Goal: Task Accomplishment & Management: Manage account settings

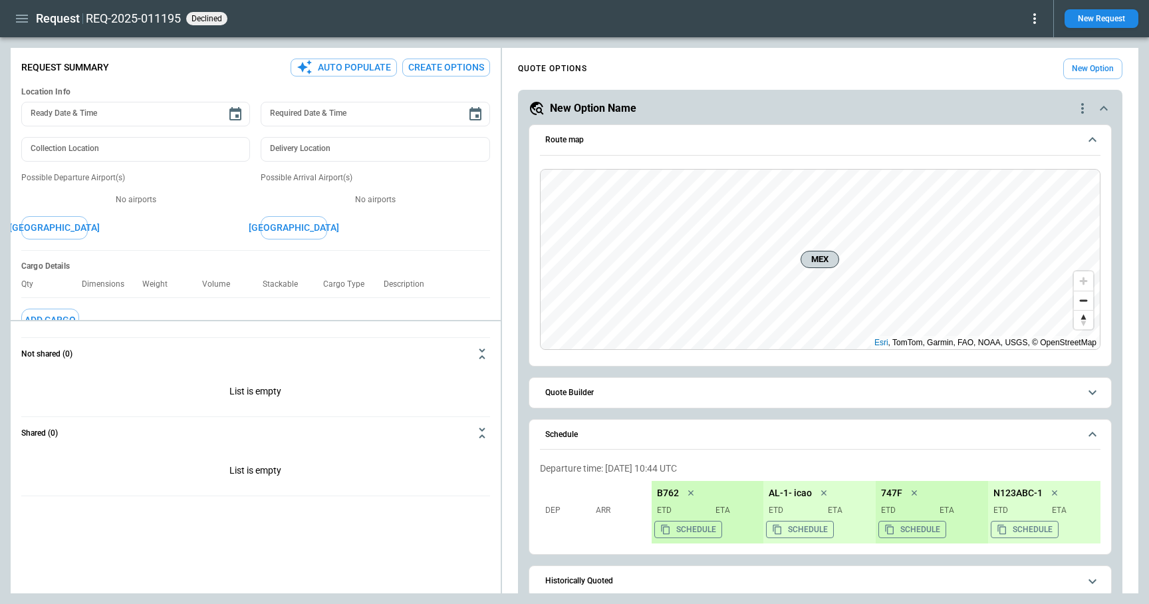
click at [1035, 19] on icon at bounding box center [1035, 18] width 3 height 11
click at [920, 25] on div at bounding box center [574, 302] width 1149 height 604
click at [23, 23] on icon "button" at bounding box center [22, 19] width 16 height 16
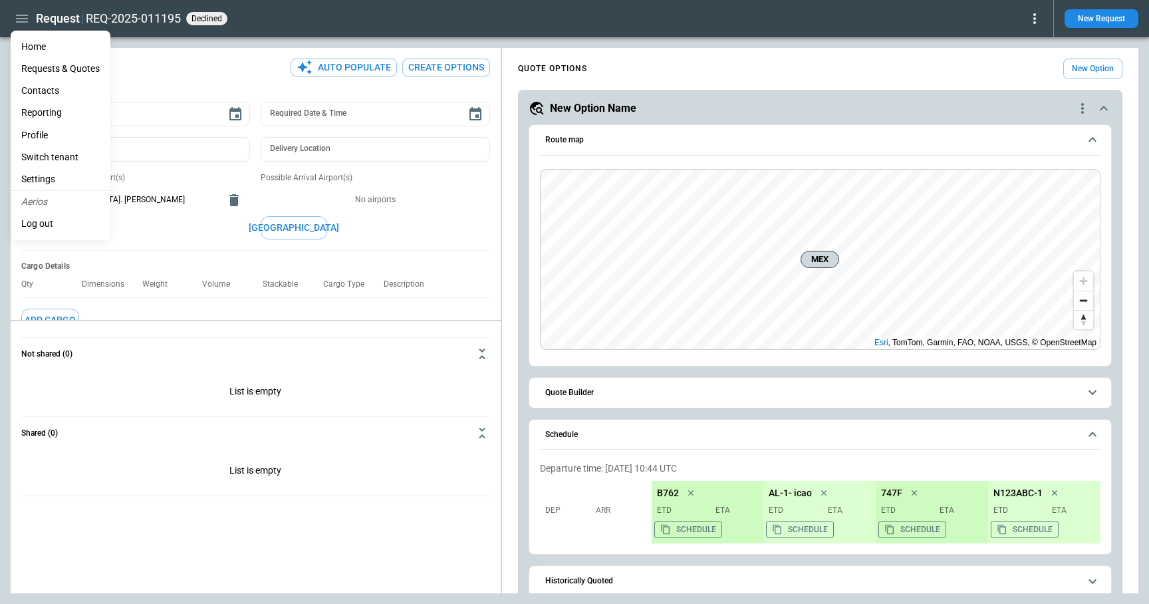
click at [36, 49] on li "Home" at bounding box center [61, 47] width 100 height 22
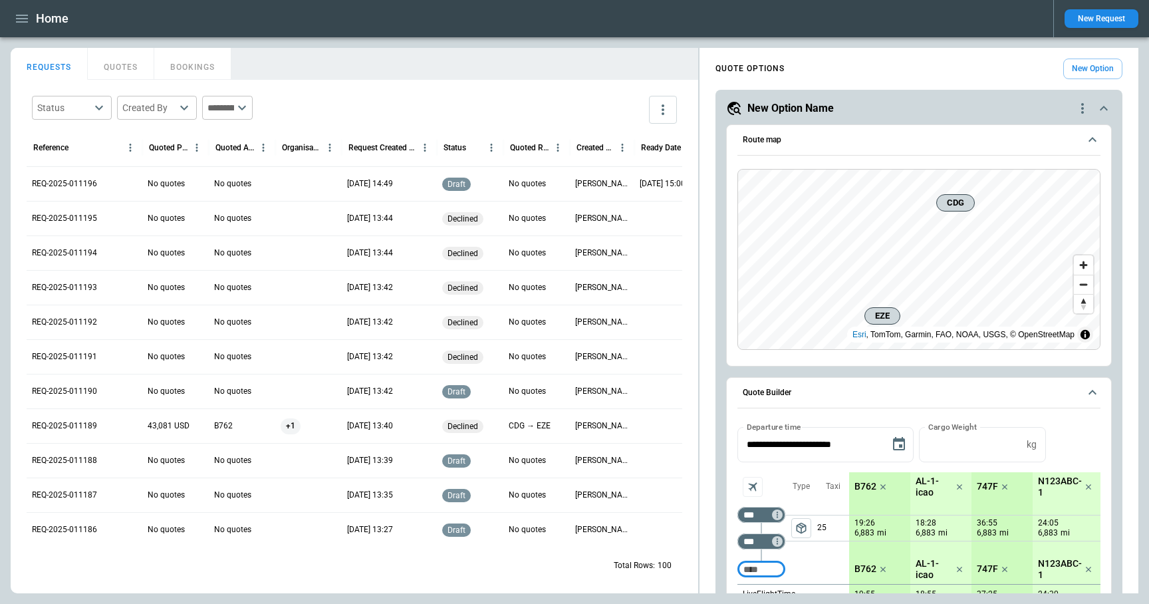
click at [84, 106] on body "Home New Request FindBorderBarSize REQUESTS QUOTES BOOKINGS Status ​ Created By…" at bounding box center [574, 302] width 1149 height 604
click at [84, 215] on span "Confirmed" at bounding box center [83, 214] width 43 height 11
type input "*********"
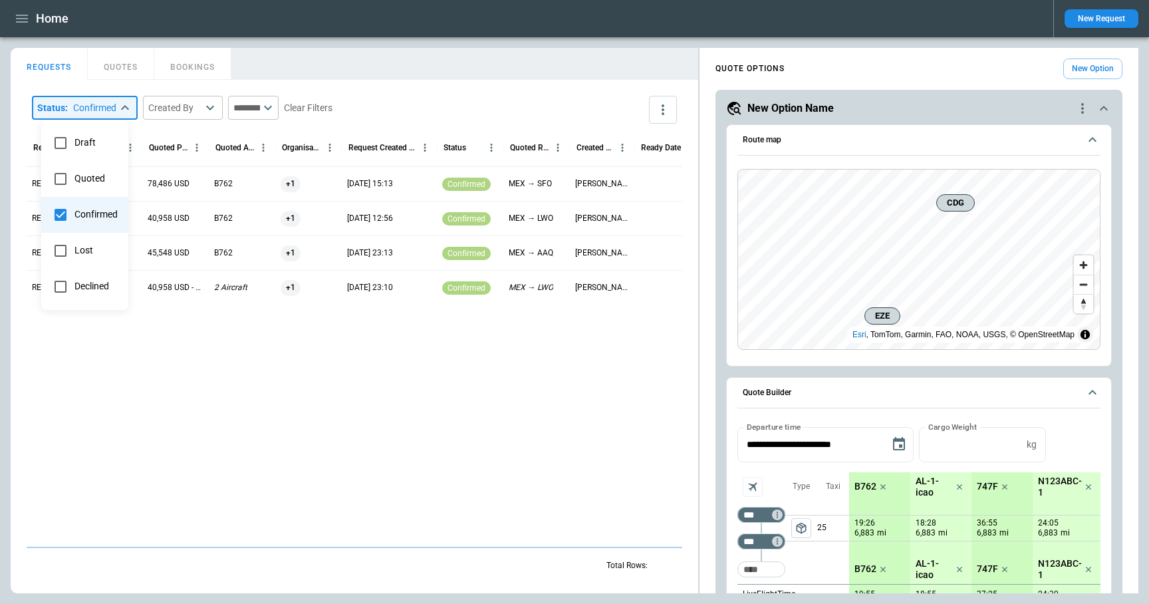
click at [443, 67] on div at bounding box center [574, 302] width 1149 height 604
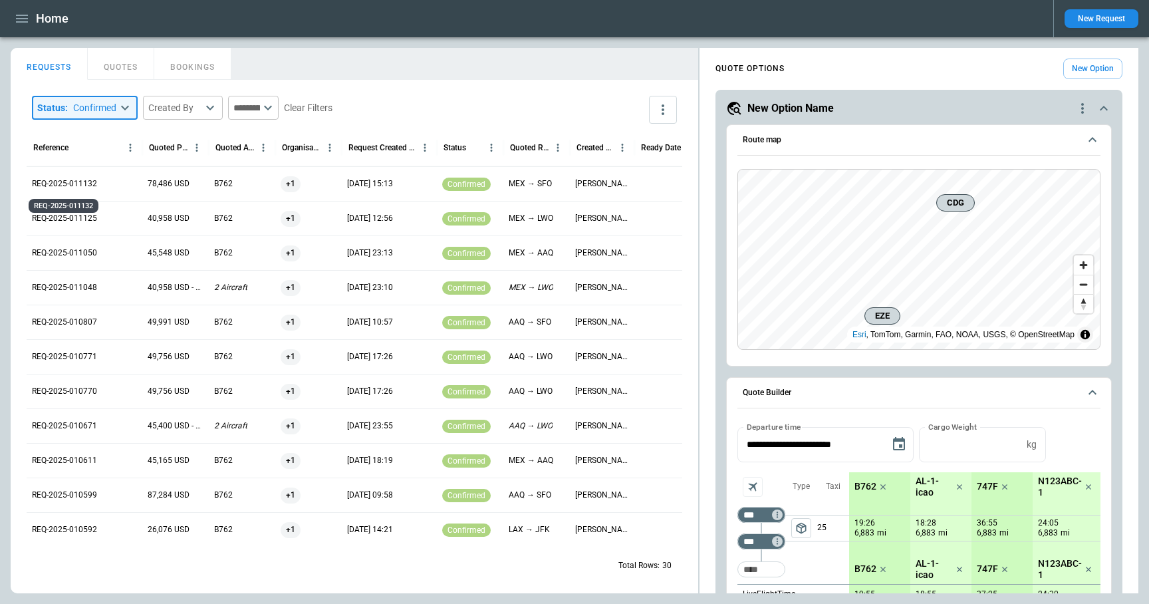
click at [63, 186] on p "REQ-2025-011132" at bounding box center [64, 183] width 65 height 11
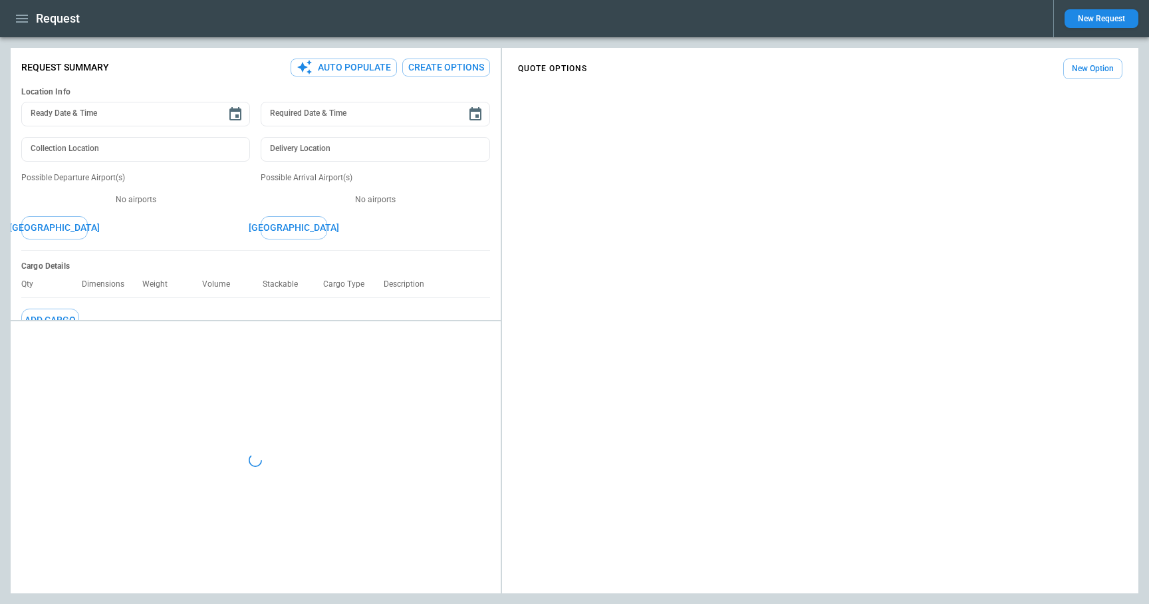
type textarea "*"
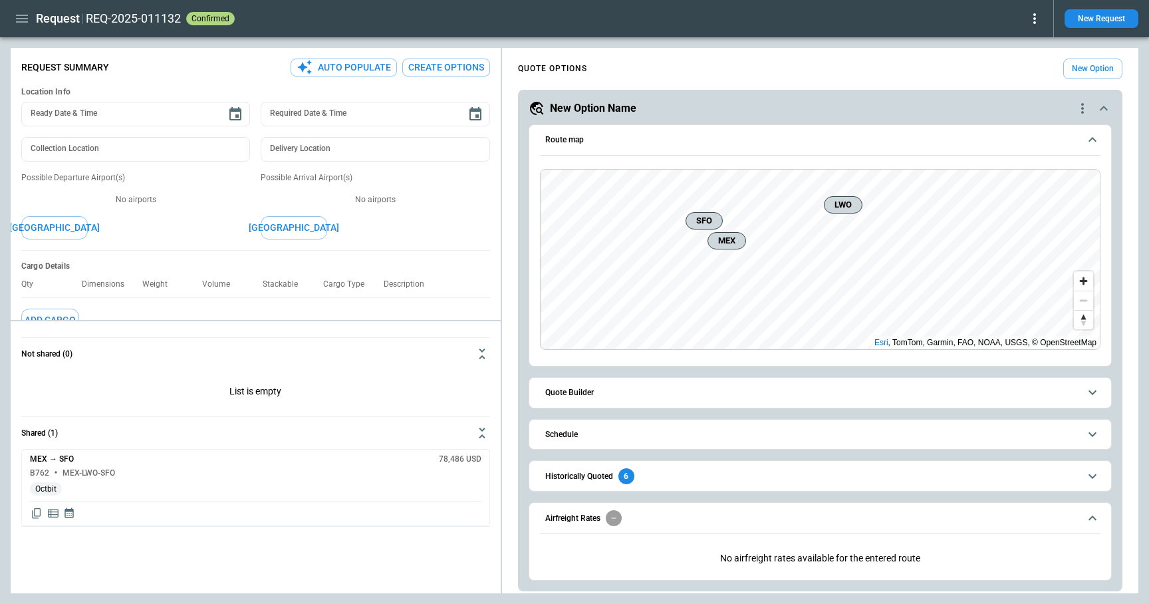
click at [1032, 17] on icon at bounding box center [1035, 19] width 16 height 16
click at [474, 236] on div at bounding box center [574, 302] width 1149 height 604
click at [1034, 19] on icon at bounding box center [1035, 18] width 3 height 11
click at [872, 43] on div at bounding box center [574, 302] width 1149 height 604
click at [1033, 19] on icon at bounding box center [1035, 19] width 16 height 16
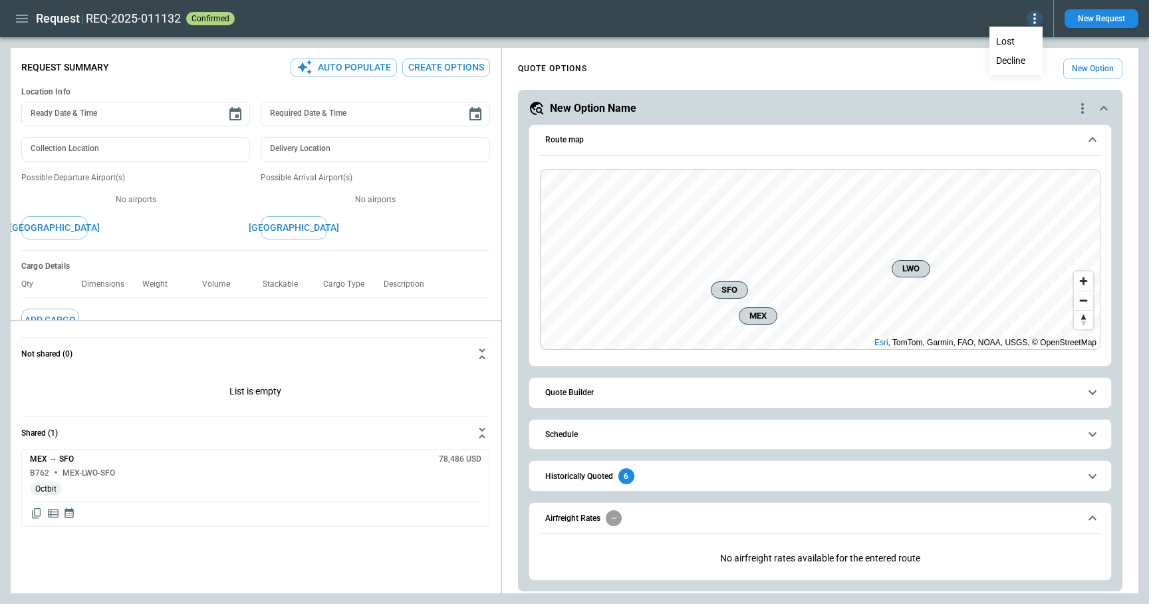
click at [911, 47] on div at bounding box center [574, 302] width 1149 height 604
click at [21, 19] on icon "button" at bounding box center [22, 19] width 16 height 16
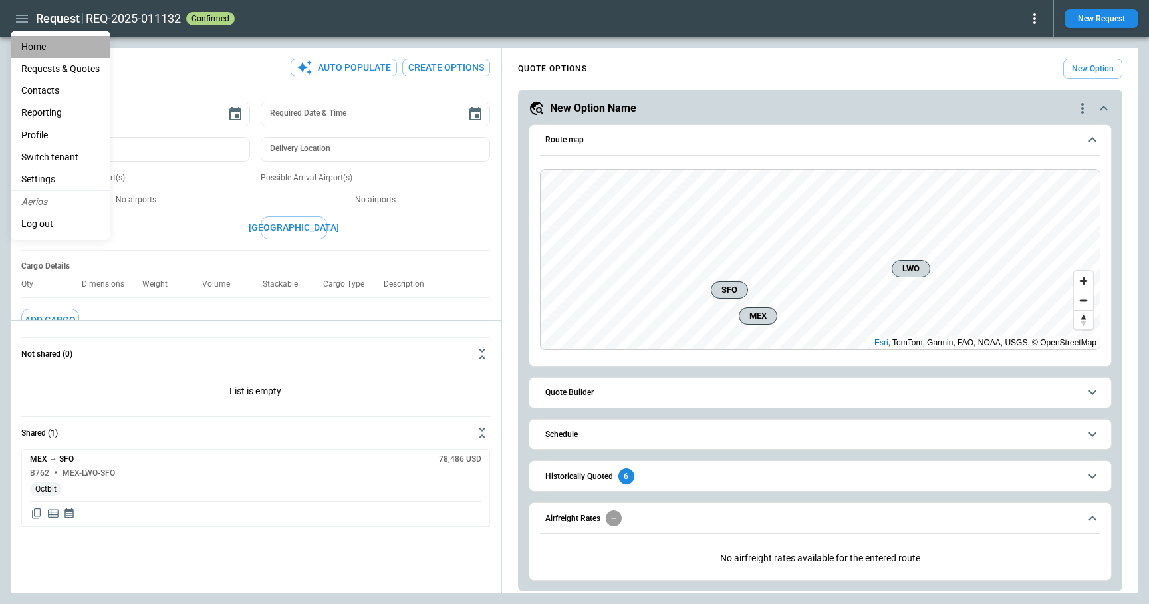
click at [34, 50] on li "Home" at bounding box center [61, 47] width 100 height 22
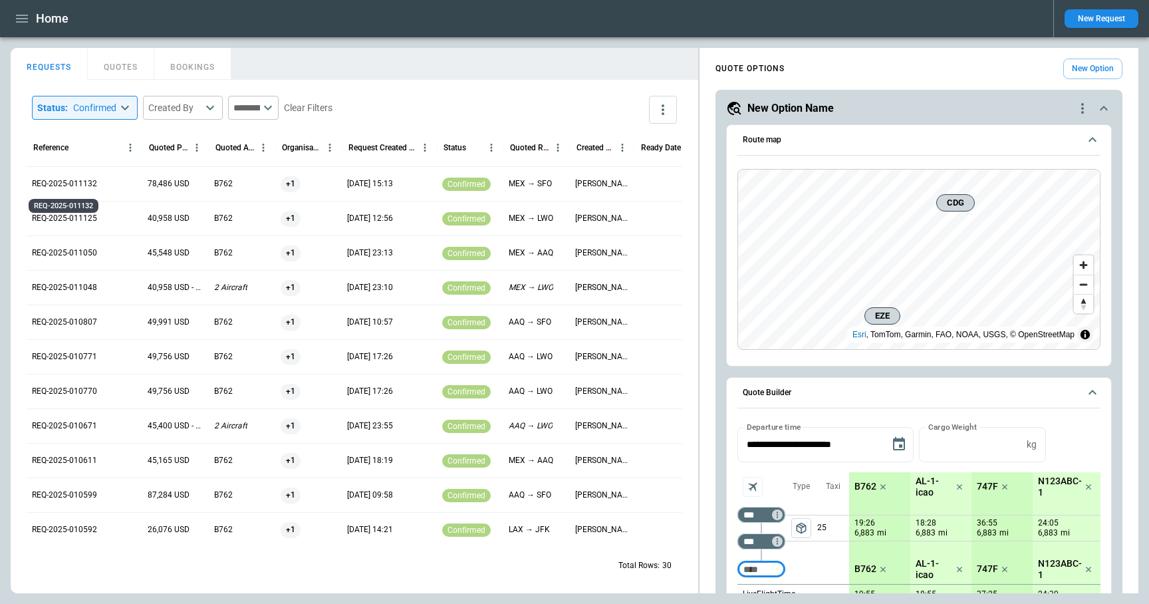
click at [69, 188] on p "REQ-2025-011132" at bounding box center [64, 183] width 65 height 11
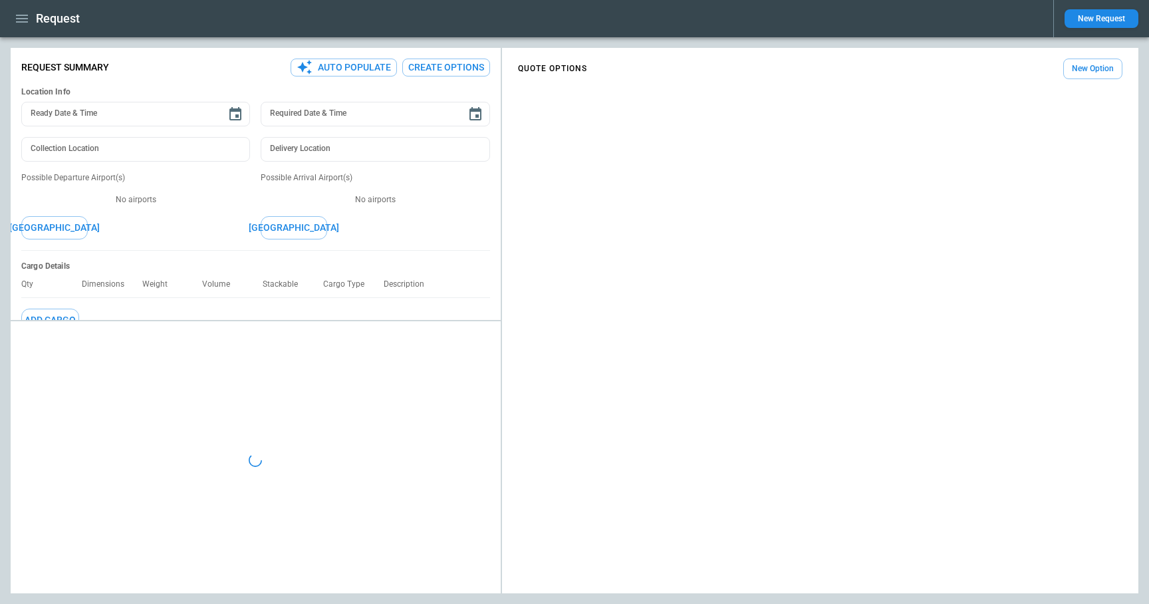
type textarea "*"
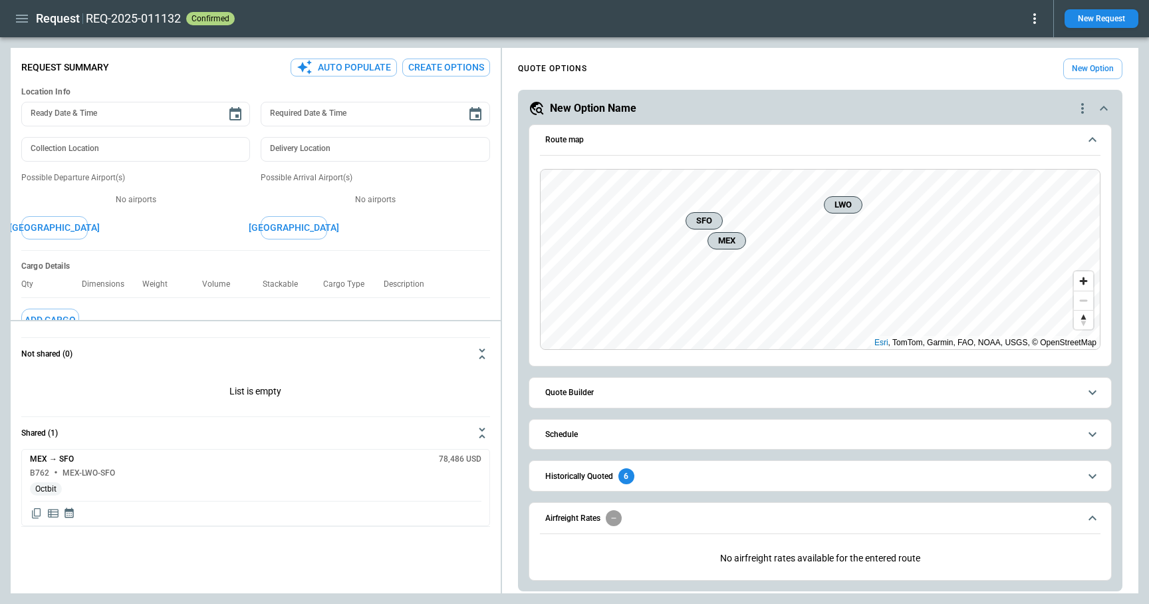
click at [1037, 16] on icon at bounding box center [1035, 19] width 16 height 16
click at [574, 39] on div at bounding box center [574, 302] width 1149 height 604
click at [18, 20] on icon "button" at bounding box center [22, 19] width 16 height 16
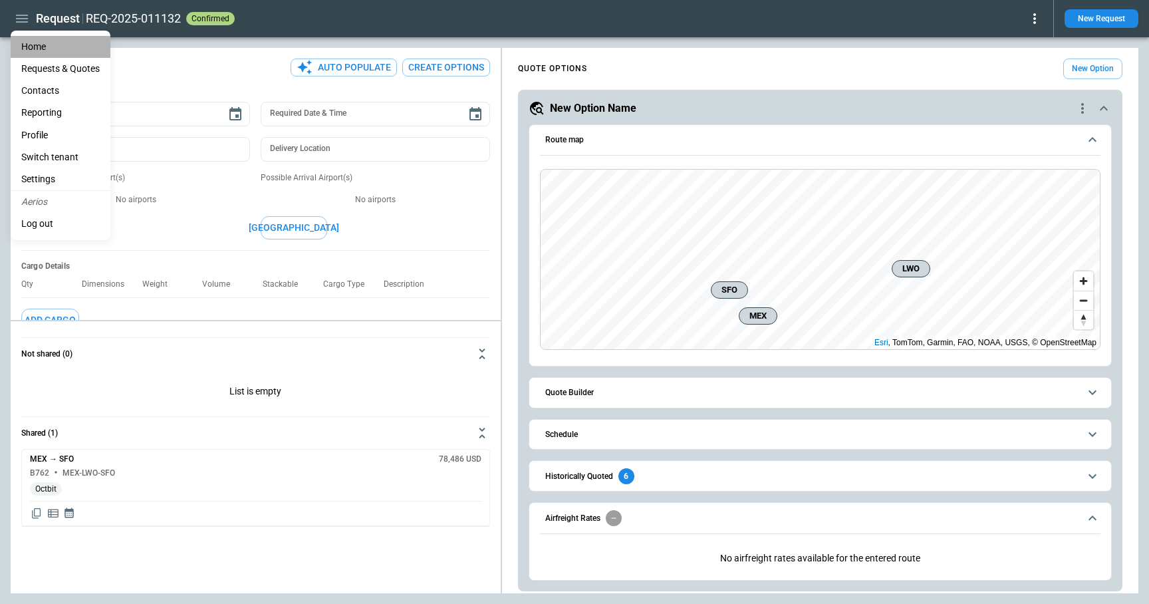
click at [35, 45] on li "Home" at bounding box center [61, 47] width 100 height 22
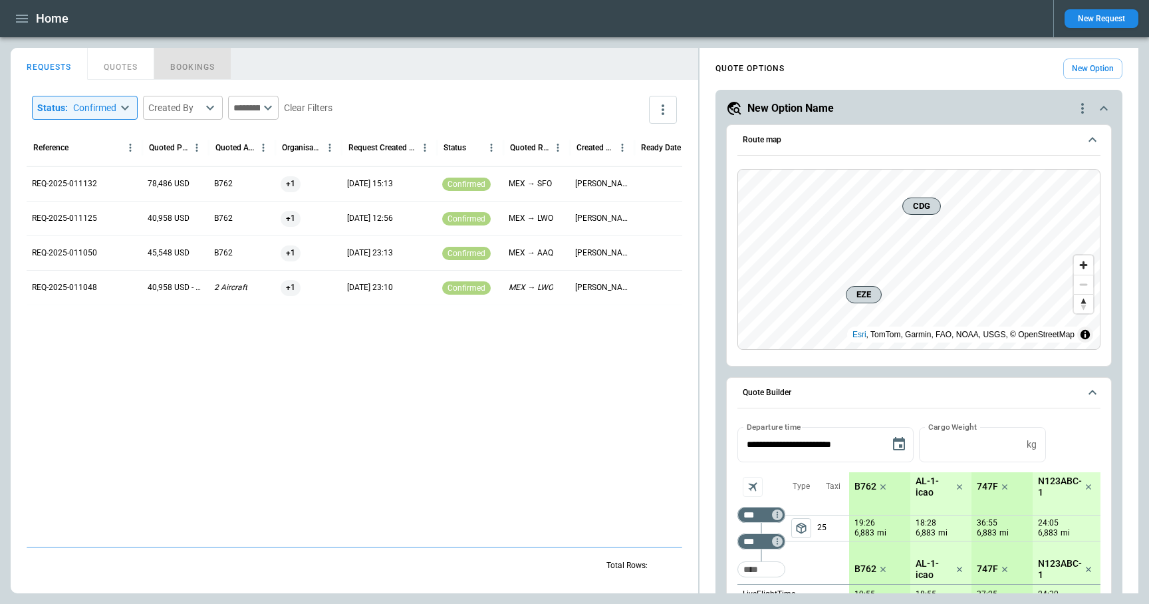
click at [192, 69] on button "BOOKINGS" at bounding box center [192, 64] width 77 height 32
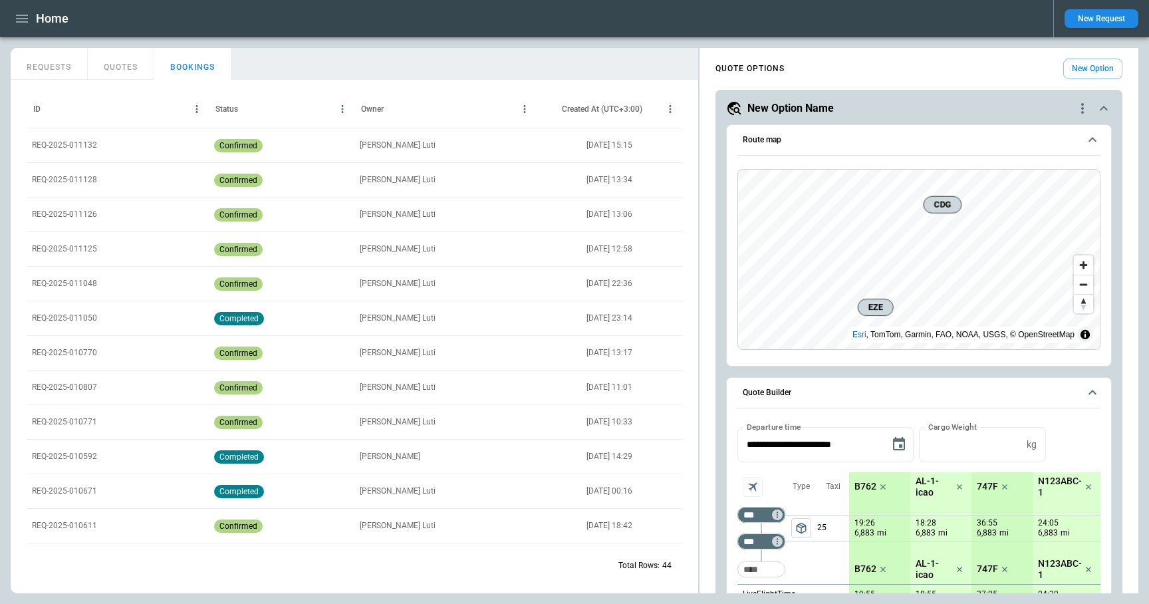
click at [84, 146] on p "REQ-2025-011132" at bounding box center [64, 145] width 65 height 11
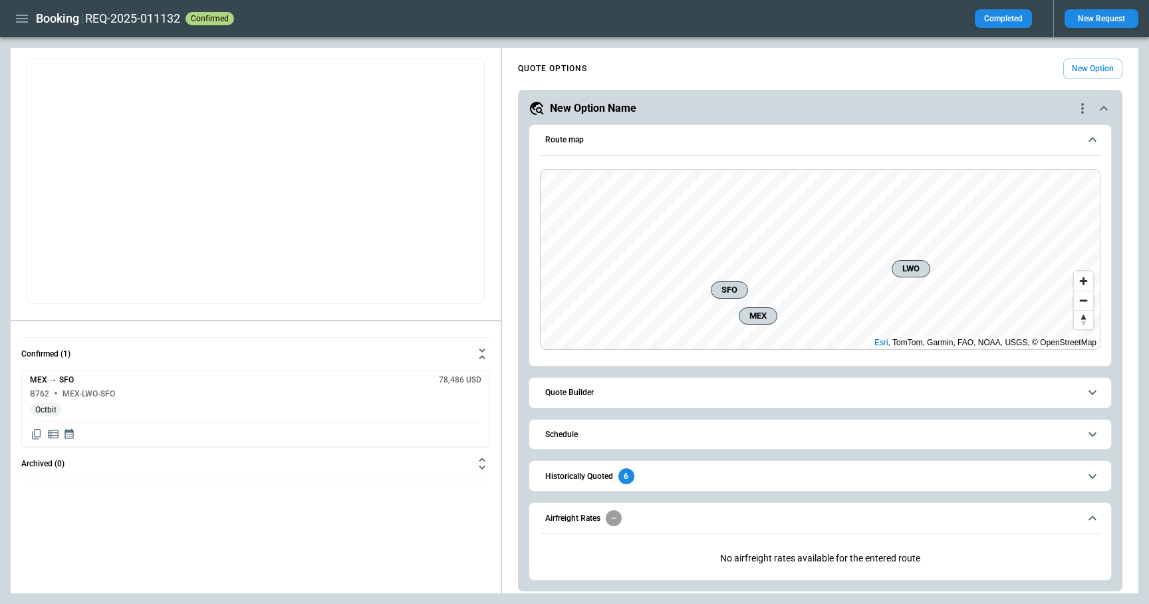
click at [1040, 15] on div "REQ-2025-011132 confirmed Completed" at bounding box center [564, 18] width 958 height 19
click at [957, 16] on div "REQ-2025-011132 confirmed Completed" at bounding box center [564, 18] width 958 height 19
click at [17, 17] on icon "button" at bounding box center [22, 19] width 16 height 16
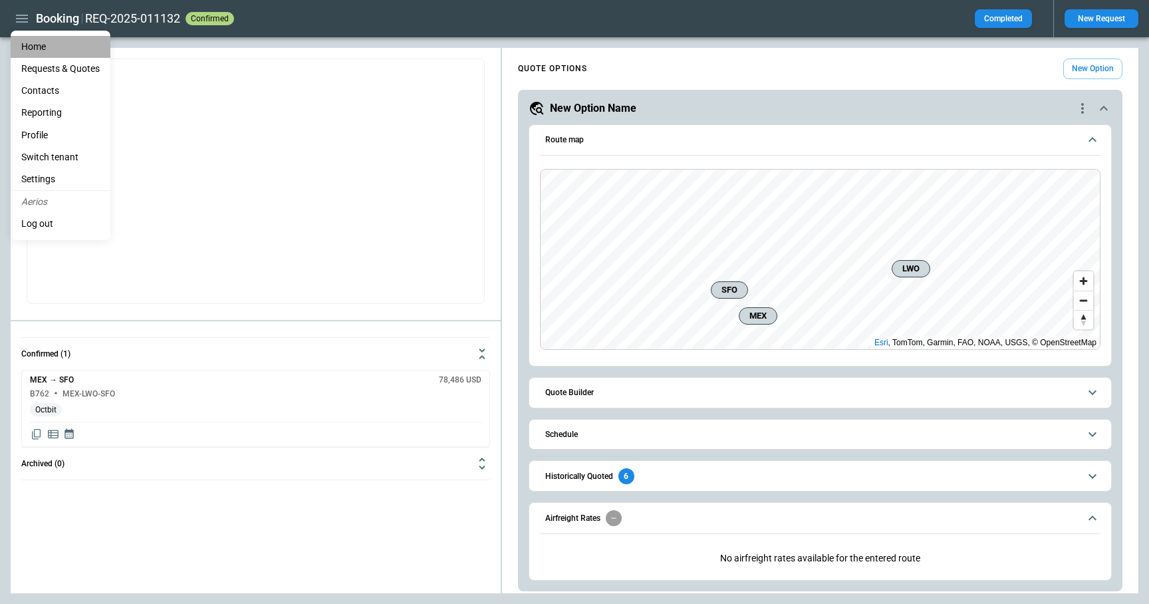
click at [30, 45] on li "Home" at bounding box center [61, 47] width 100 height 22
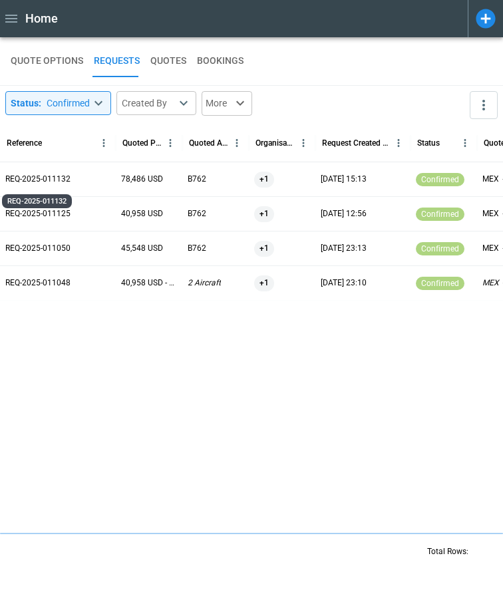
click at [59, 174] on p "REQ-2025-011132" at bounding box center [37, 179] width 65 height 11
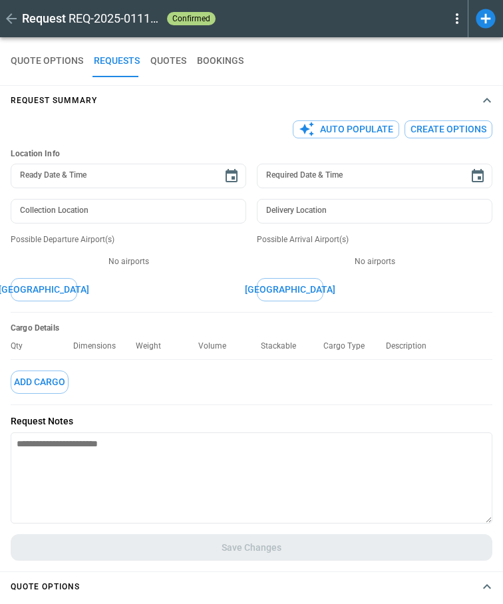
click at [455, 23] on icon at bounding box center [457, 19] width 16 height 16
click at [444, 63] on button "Decline" at bounding box center [438, 60] width 51 height 19
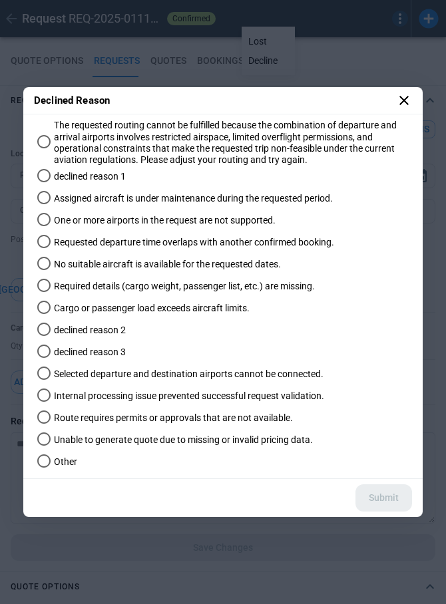
type textarea "*"
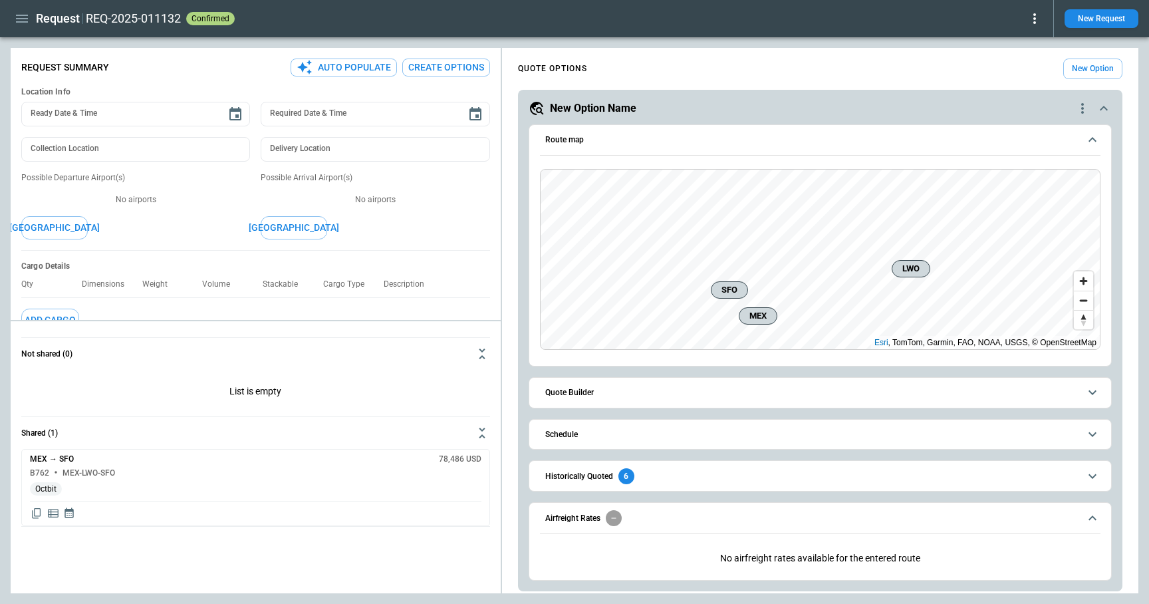
type textarea "*"
click at [21, 15] on icon "button" at bounding box center [22, 19] width 16 height 16
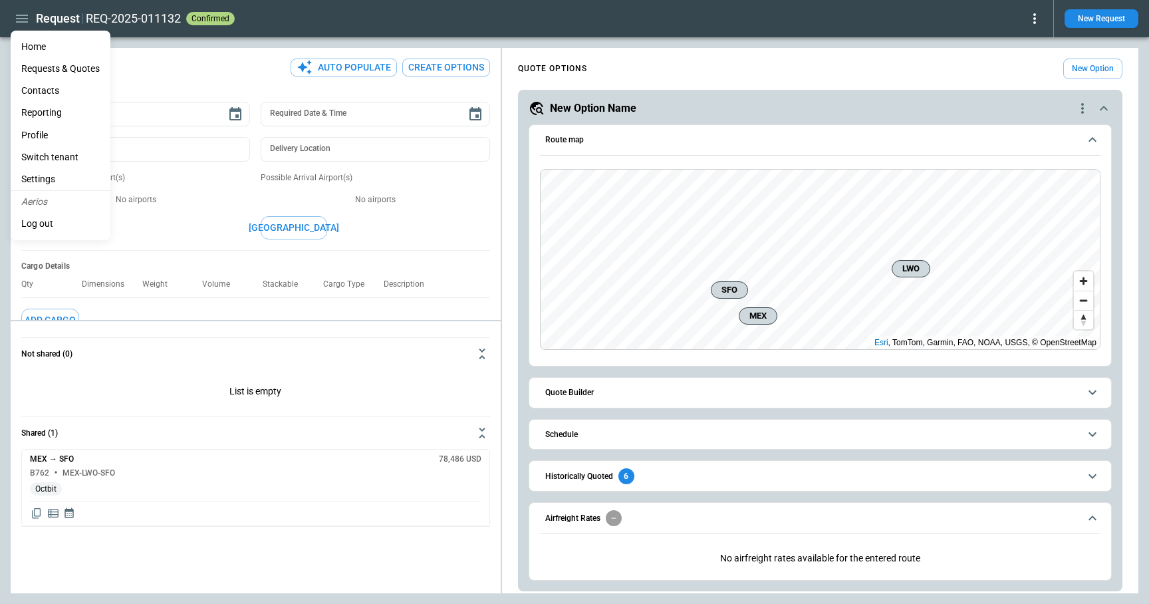
click at [33, 49] on li "Home" at bounding box center [61, 47] width 100 height 22
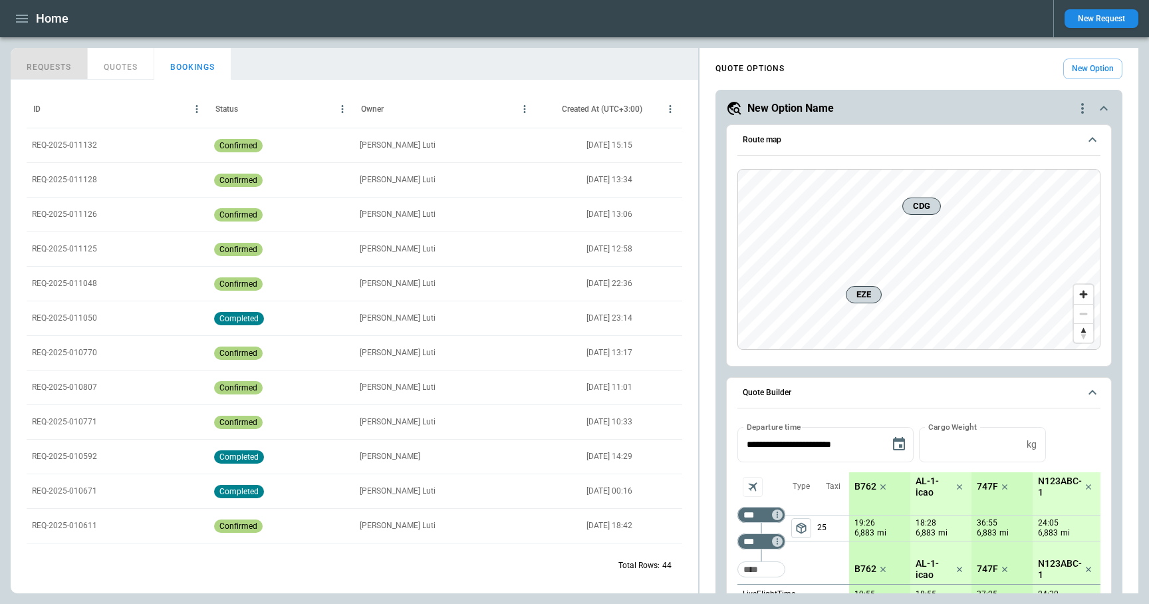
click at [43, 65] on button "REQUESTS" at bounding box center [49, 64] width 77 height 32
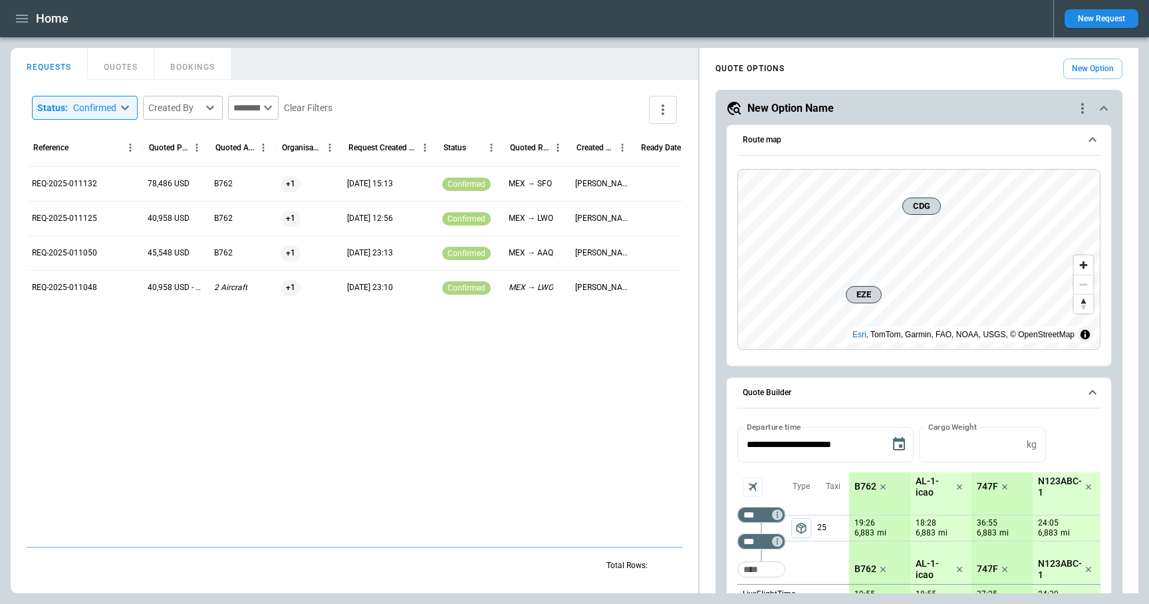
click at [89, 111] on body "**********" at bounding box center [574, 302] width 1149 height 604
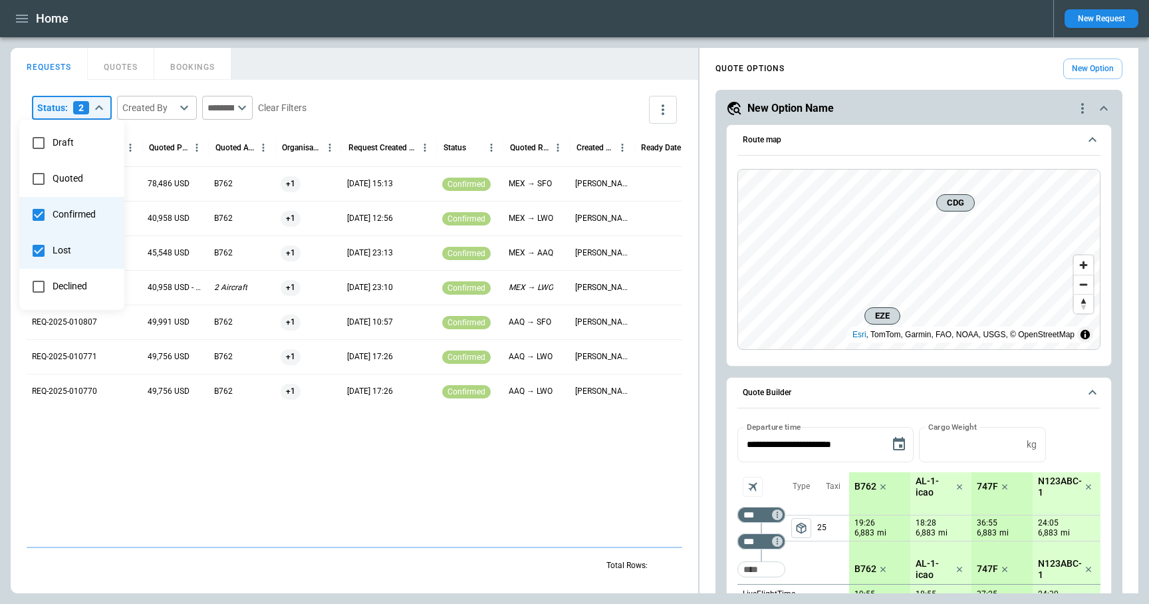
type input "****"
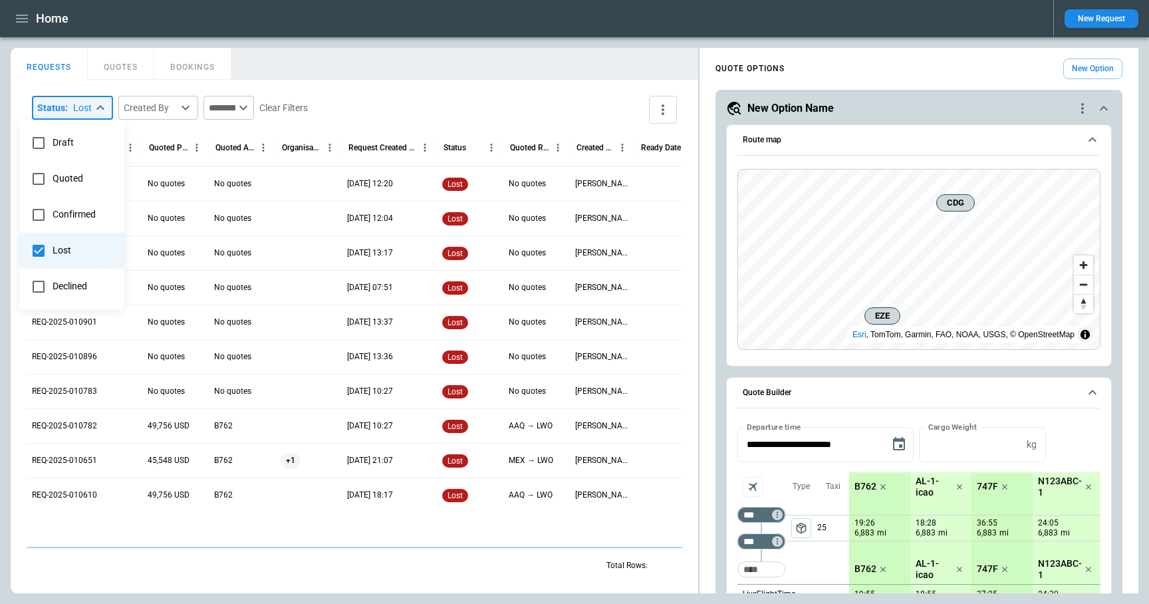
click at [382, 98] on div at bounding box center [574, 302] width 1149 height 604
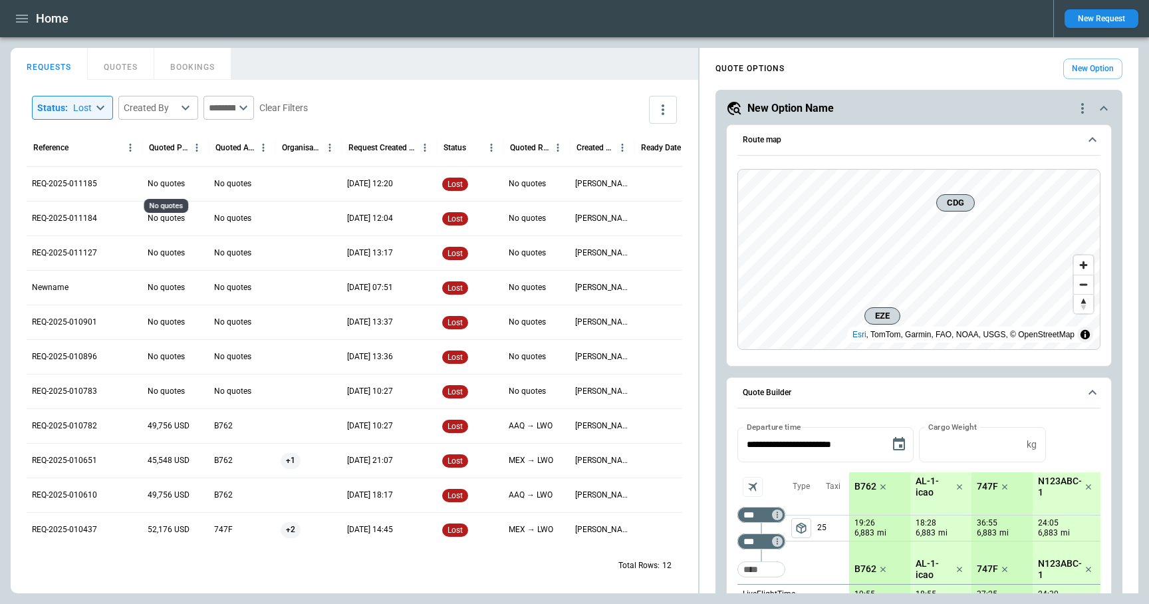
click at [158, 188] on p "No quotes" at bounding box center [166, 183] width 37 height 11
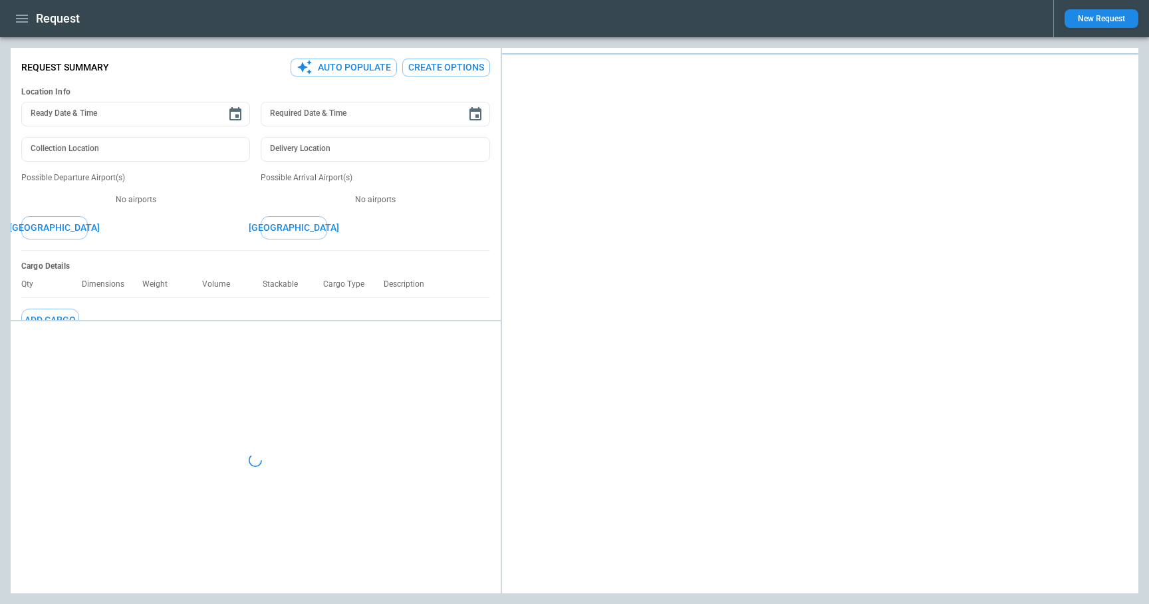
type textarea "*"
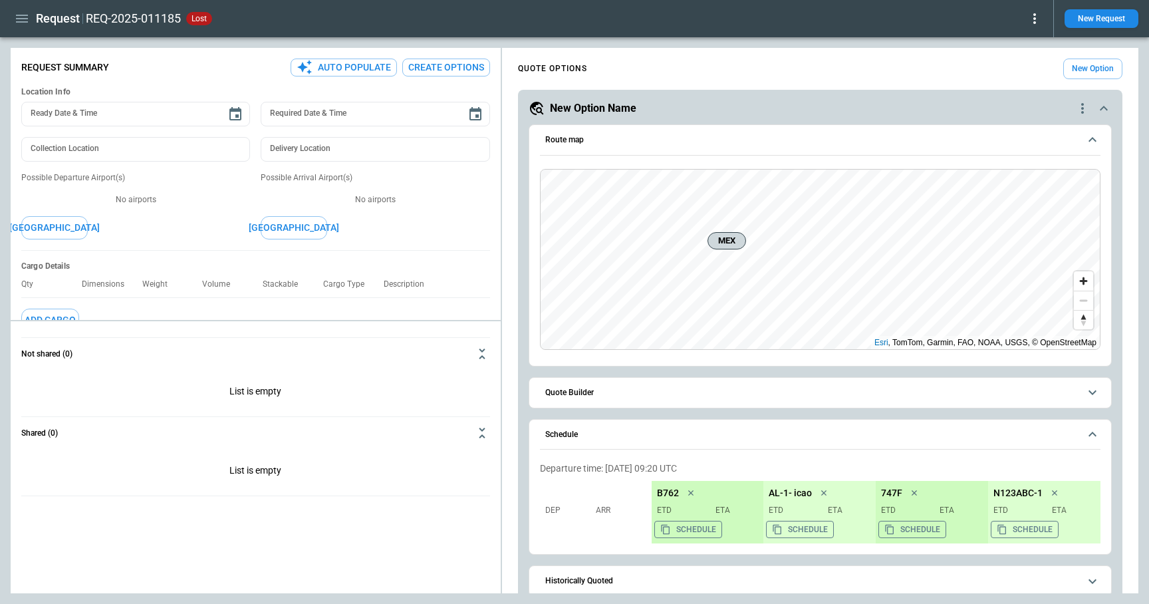
click at [1032, 20] on icon at bounding box center [1035, 19] width 16 height 16
click at [19, 15] on div at bounding box center [574, 302] width 1149 height 604
click at [20, 21] on icon "button" at bounding box center [22, 19] width 16 height 16
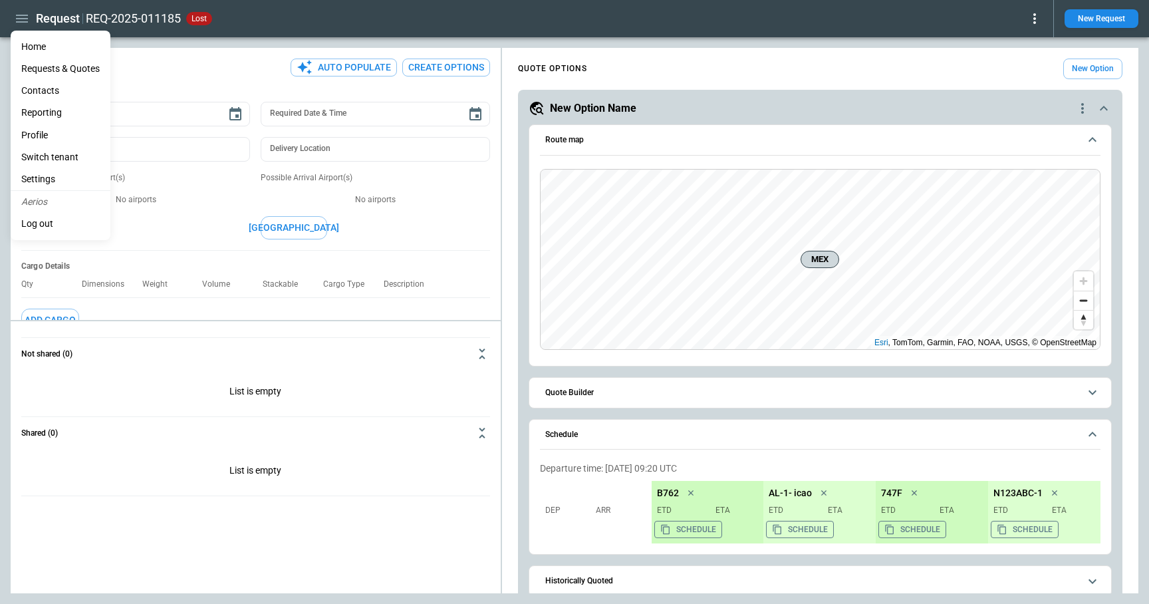
click at [30, 39] on li "Home" at bounding box center [61, 47] width 100 height 22
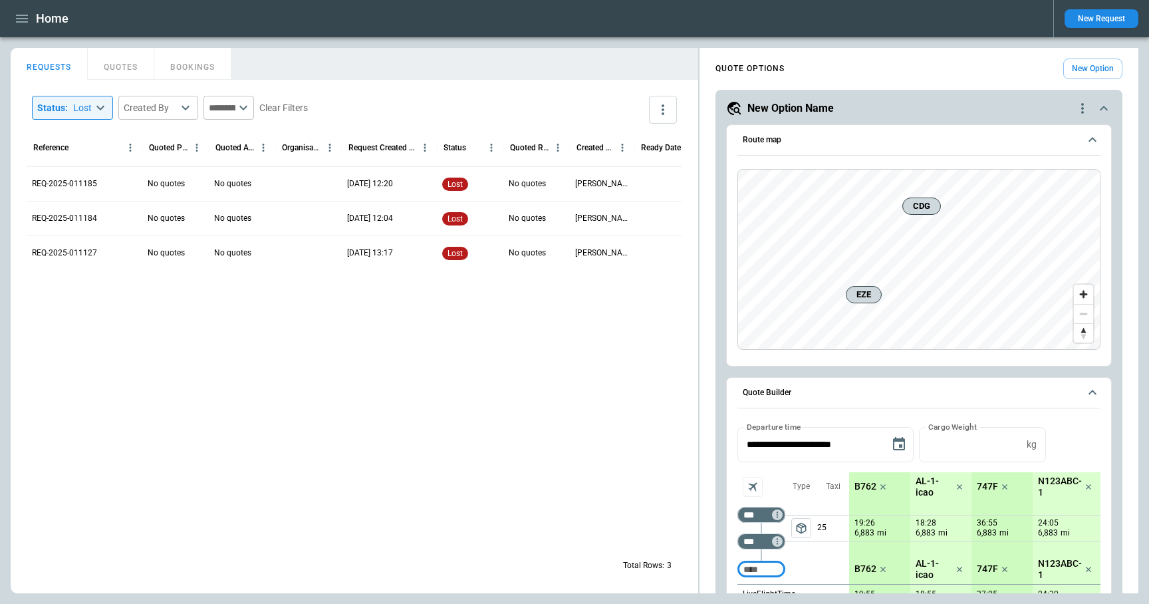
click at [95, 111] on body "**********" at bounding box center [574, 302] width 1149 height 604
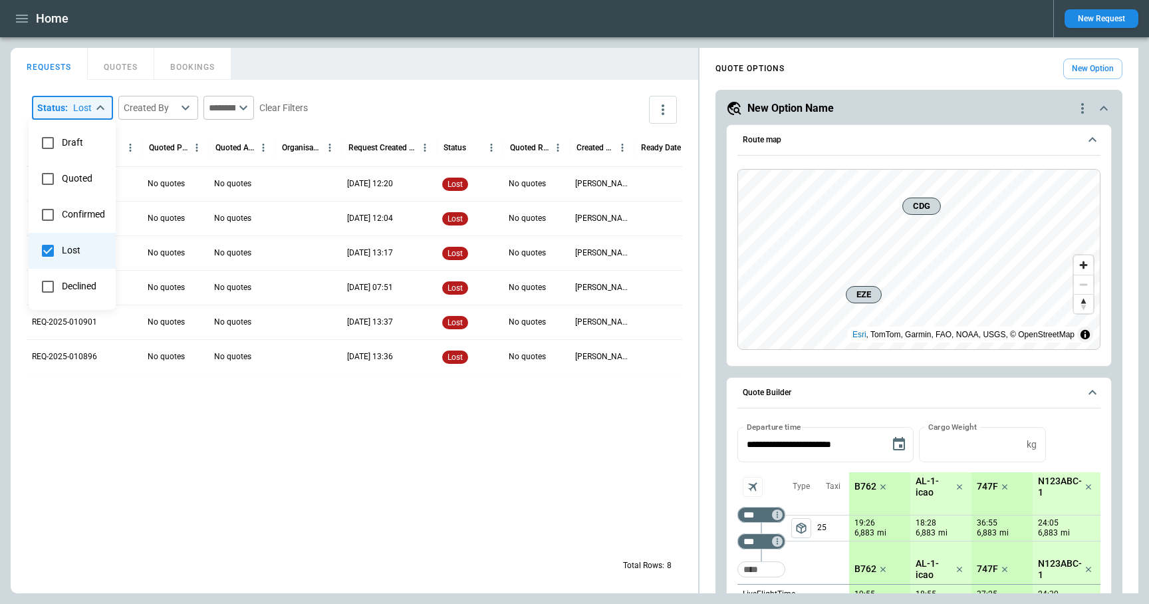
click at [133, 76] on div at bounding box center [574, 302] width 1149 height 604
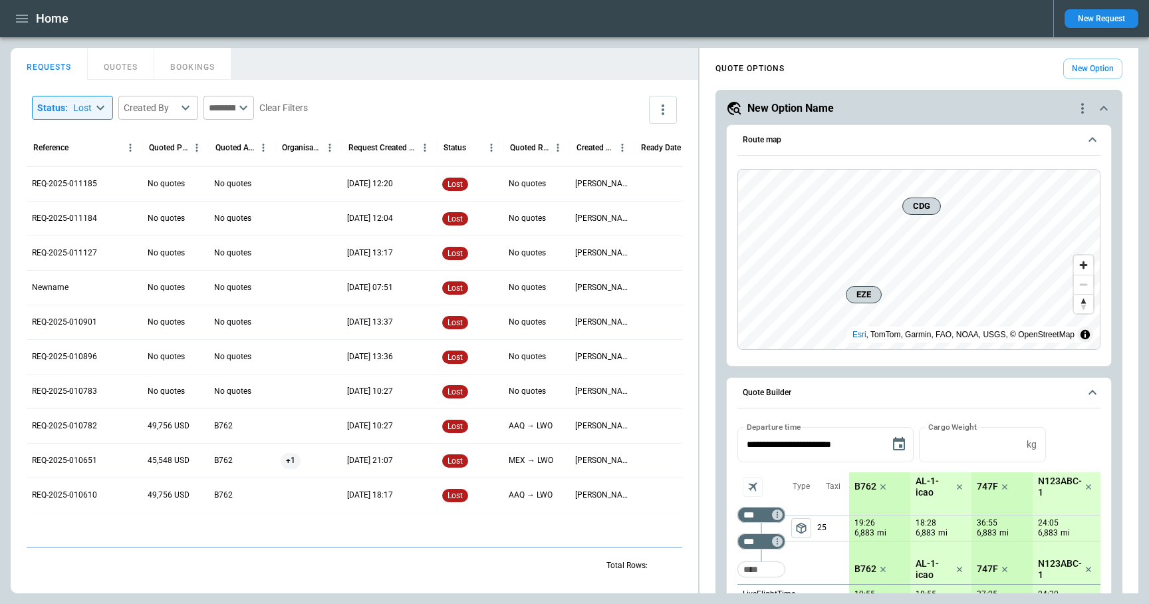
click at [131, 73] on button "QUOTES" at bounding box center [121, 64] width 67 height 32
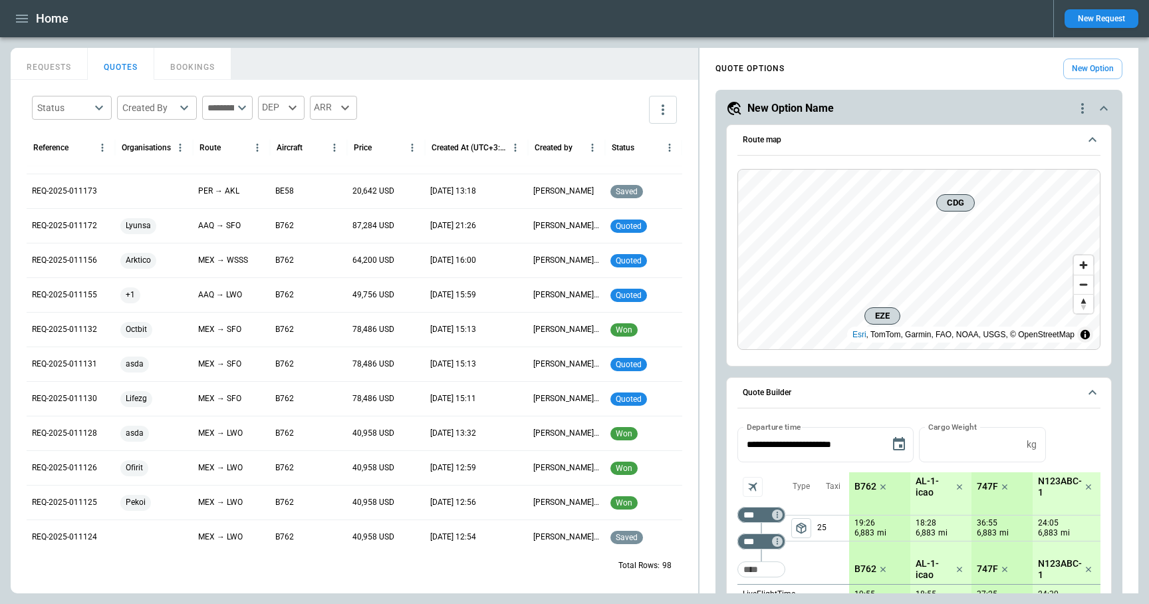
scroll to position [25, 0]
click at [86, 328] on p "REQ-2025-011132" at bounding box center [64, 329] width 65 height 11
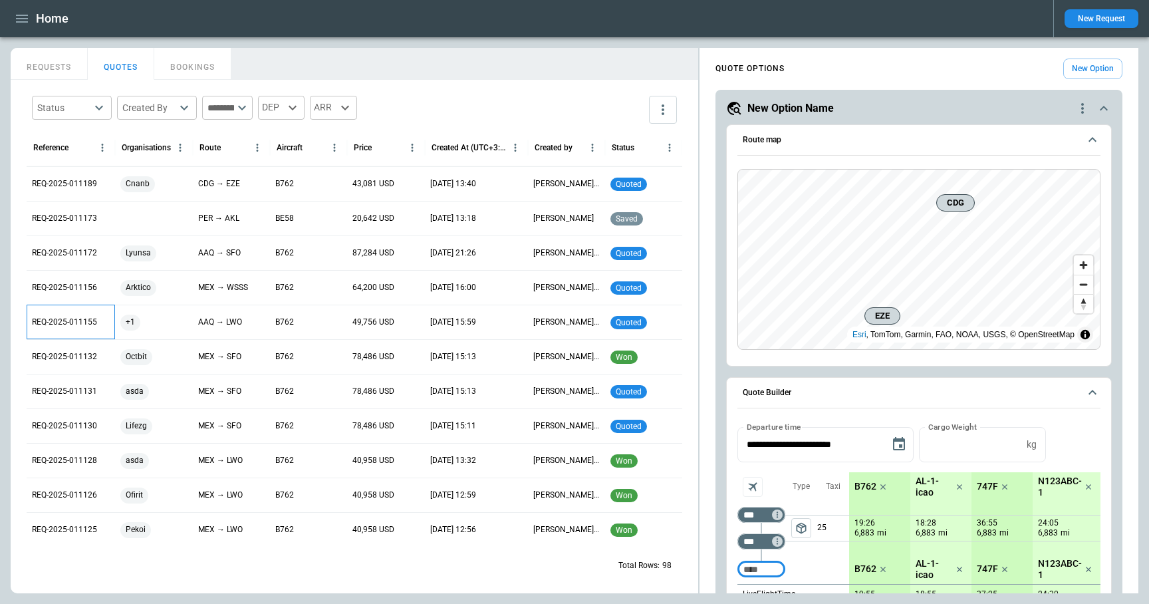
click at [84, 325] on p "REQ-2025-011155" at bounding box center [64, 322] width 65 height 11
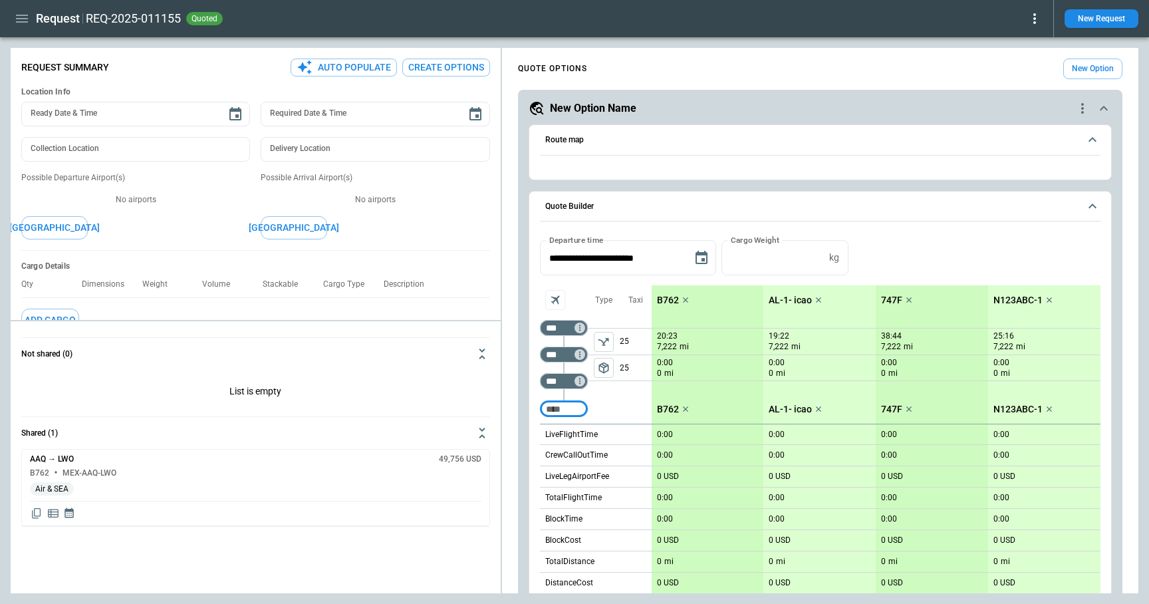
type textarea "*"
type input "**********"
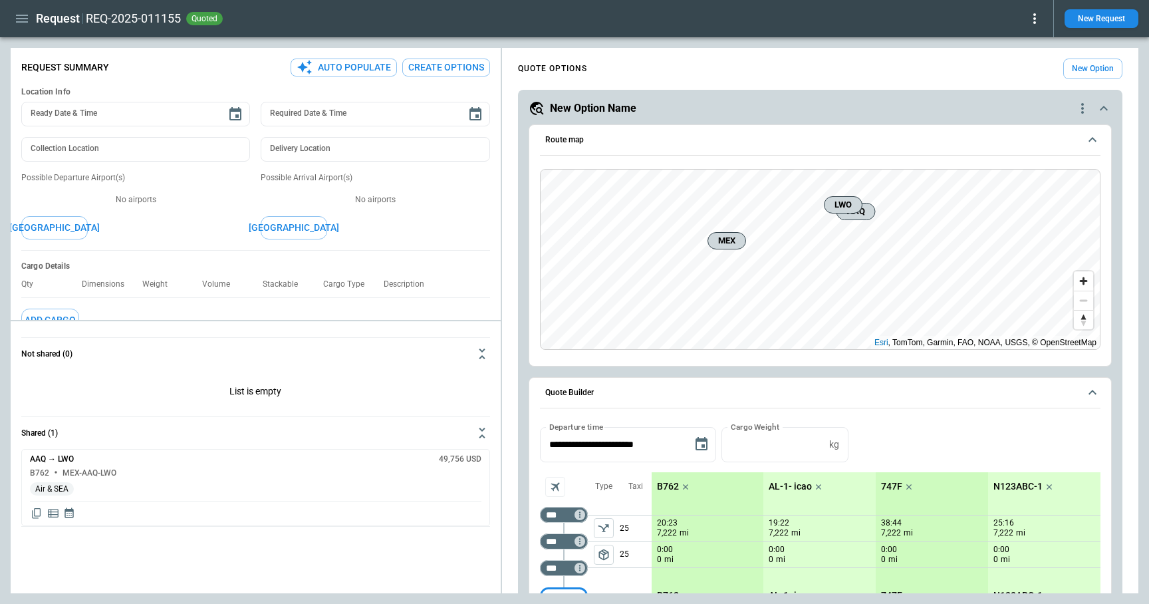
click at [1035, 23] on icon at bounding box center [1035, 18] width 3 height 11
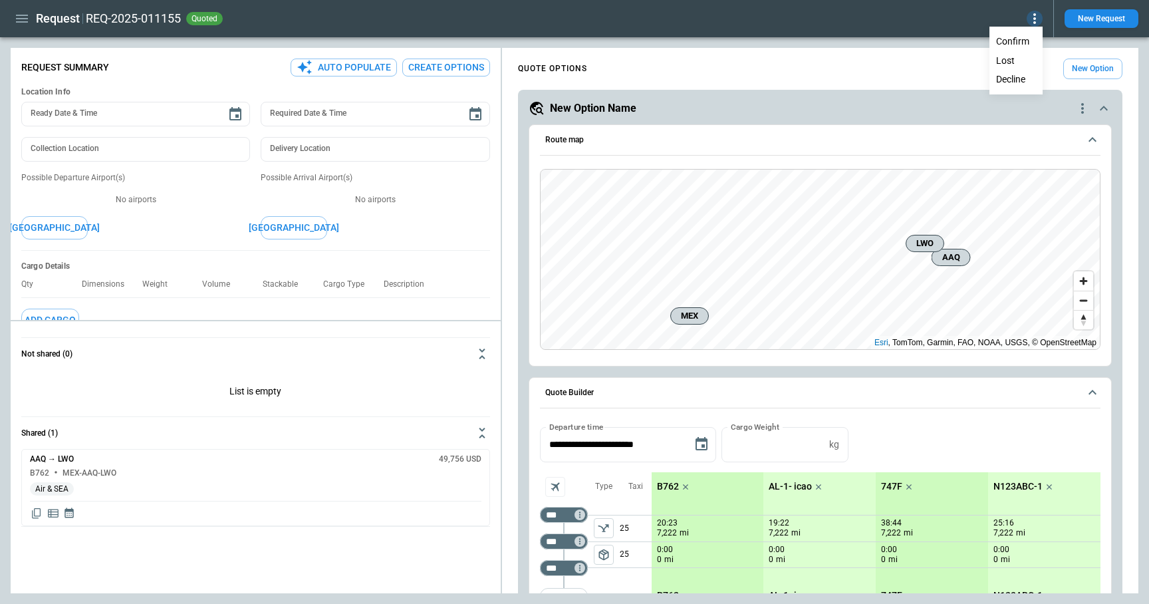
click at [1020, 78] on button "Decline" at bounding box center [1016, 79] width 51 height 19
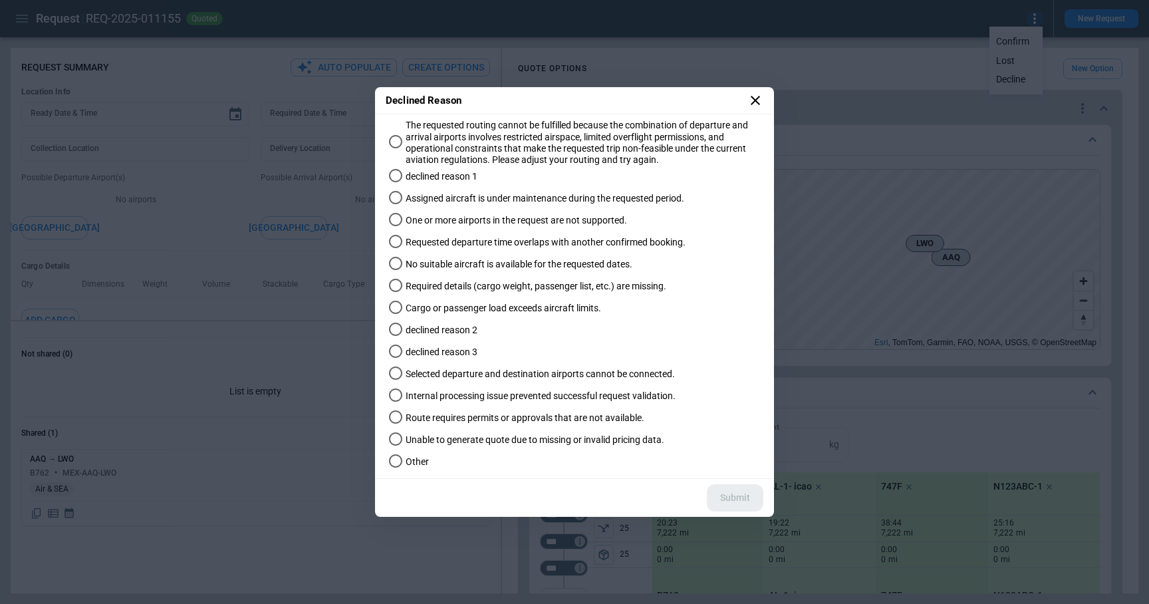
click at [754, 97] on icon at bounding box center [756, 100] width 16 height 16
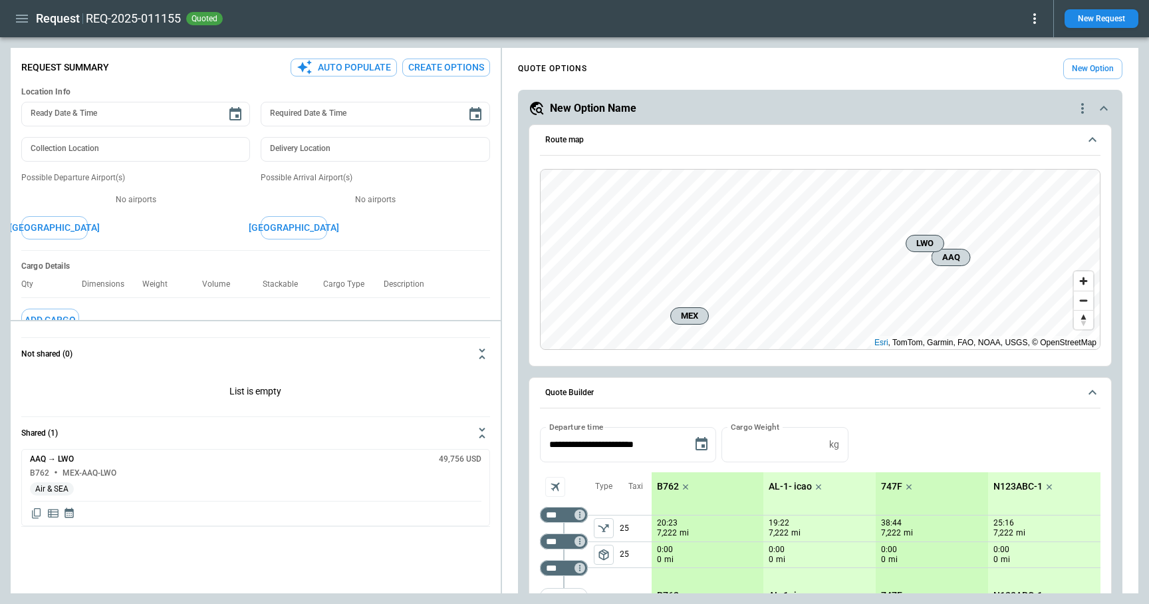
click at [1033, 23] on icon at bounding box center [1035, 19] width 16 height 16
click at [1004, 88] on button "Decline" at bounding box center [1016, 79] width 51 height 19
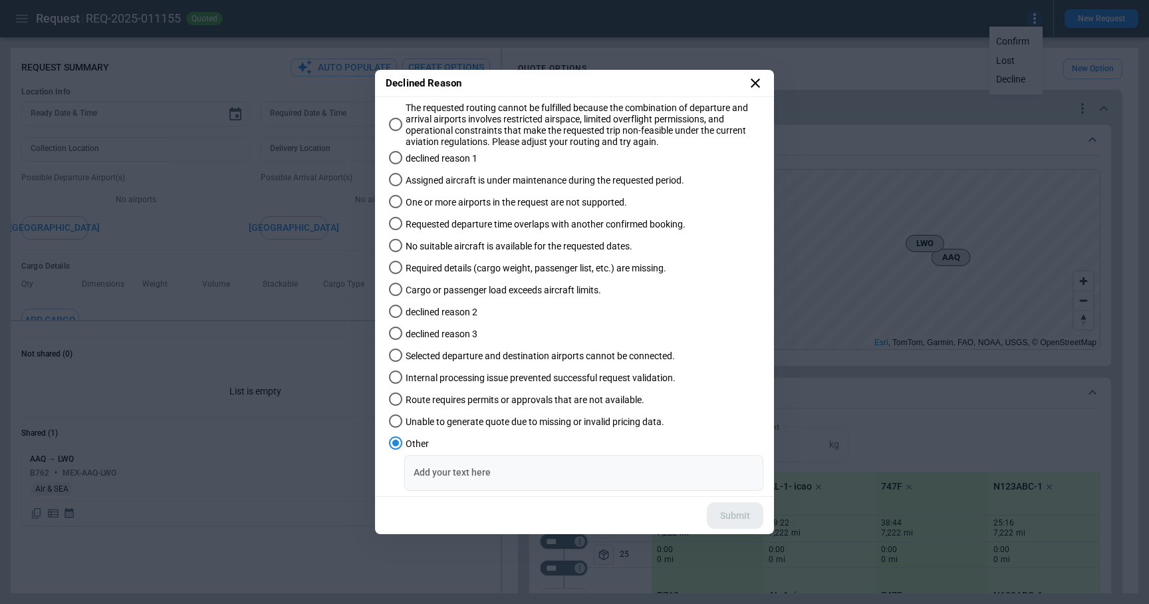
click at [450, 471] on input "Add your text here" at bounding box center [583, 472] width 359 height 35
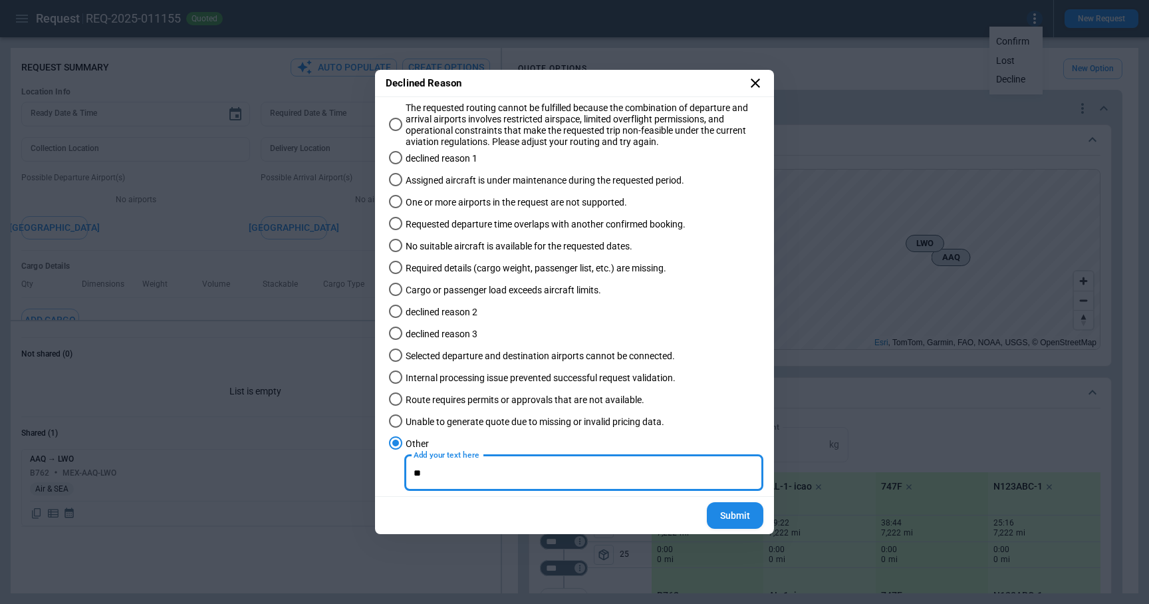
type input "*"
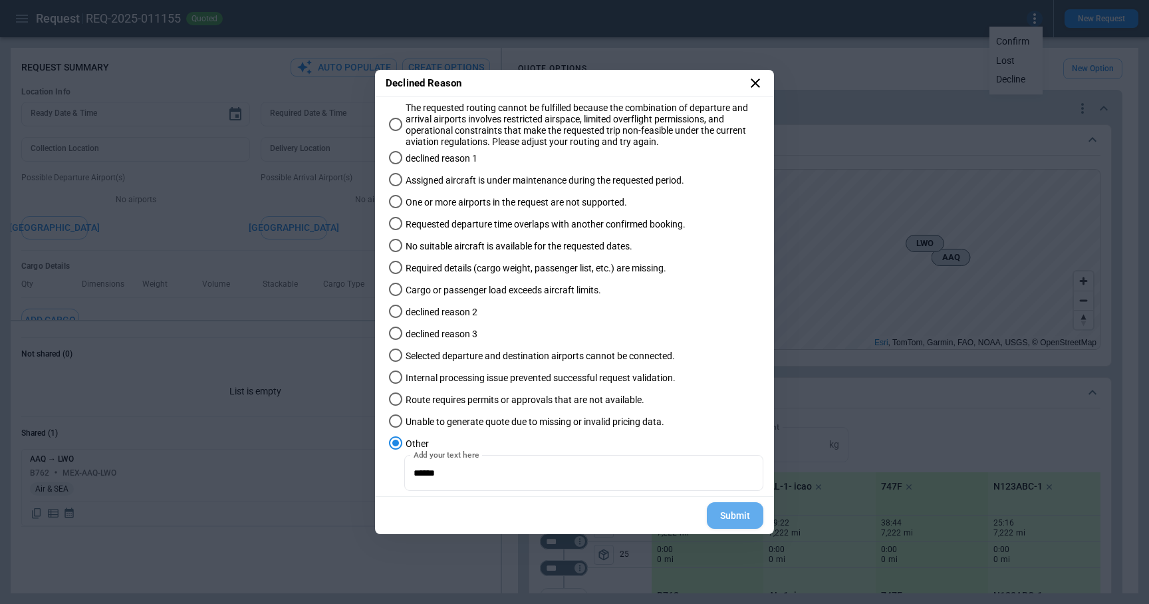
click at [721, 521] on button "Submit" at bounding box center [735, 515] width 57 height 27
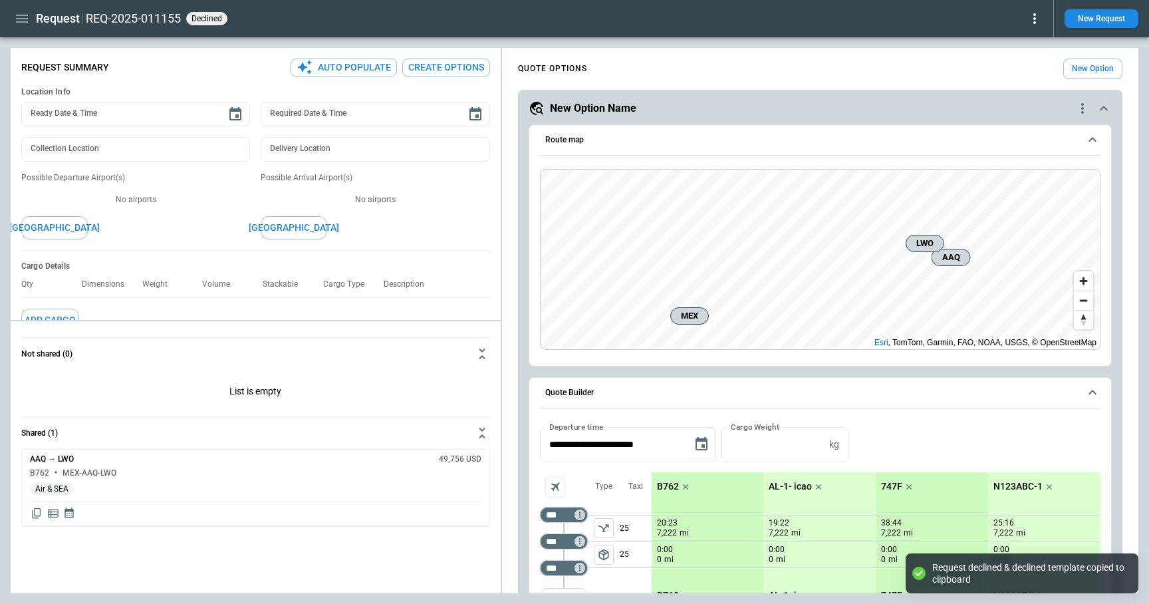
click at [1035, 21] on icon at bounding box center [1035, 18] width 3 height 11
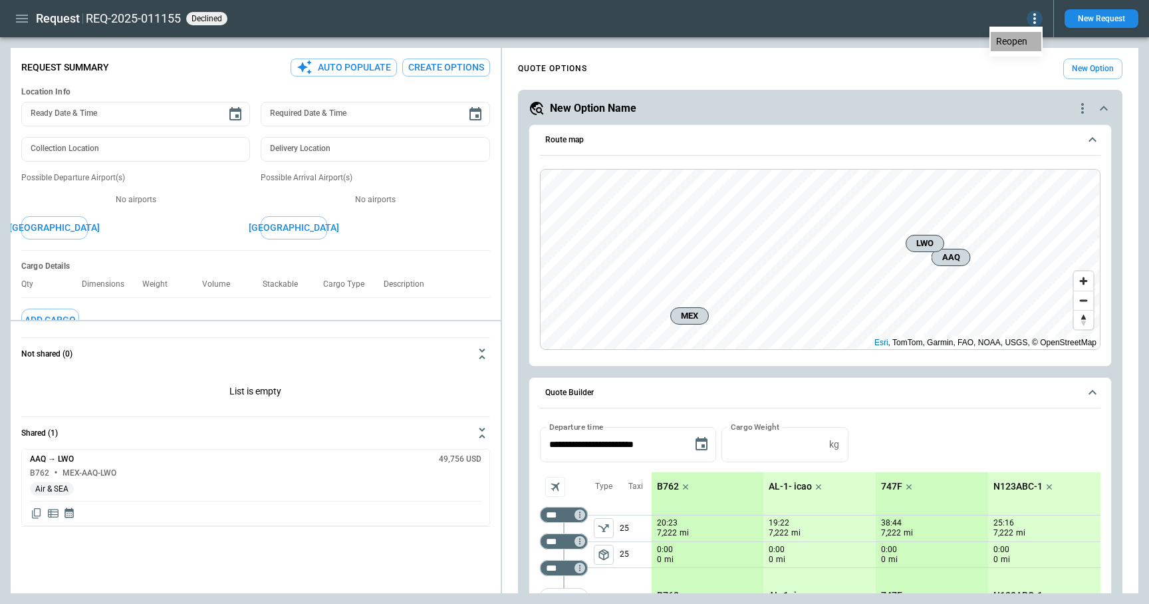
click at [1022, 41] on button "Reopen" at bounding box center [1016, 41] width 51 height 19
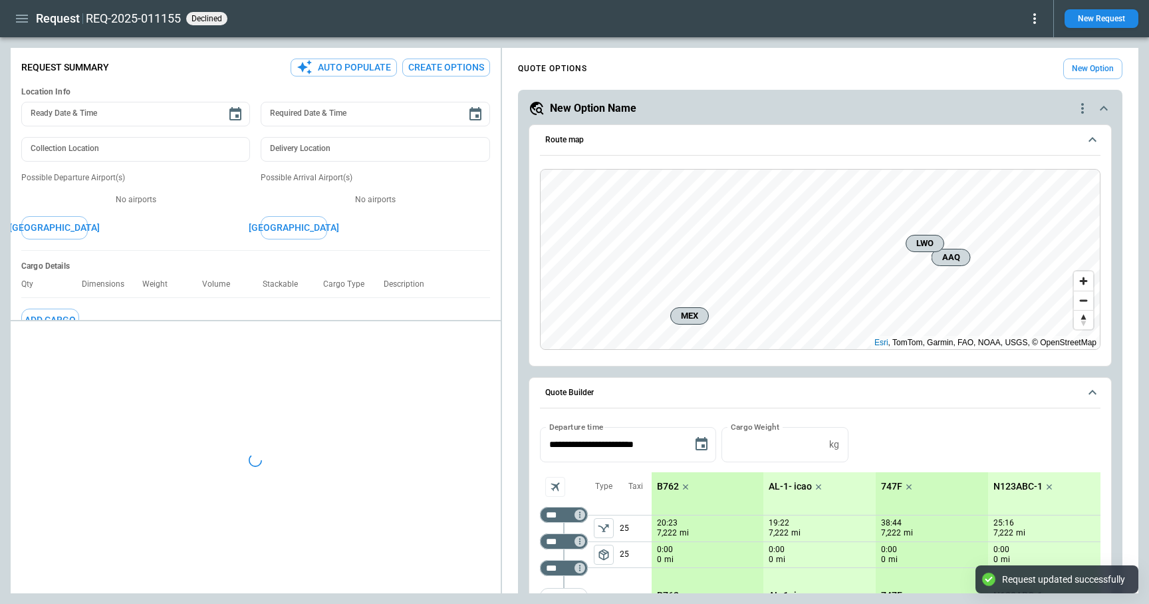
click at [1035, 20] on icon at bounding box center [1035, 19] width 16 height 16
type textarea "*"
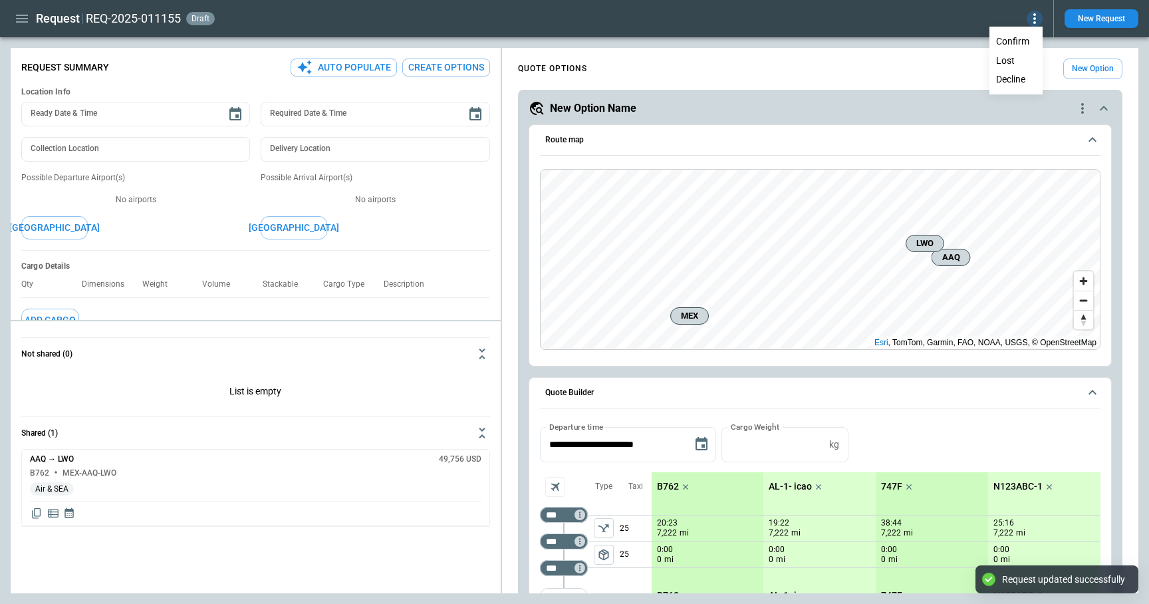
click at [1011, 78] on button "Decline" at bounding box center [1016, 79] width 51 height 19
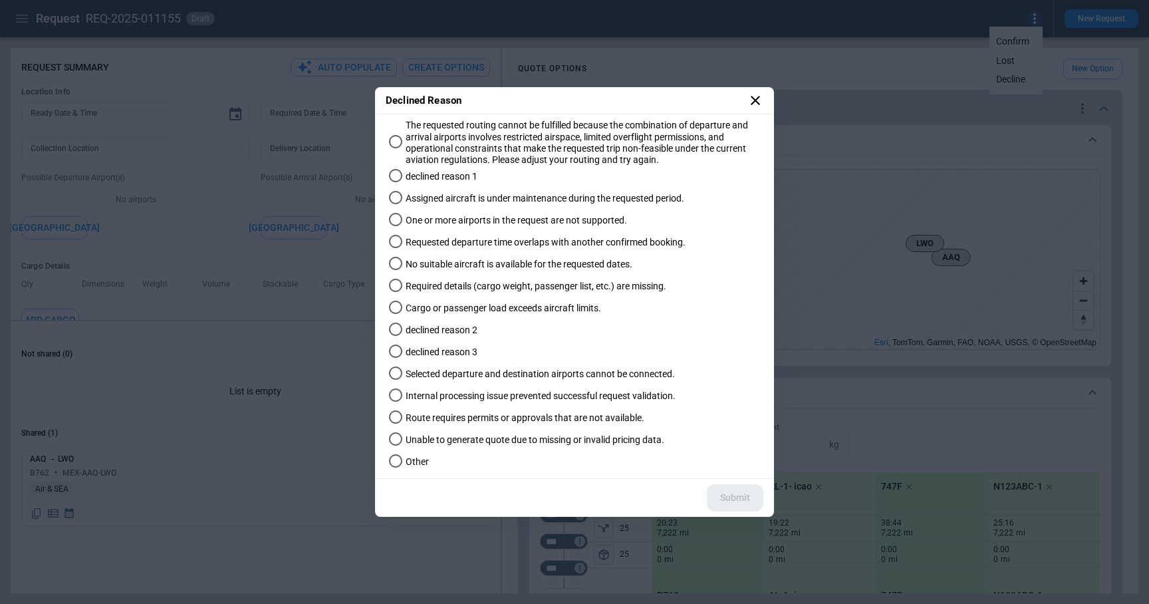
click at [417, 458] on span "Other" at bounding box center [417, 461] width 23 height 11
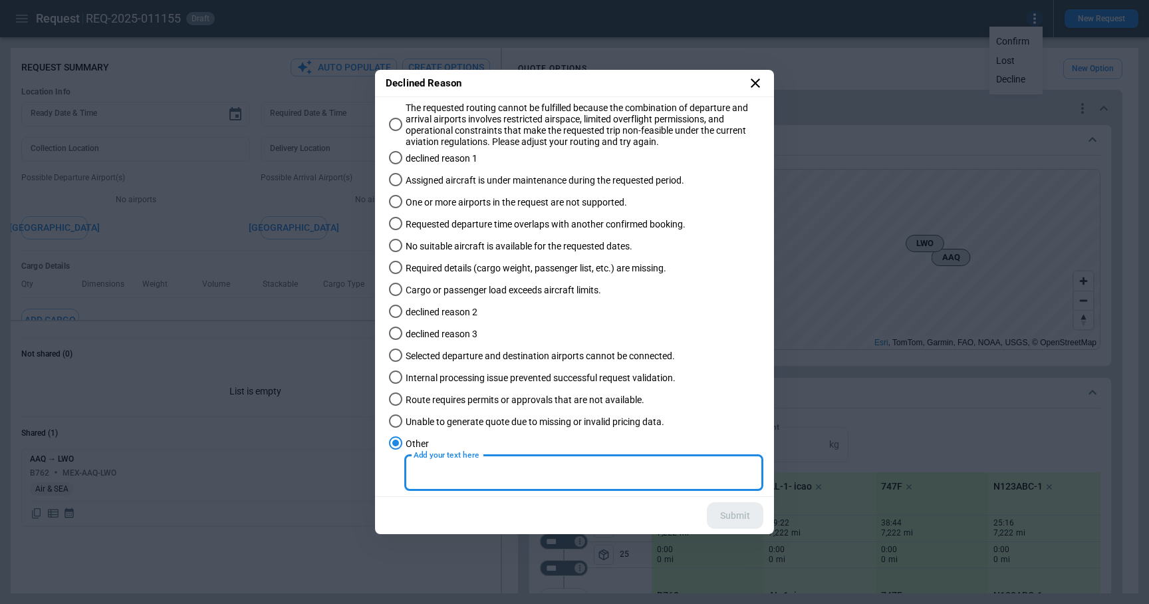
click at [533, 484] on input "Add your text here" at bounding box center [583, 472] width 359 height 35
paste input "**********"
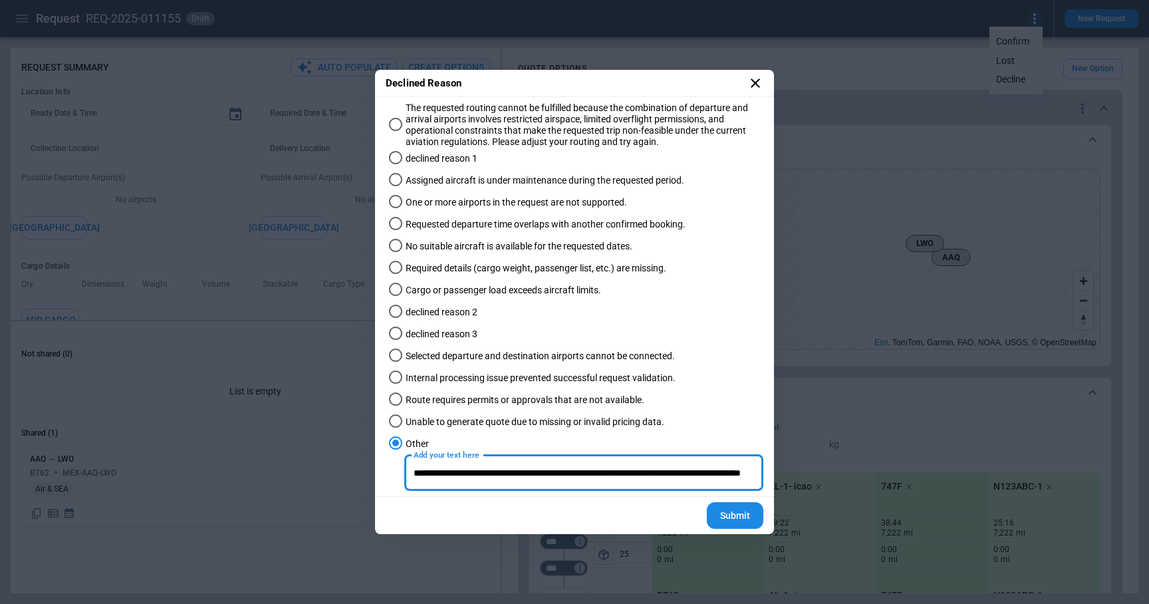
scroll to position [0, 70]
drag, startPoint x: 617, startPoint y: 473, endPoint x: 772, endPoint y: 473, distance: 154.3
click at [772, 473] on div "The requested routing cannot be fulfilled because the combination of departure …" at bounding box center [574, 297] width 399 height 400
type input "**********"
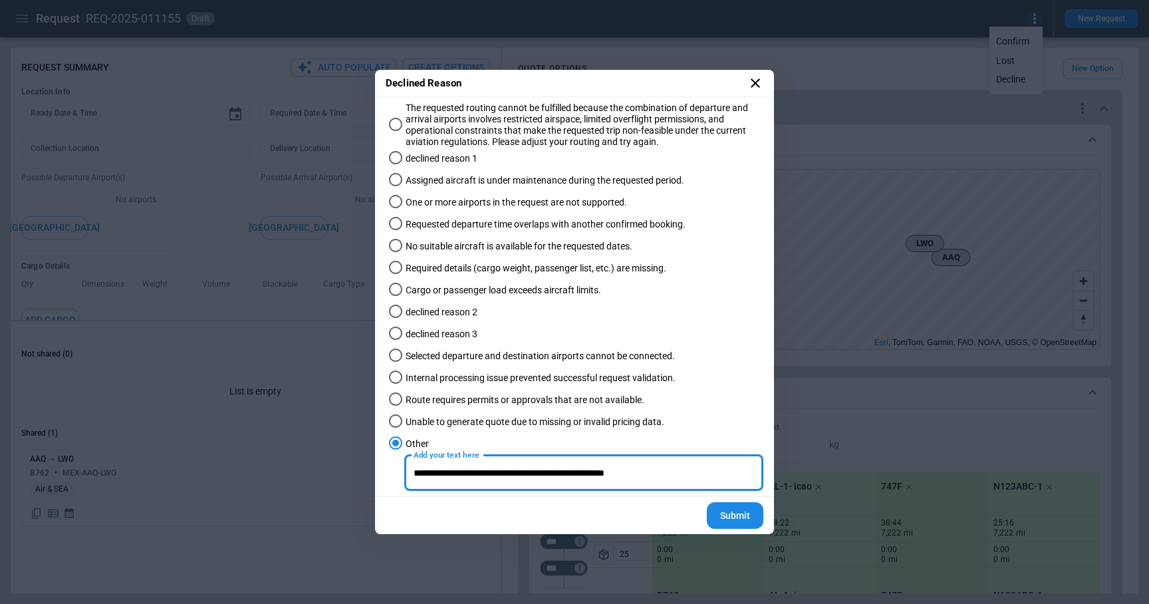
drag, startPoint x: 673, startPoint y: 478, endPoint x: 406, endPoint y: 478, distance: 266.8
click at [406, 478] on input "**********" at bounding box center [583, 472] width 359 height 35
click at [760, 80] on icon at bounding box center [756, 83] width 16 height 16
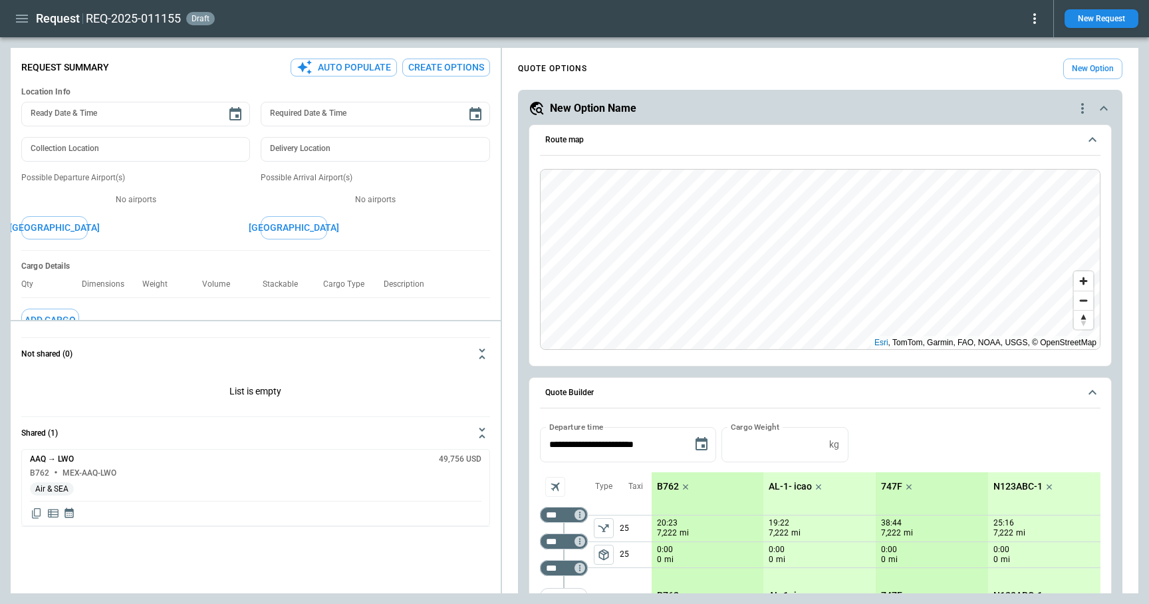
click at [1040, 15] on icon at bounding box center [1035, 19] width 16 height 16
click at [1014, 81] on button "Decline" at bounding box center [1016, 79] width 51 height 19
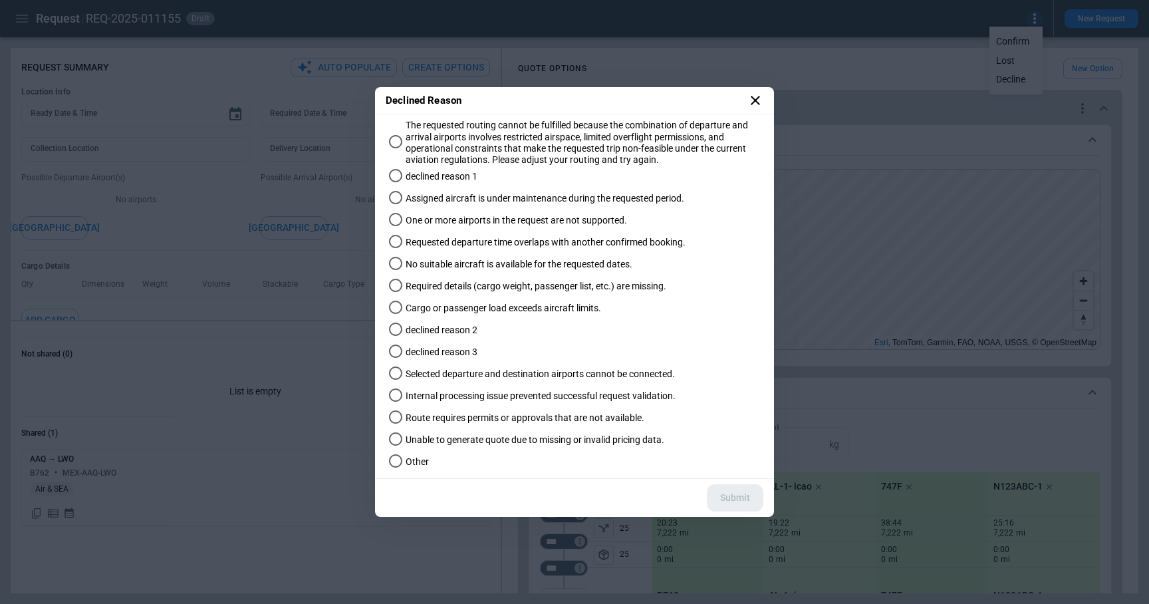
click at [753, 95] on icon at bounding box center [756, 100] width 16 height 16
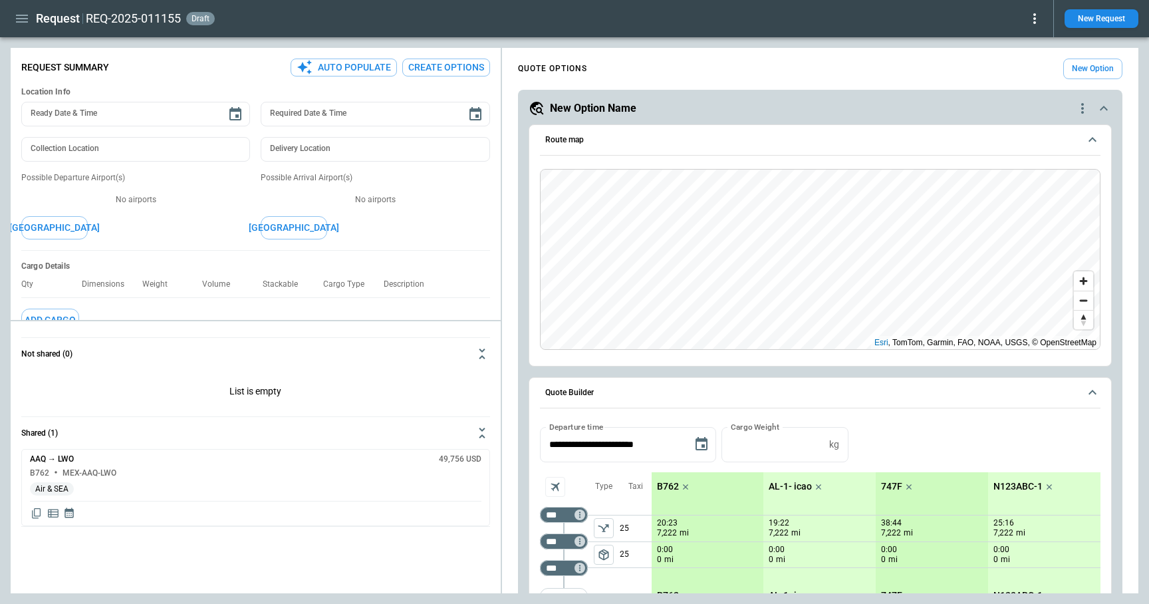
click at [1037, 19] on icon at bounding box center [1035, 19] width 16 height 16
click at [1014, 78] on button "Decline" at bounding box center [1016, 79] width 51 height 19
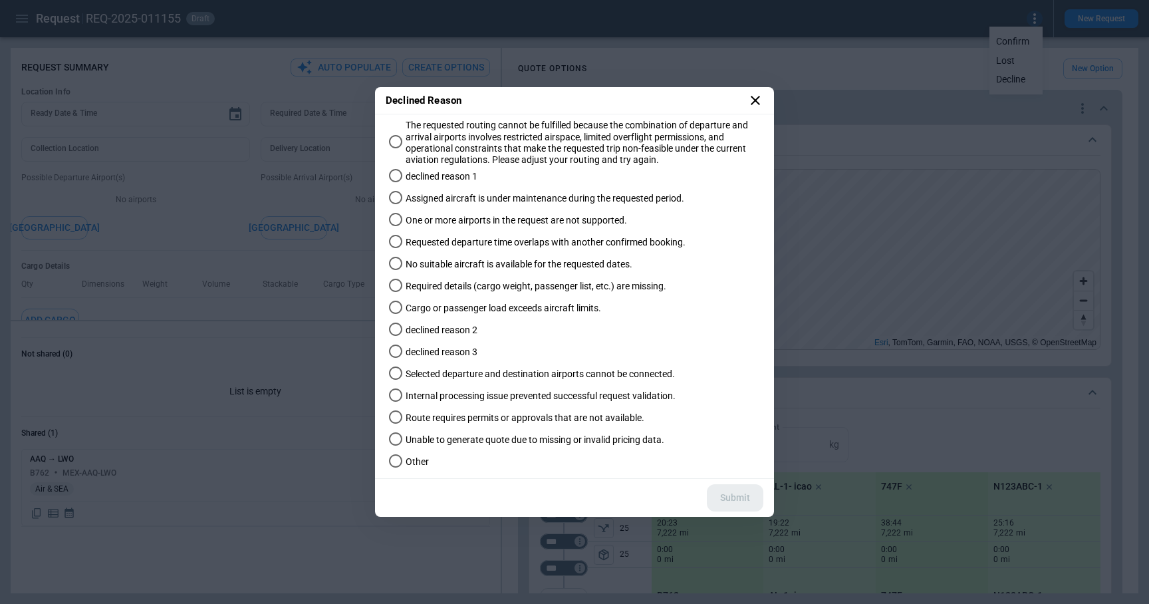
click at [415, 461] on span "Other" at bounding box center [417, 461] width 23 height 11
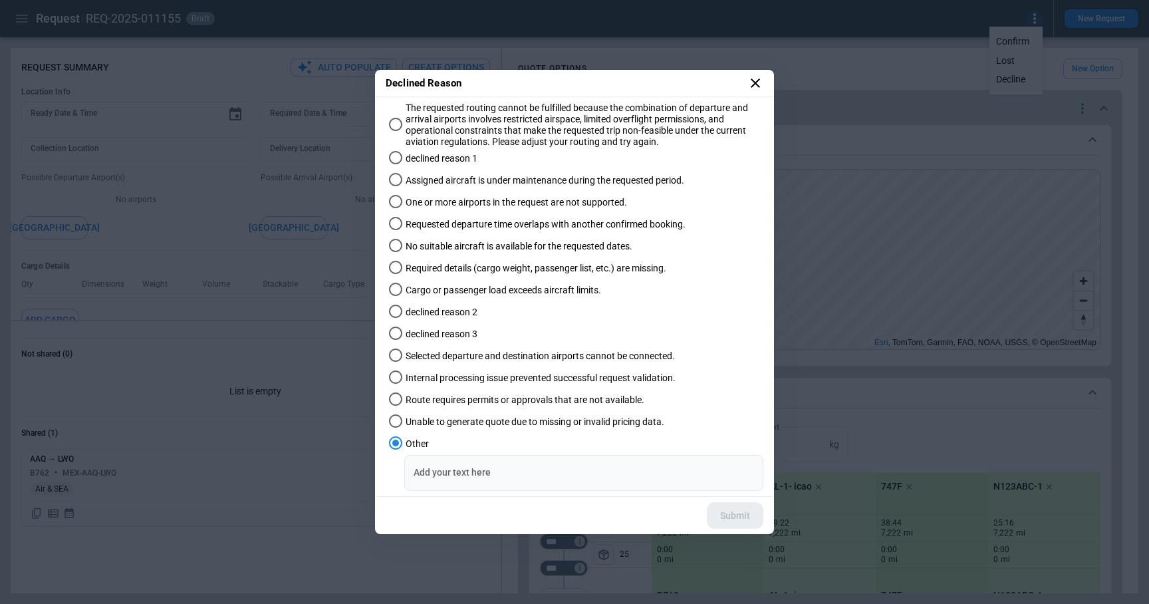
click at [482, 474] on input "Add your text here" at bounding box center [583, 472] width 359 height 35
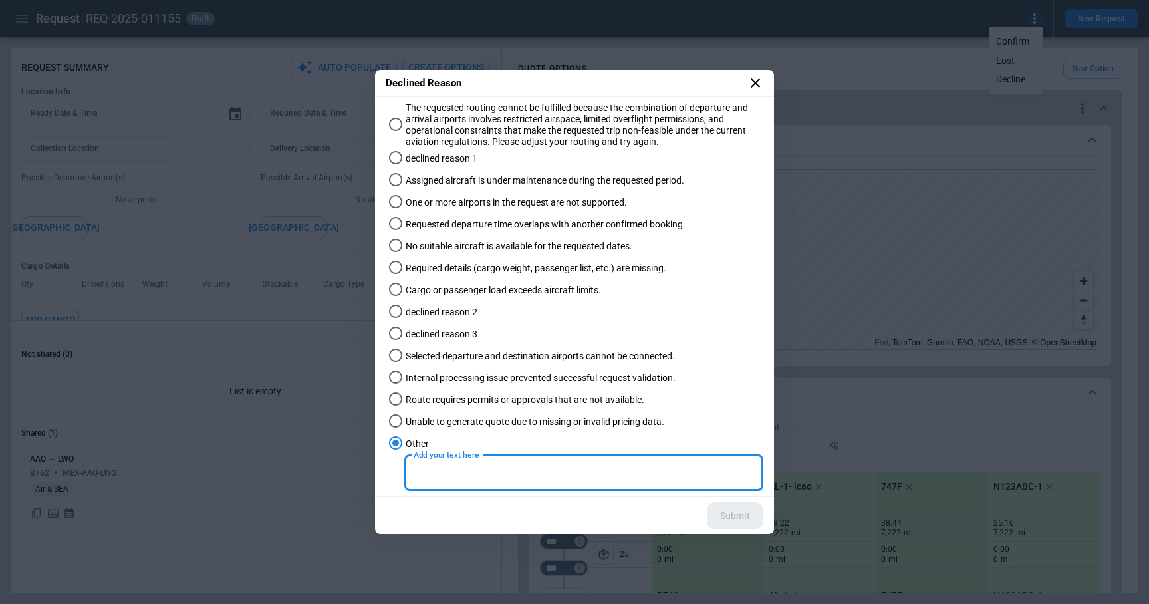
paste input "**********"
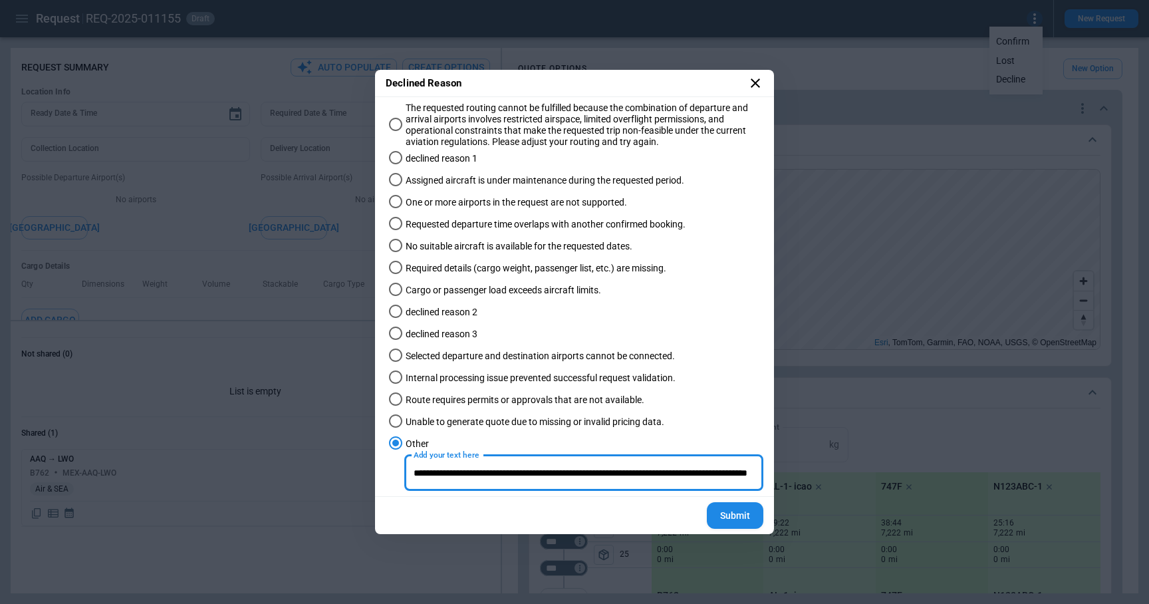
scroll to position [0, 248]
click at [536, 474] on input "**********" at bounding box center [583, 472] width 359 height 35
type input "**********"
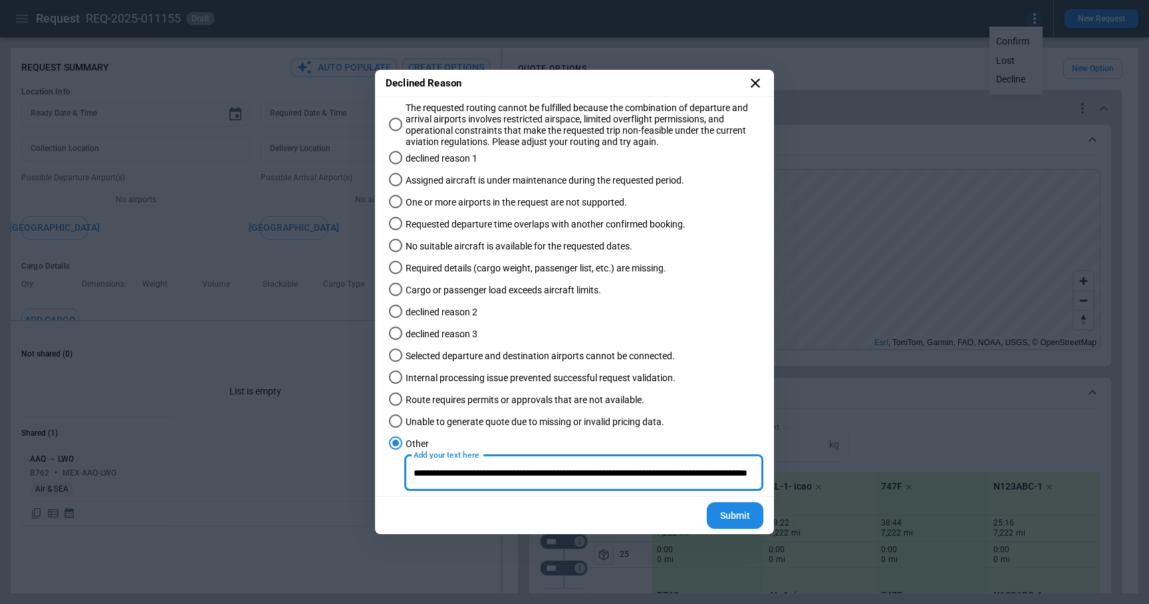
click at [495, 430] on label "Unable to generate quote due to missing or invalid pricing data." at bounding box center [568, 422] width 369 height 22
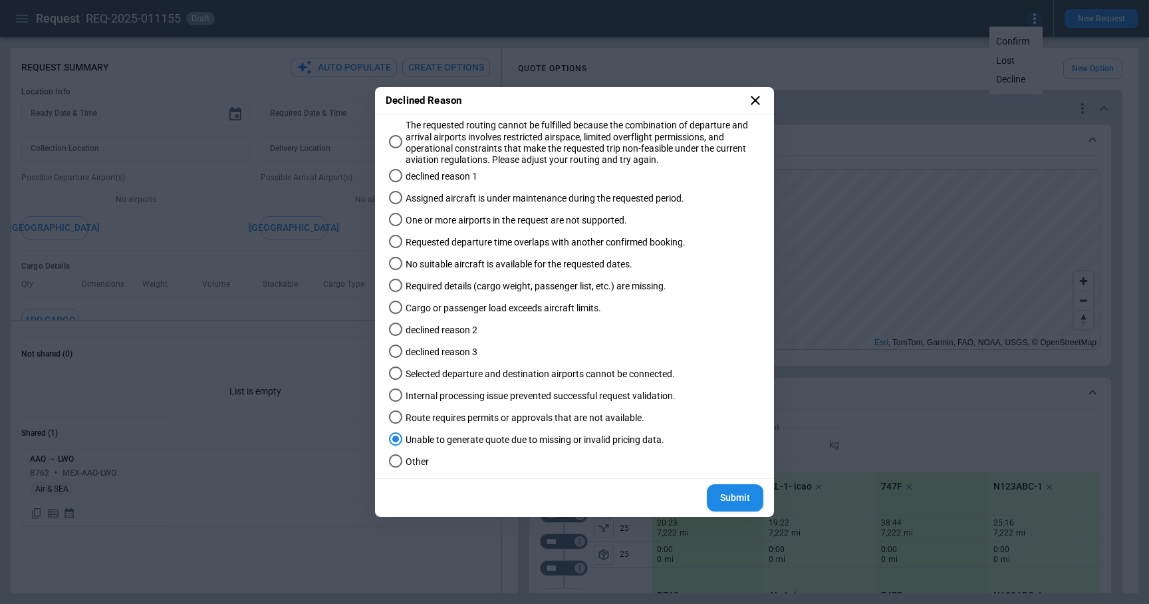
click at [410, 464] on span "Other" at bounding box center [417, 461] width 23 height 11
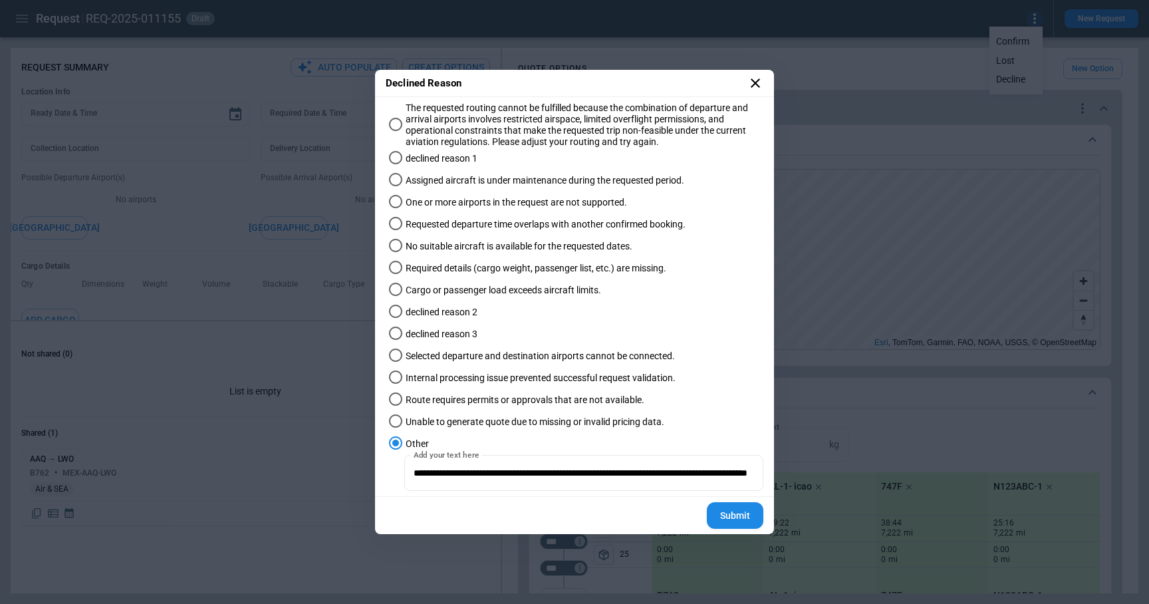
click at [442, 516] on div "Submit" at bounding box center [572, 516] width 394 height 38
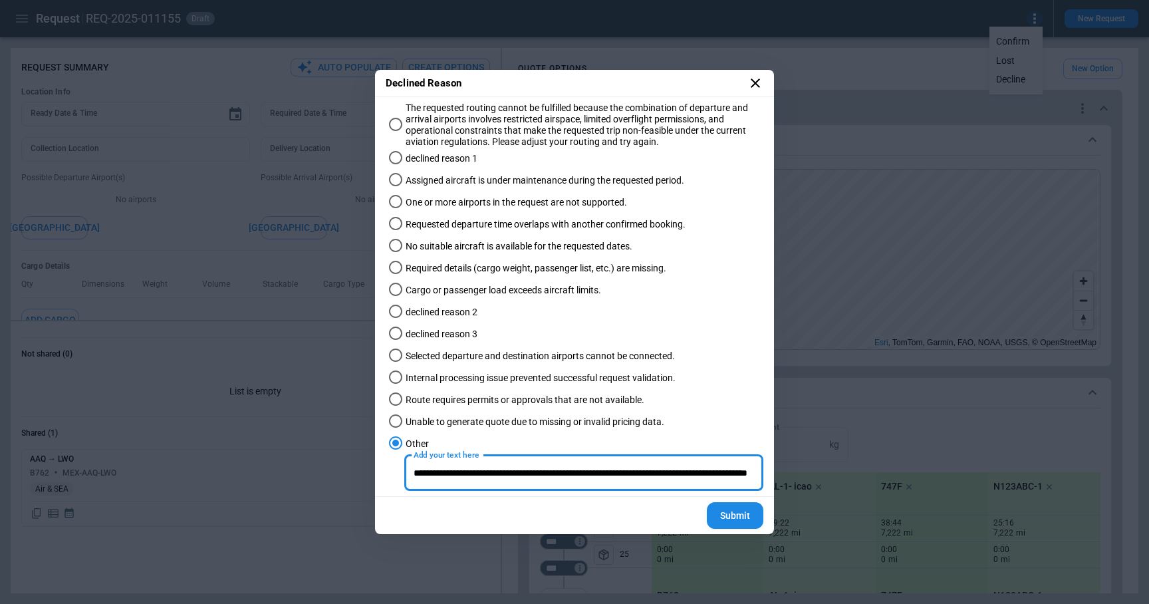
scroll to position [0, 247]
drag, startPoint x: 410, startPoint y: 473, endPoint x: 744, endPoint y: 473, distance: 333.3
click at [744, 473] on input "**********" at bounding box center [583, 472] width 359 height 35
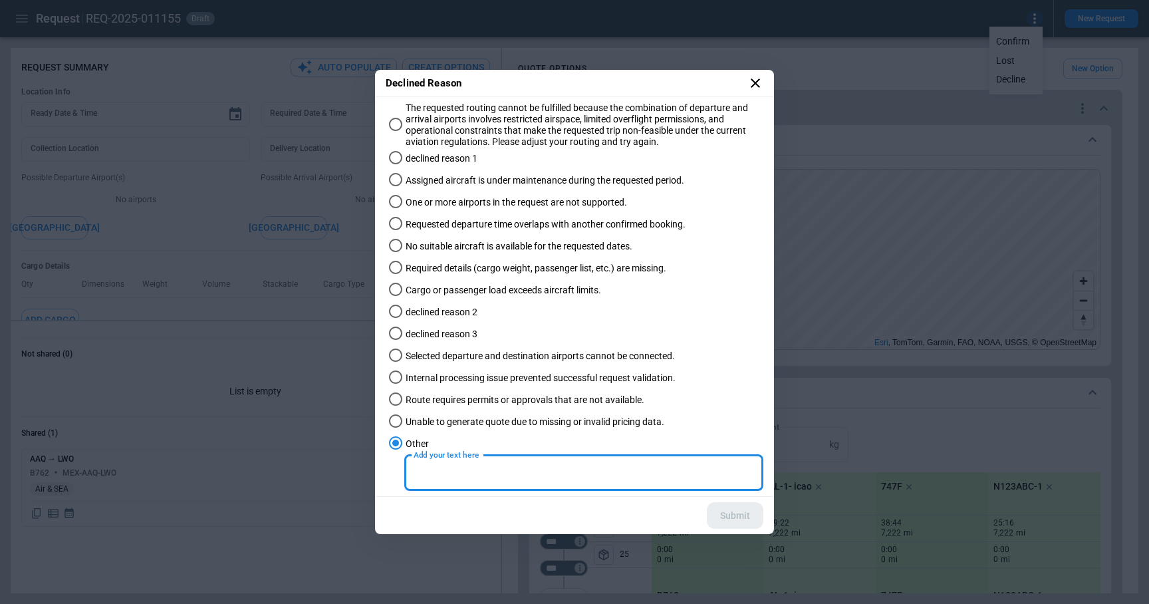
scroll to position [0, 0]
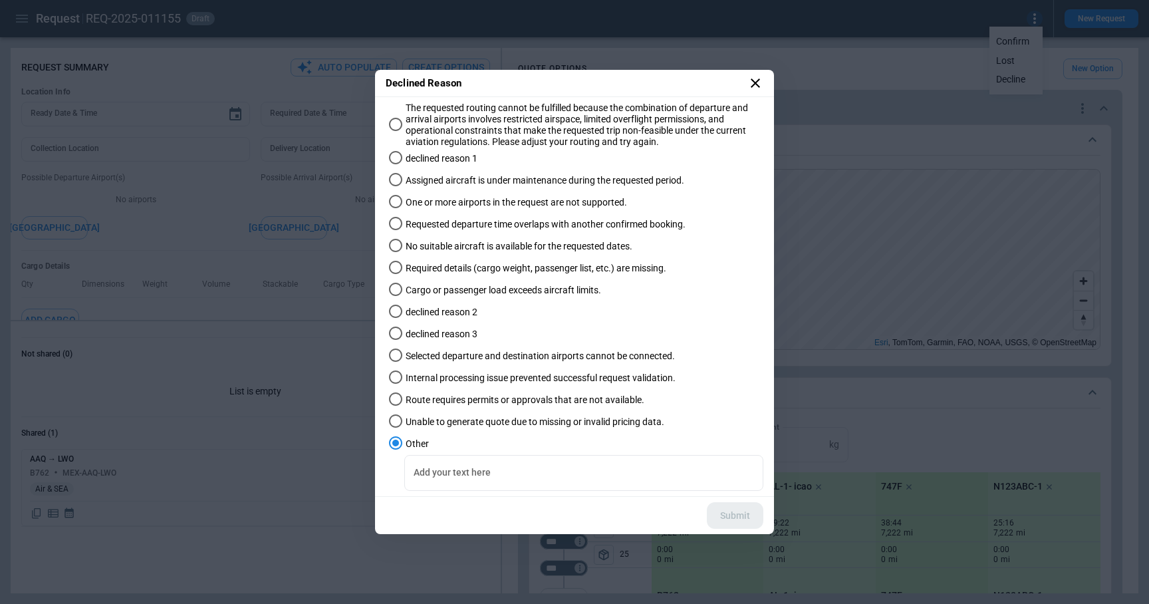
click at [605, 508] on div "Submit" at bounding box center [572, 516] width 394 height 38
click at [460, 465] on input "Add your text here" at bounding box center [583, 472] width 359 height 35
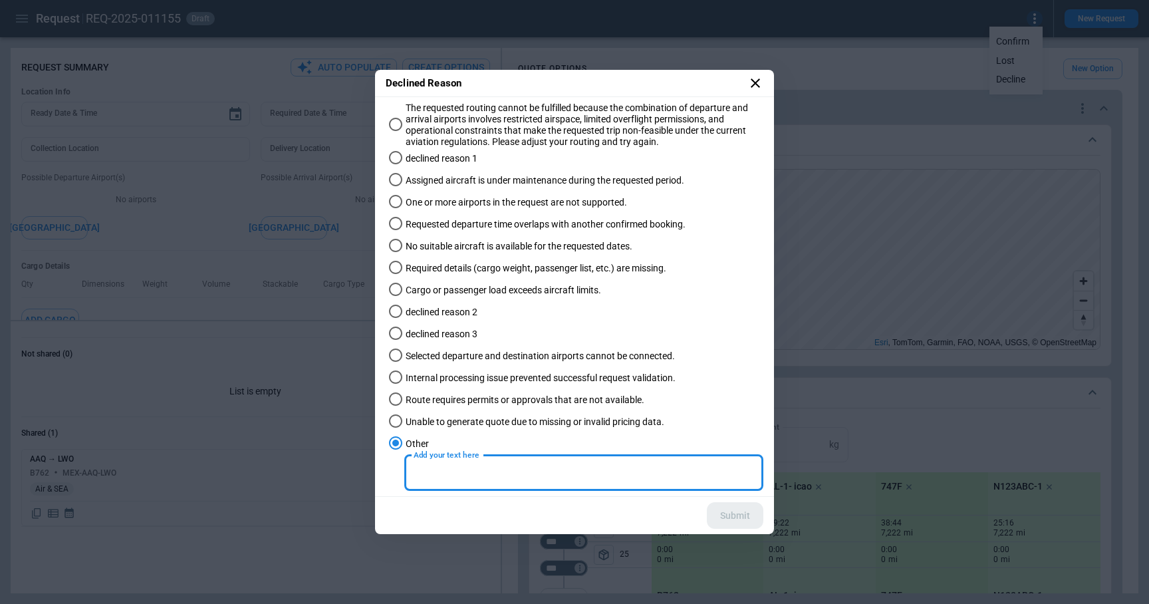
paste input "**********"
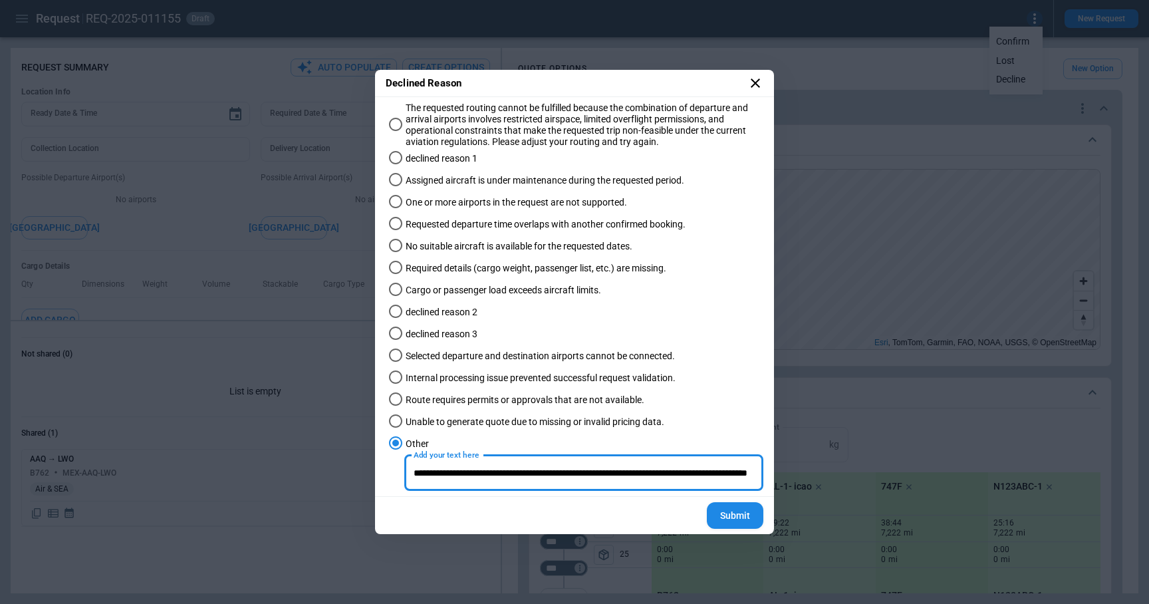
type input "**********"
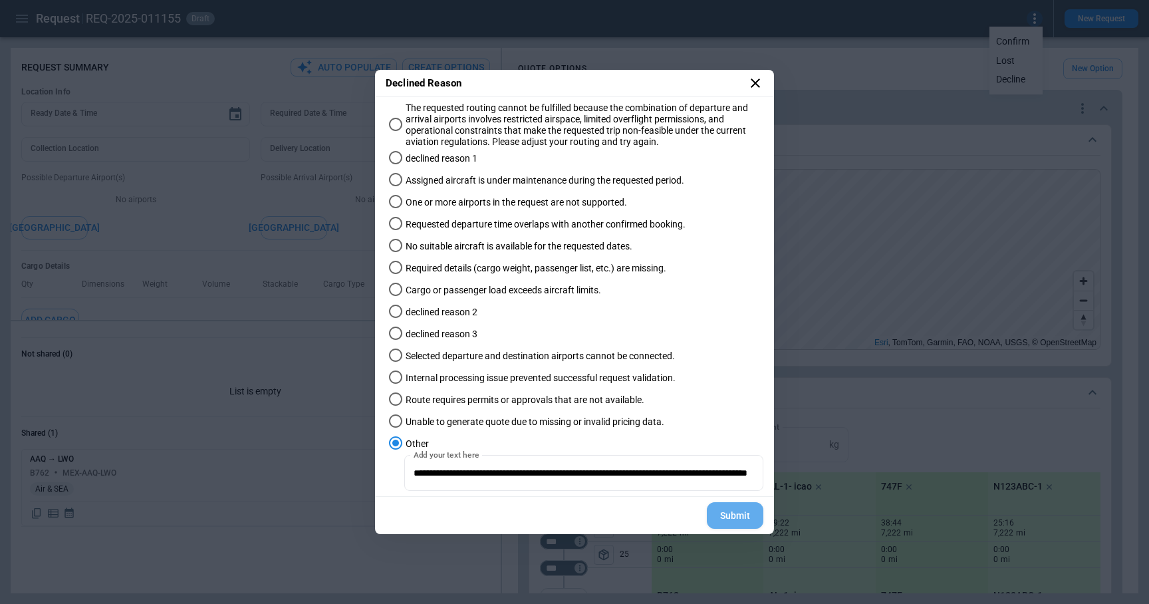
click at [735, 517] on button "Submit" at bounding box center [735, 515] width 57 height 27
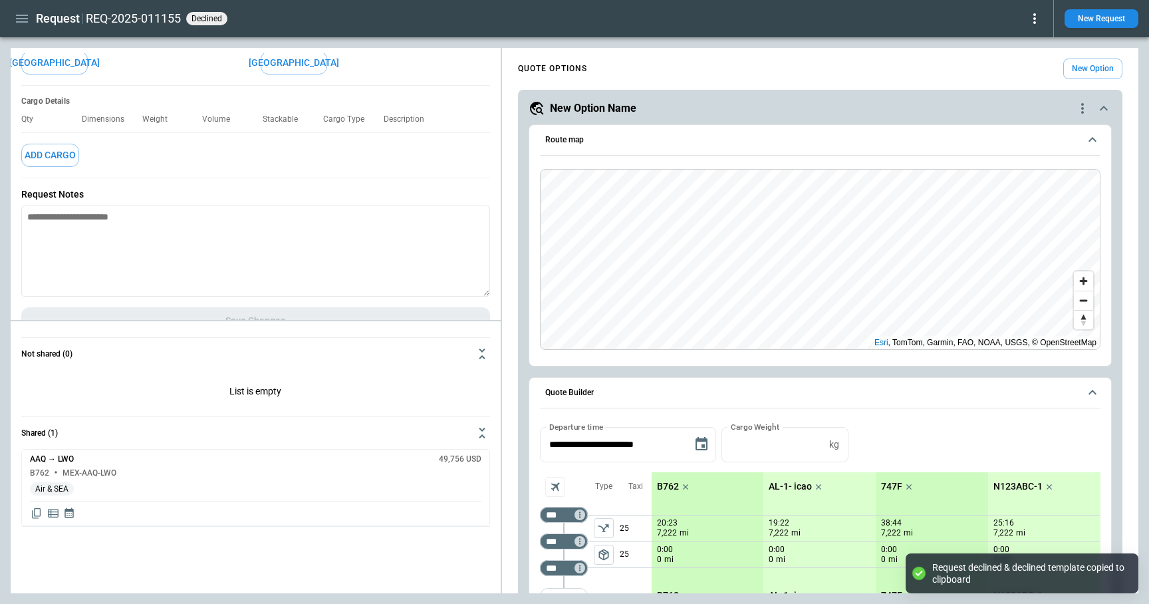
scroll to position [190, 0]
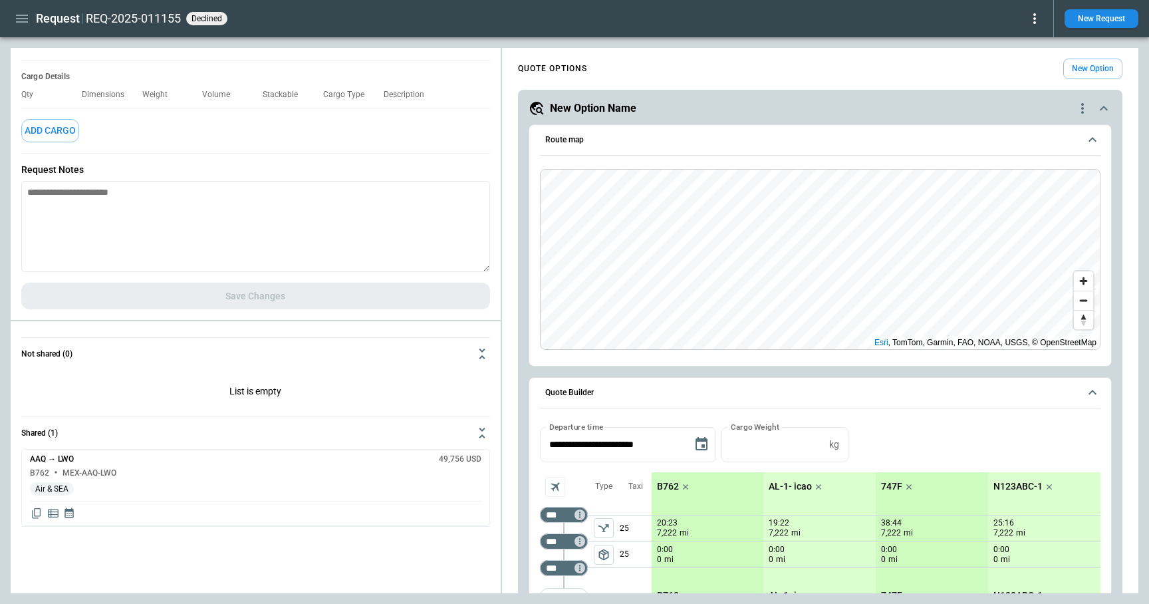
type textarea "*"
click at [175, 231] on textarea at bounding box center [255, 226] width 469 height 91
paste textarea "**********"
type textarea "**********"
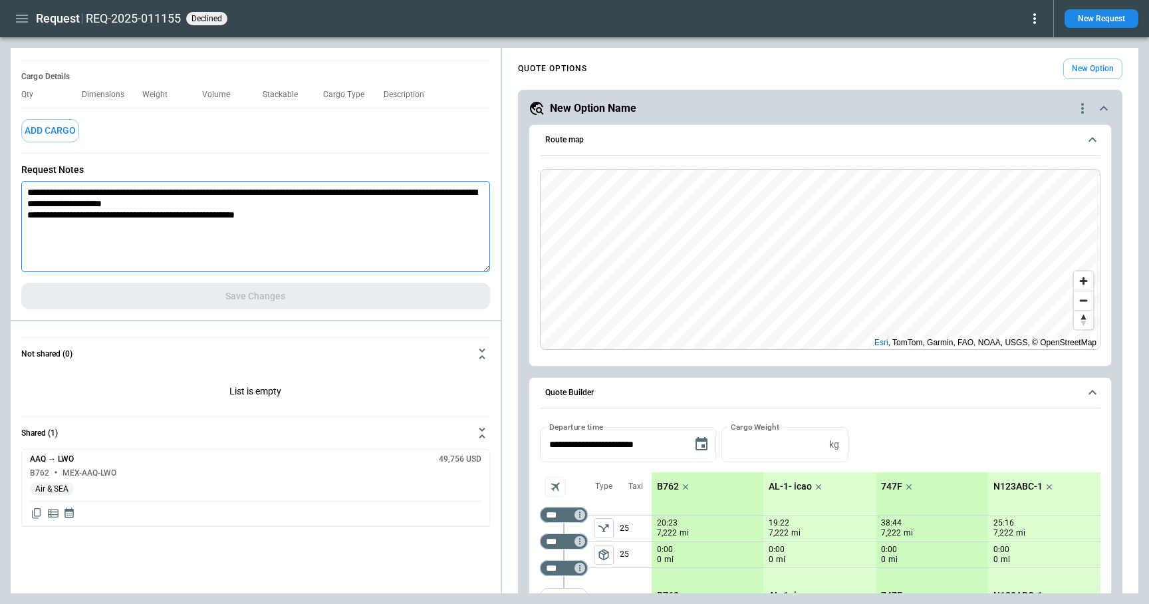
type textarea "*"
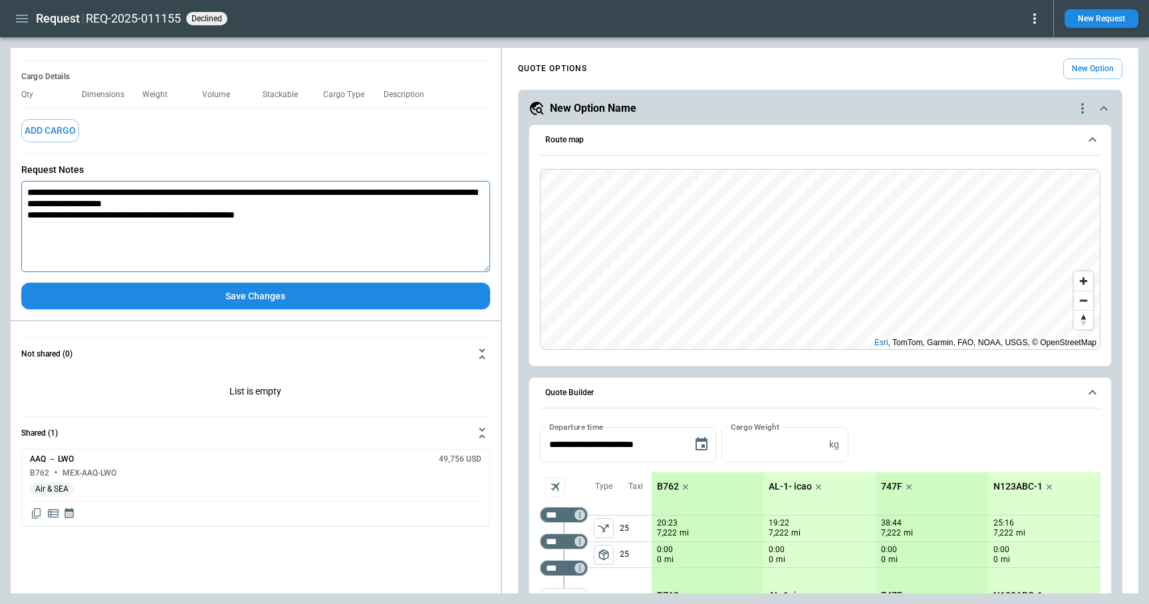
type textarea "**********"
type textarea "*"
click at [17, 17] on icon "button" at bounding box center [22, 19] width 16 height 16
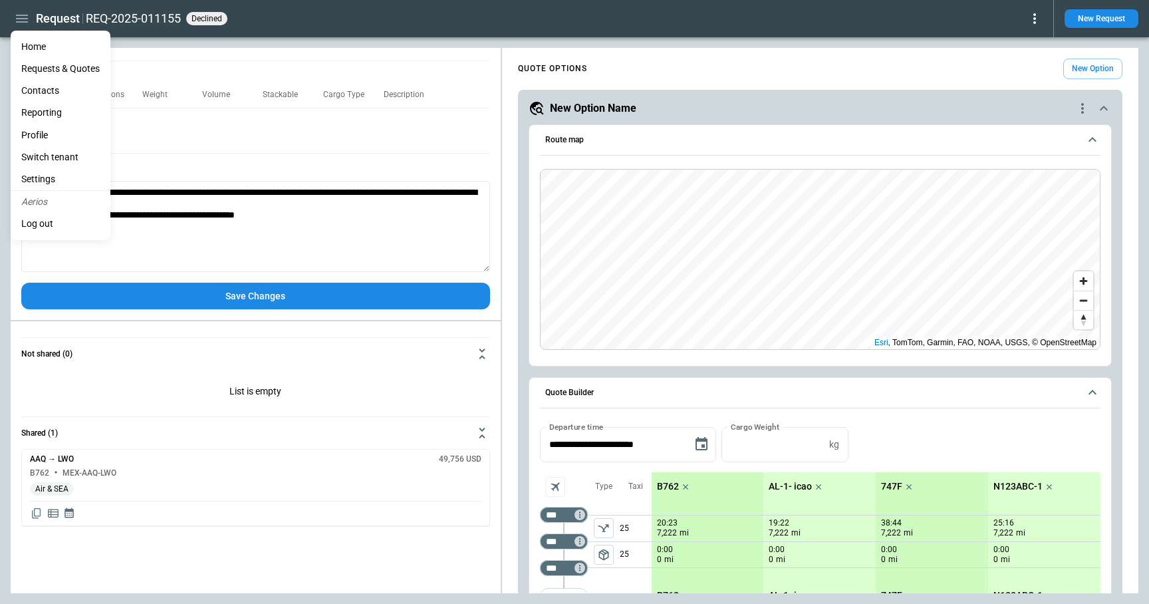
click at [44, 181] on li "Settings" at bounding box center [61, 179] width 100 height 22
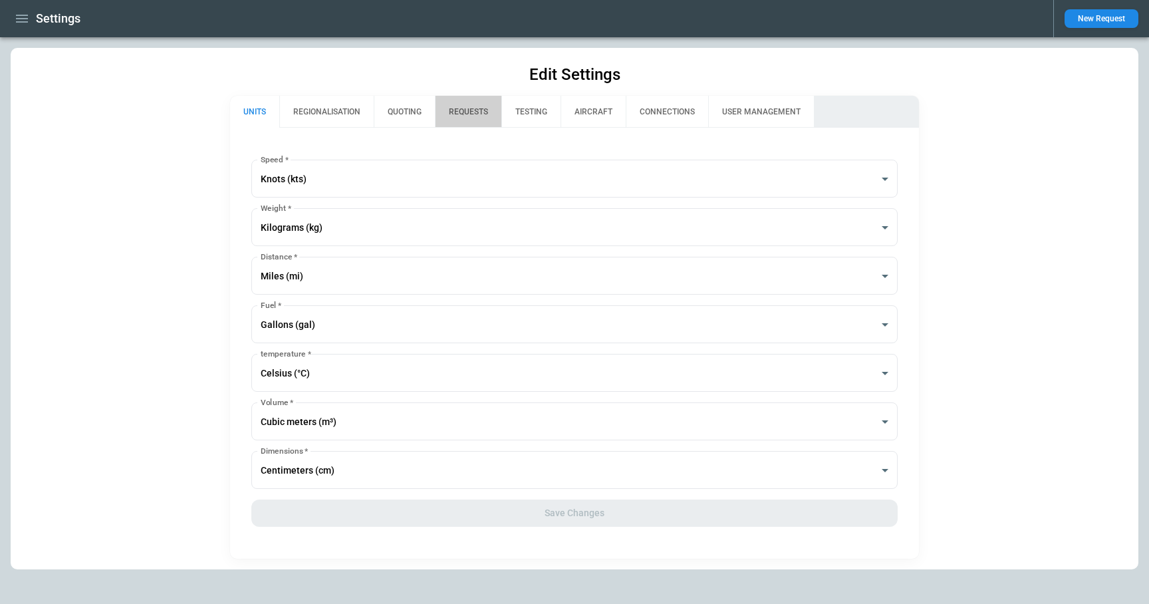
click at [470, 113] on button "REQUESTS" at bounding box center [468, 112] width 67 height 32
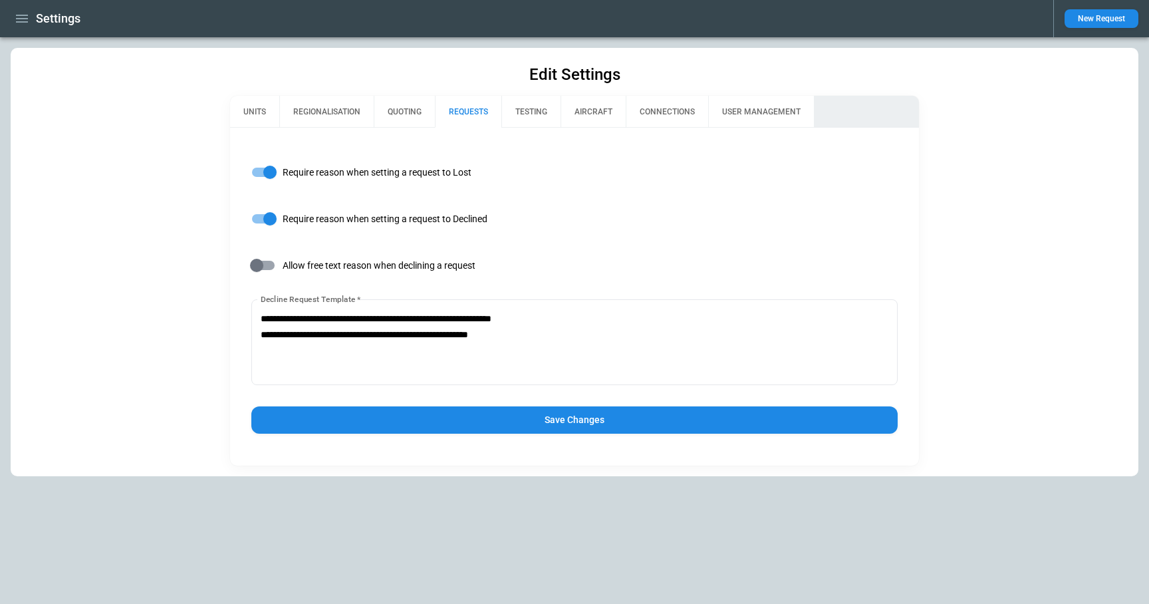
click at [615, 425] on button "Save Changes" at bounding box center [574, 419] width 647 height 27
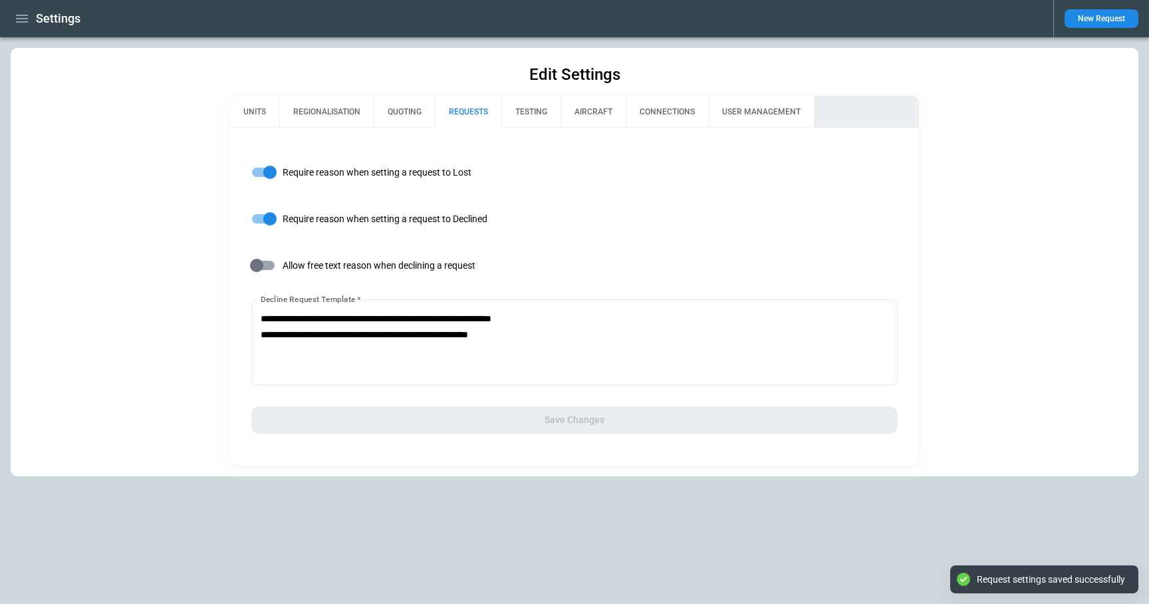
click at [30, 12] on button "button" at bounding box center [22, 18] width 23 height 23
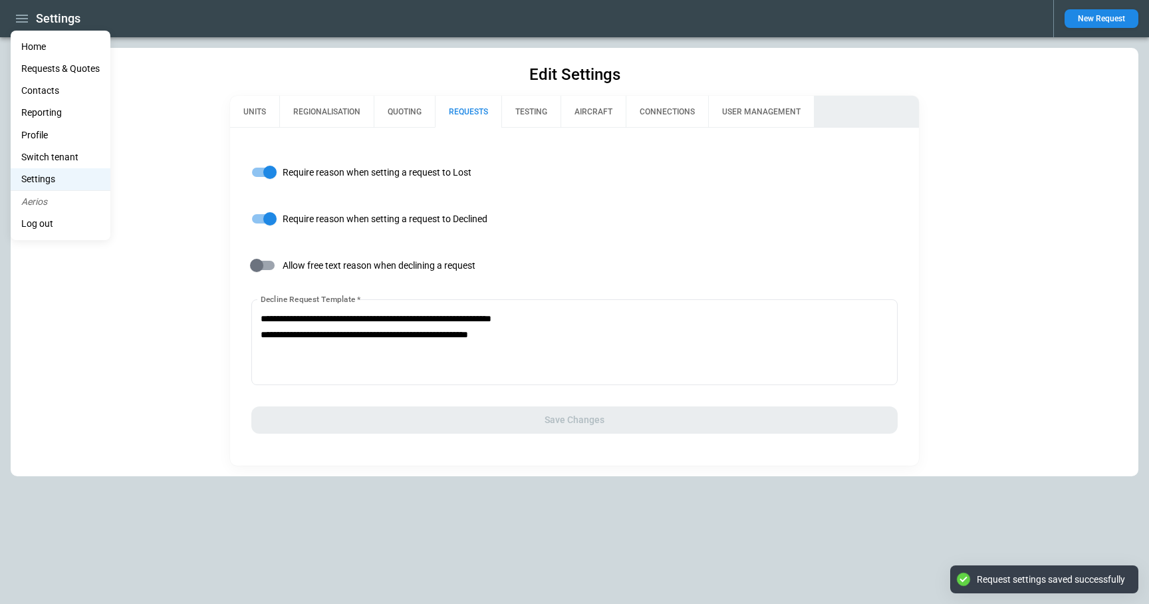
click at [42, 49] on li "Home" at bounding box center [61, 47] width 100 height 22
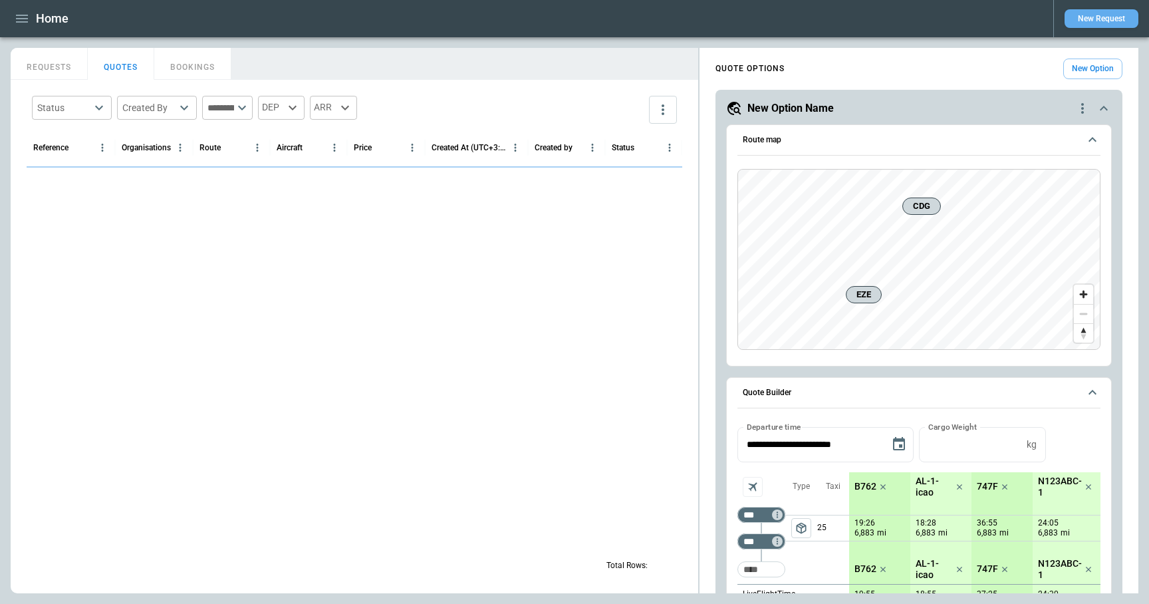
click at [1084, 24] on button "New Request" at bounding box center [1102, 18] width 74 height 19
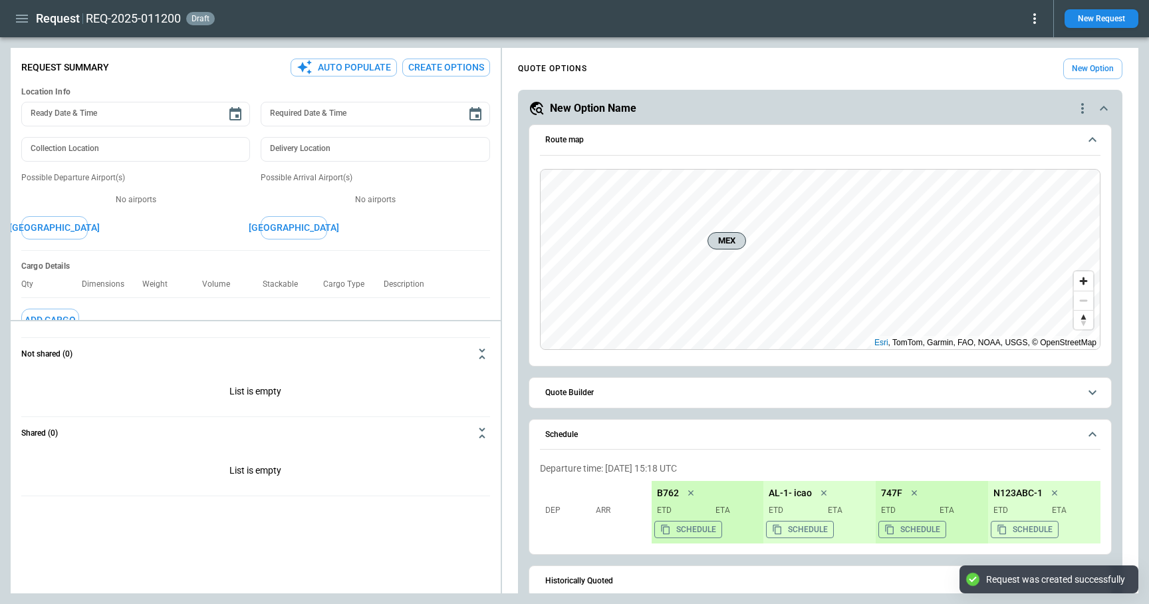
click at [1034, 17] on icon at bounding box center [1035, 18] width 3 height 11
click at [1000, 79] on button "Decline" at bounding box center [1016, 79] width 51 height 19
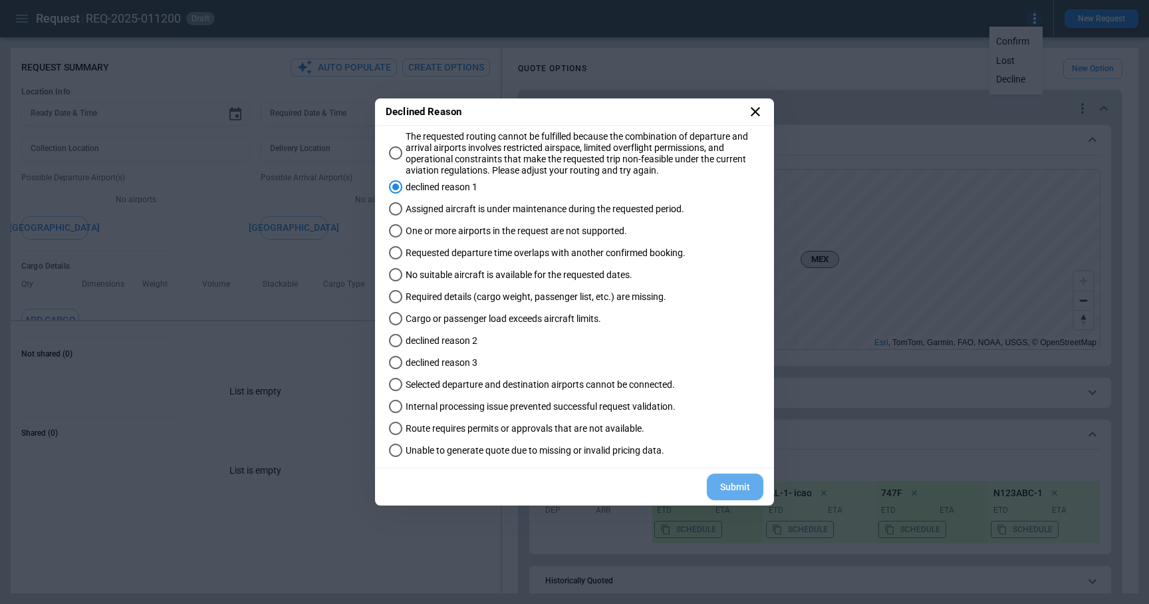
click at [734, 484] on button "Submit" at bounding box center [735, 487] width 57 height 27
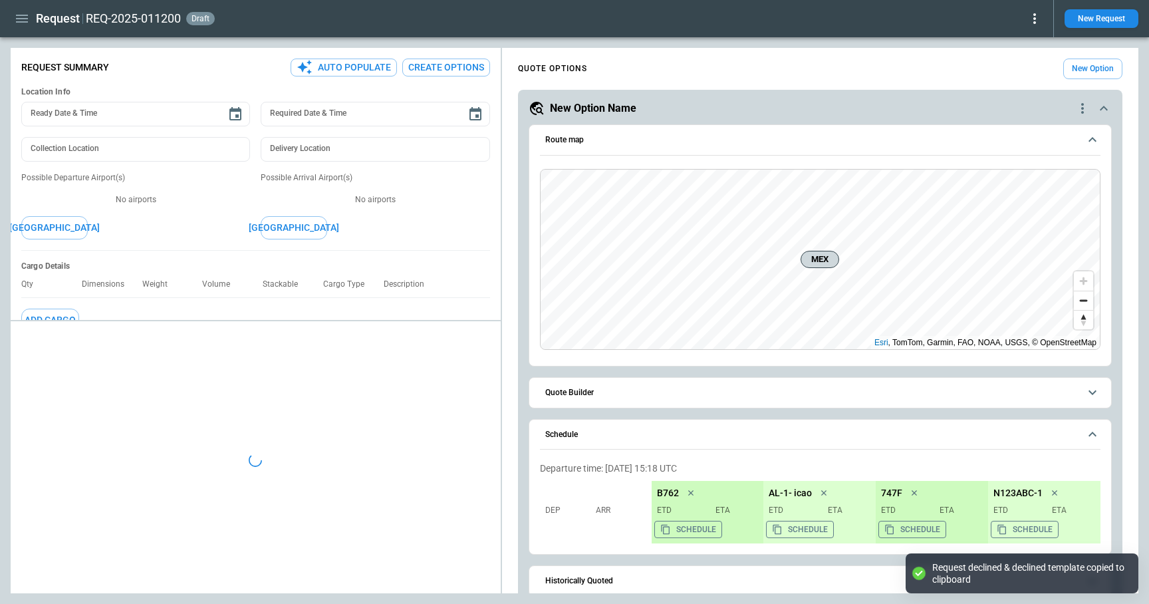
type textarea "*"
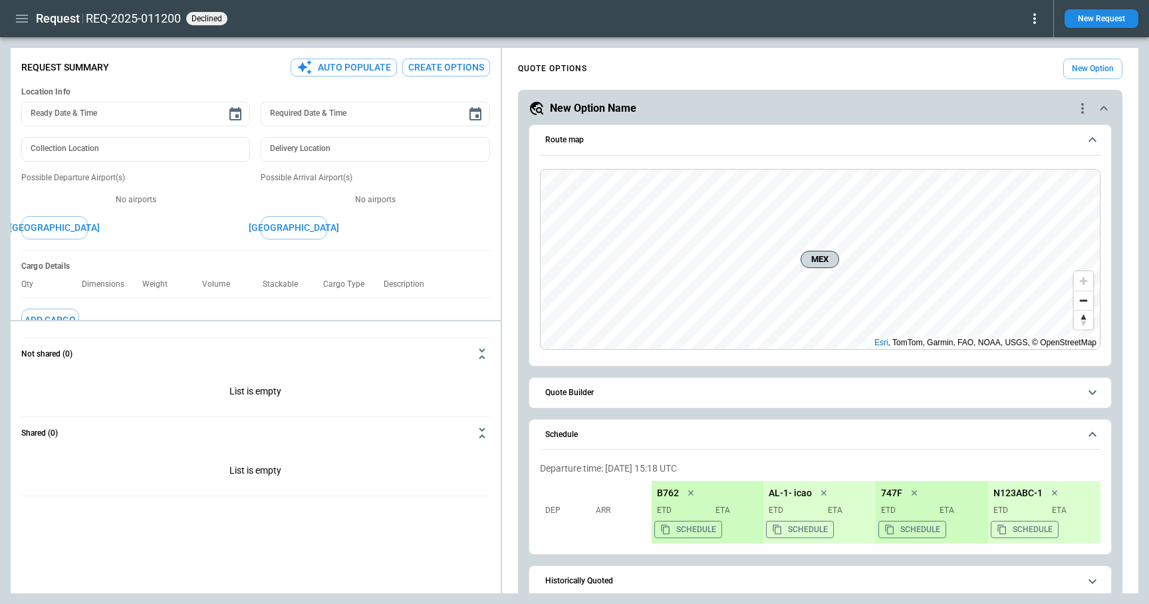
click at [19, 17] on icon "button" at bounding box center [22, 19] width 16 height 16
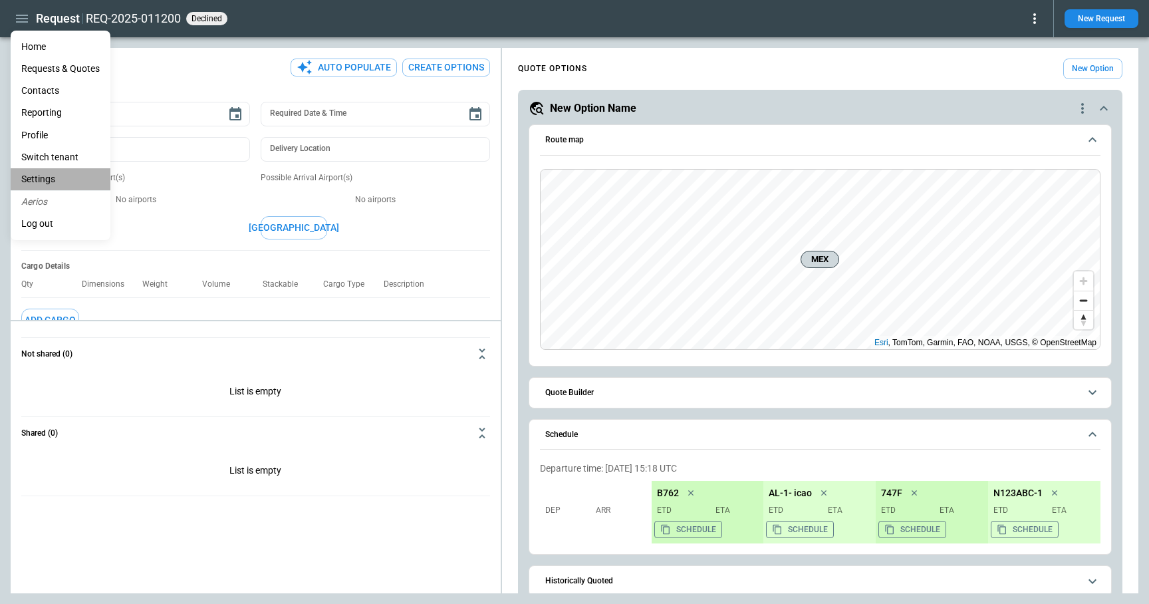
click at [58, 179] on li "Settings" at bounding box center [61, 179] width 100 height 22
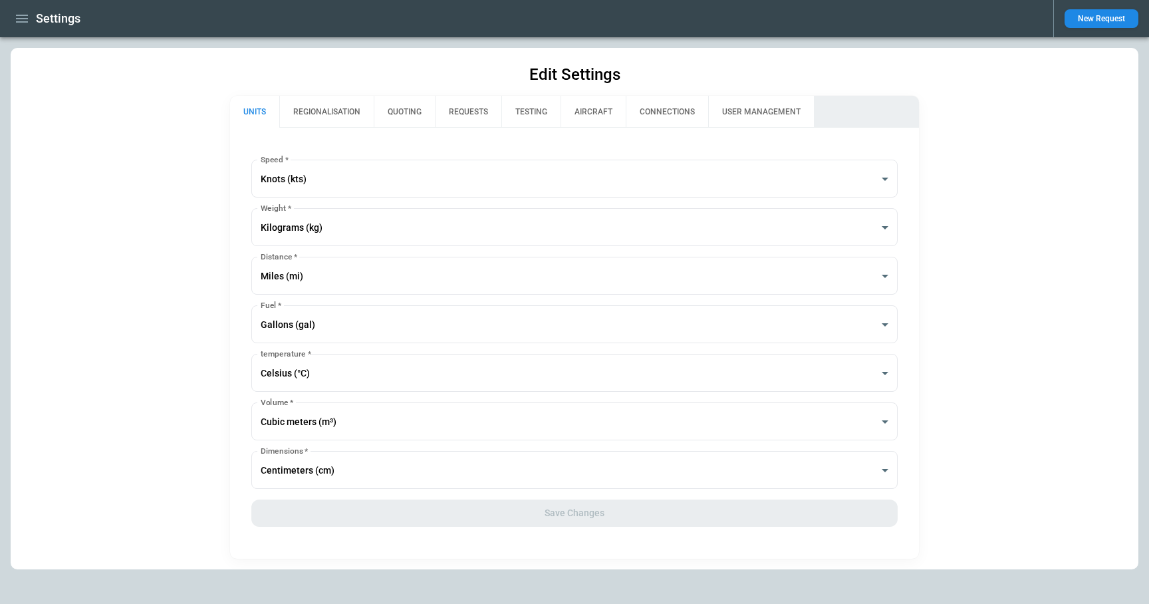
click at [409, 114] on button "QUOTING" at bounding box center [404, 112] width 61 height 32
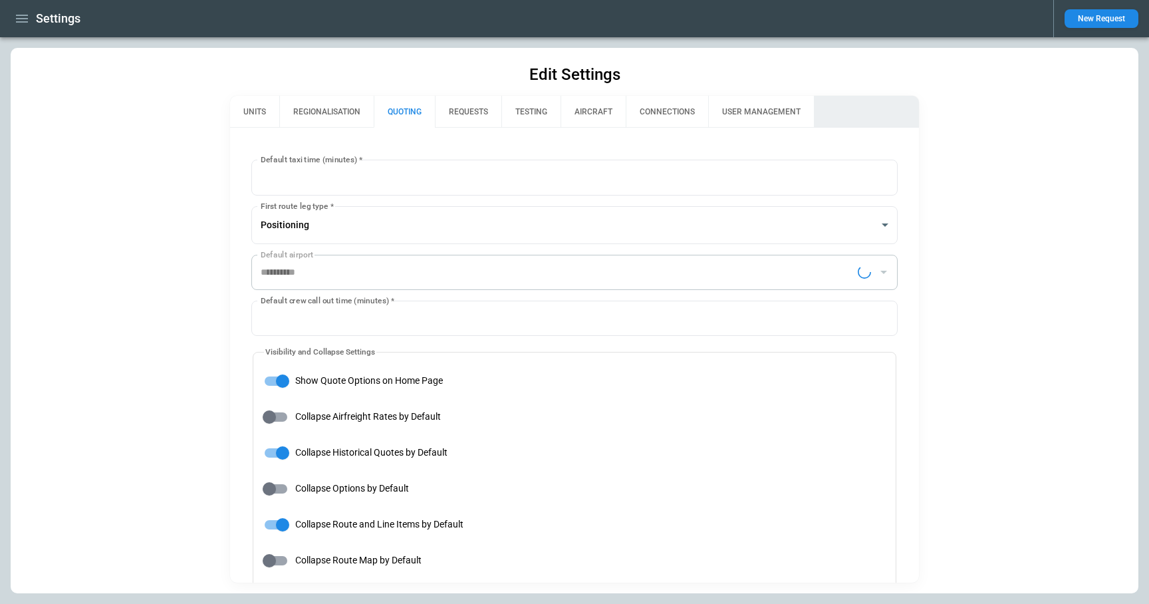
type input "**********"
click at [475, 117] on button "REQUESTS" at bounding box center [468, 112] width 67 height 32
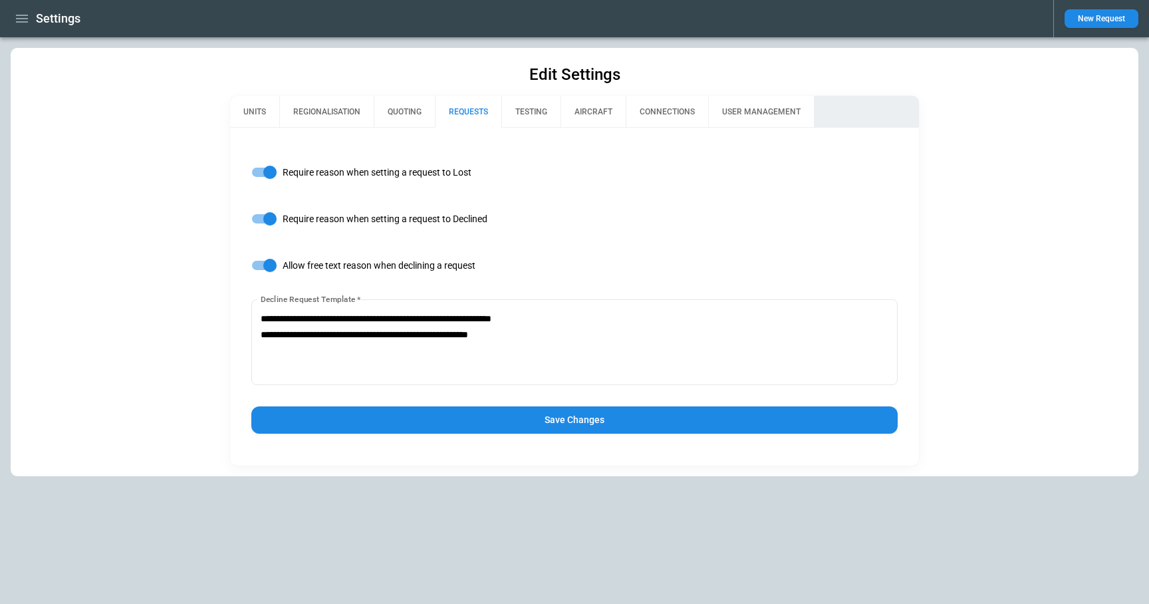
click at [492, 426] on button "Save Changes" at bounding box center [574, 419] width 647 height 27
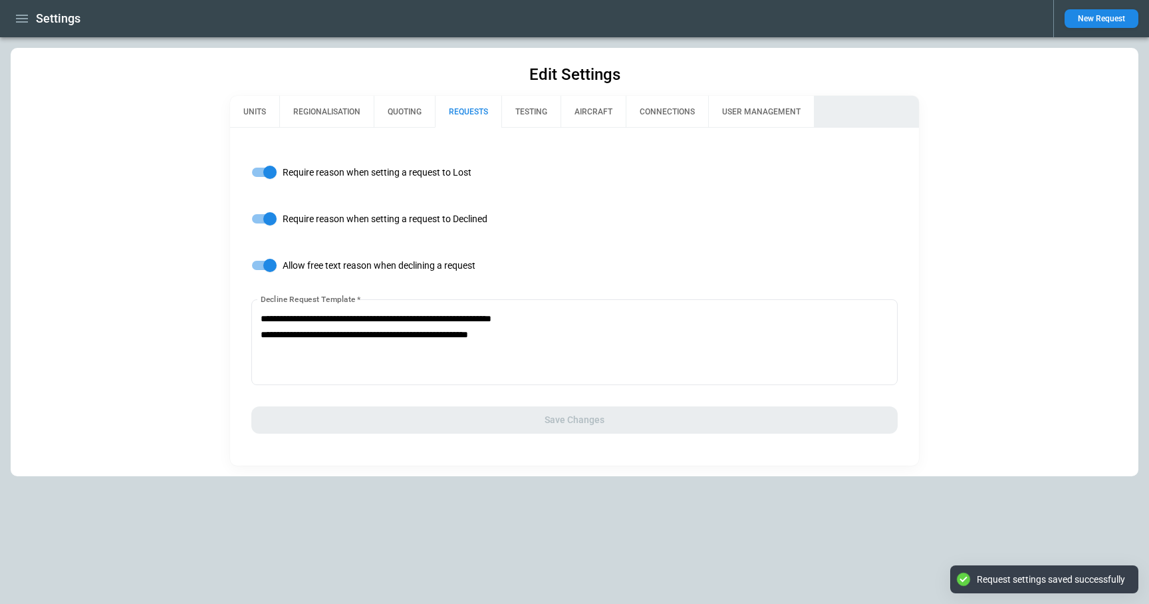
click at [23, 19] on icon "button" at bounding box center [22, 19] width 16 height 16
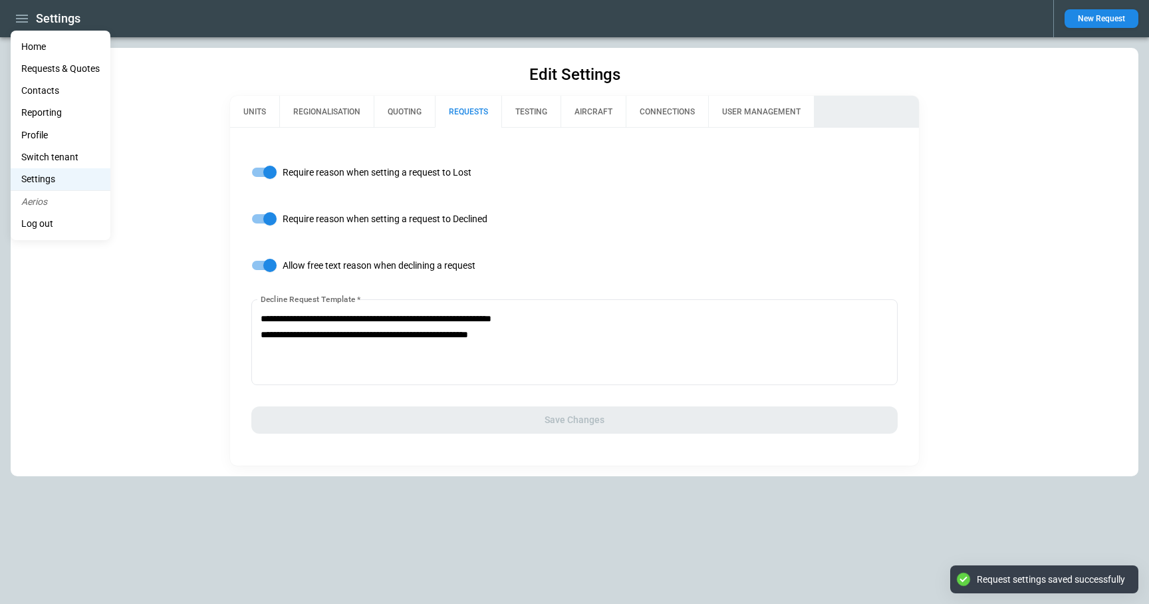
click at [39, 46] on li "Home" at bounding box center [61, 47] width 100 height 22
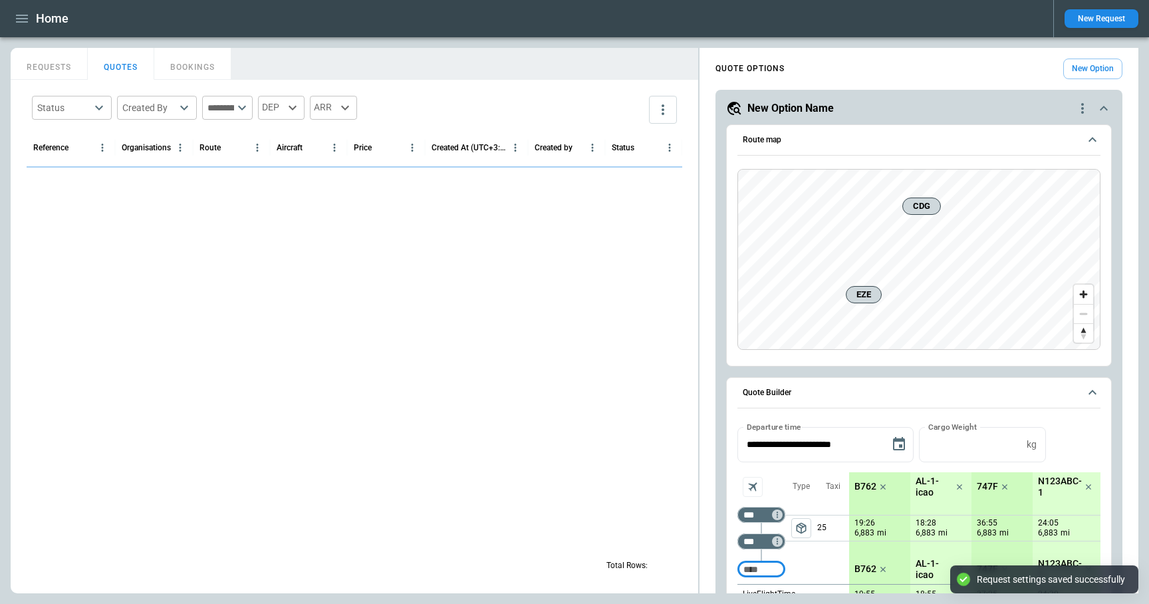
click at [1087, 19] on button "New Request" at bounding box center [1102, 18] width 74 height 19
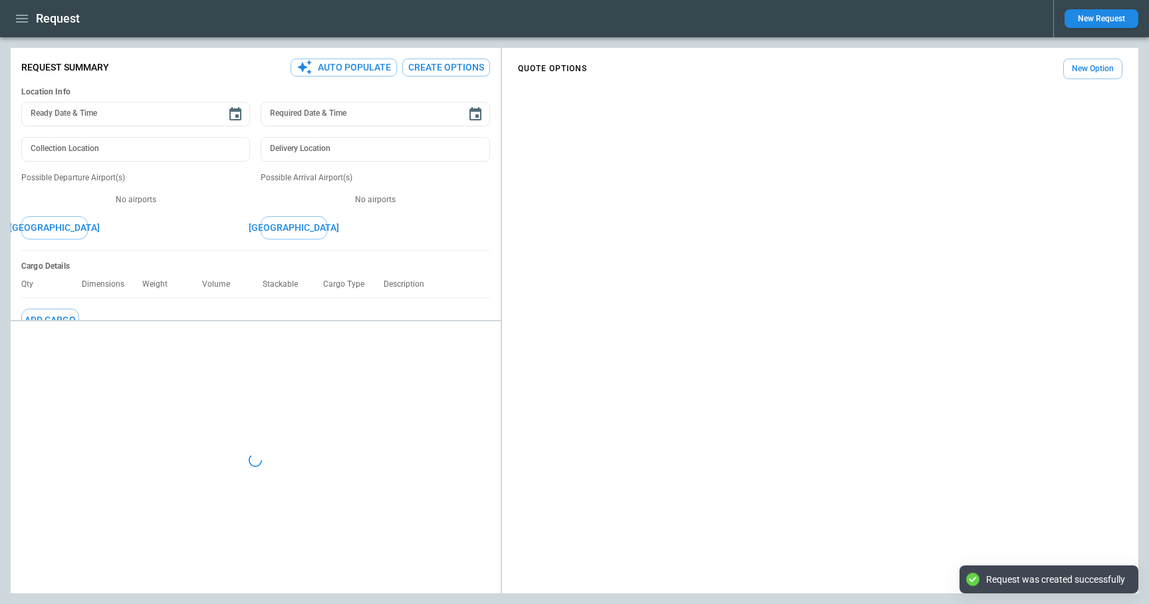
type textarea "*"
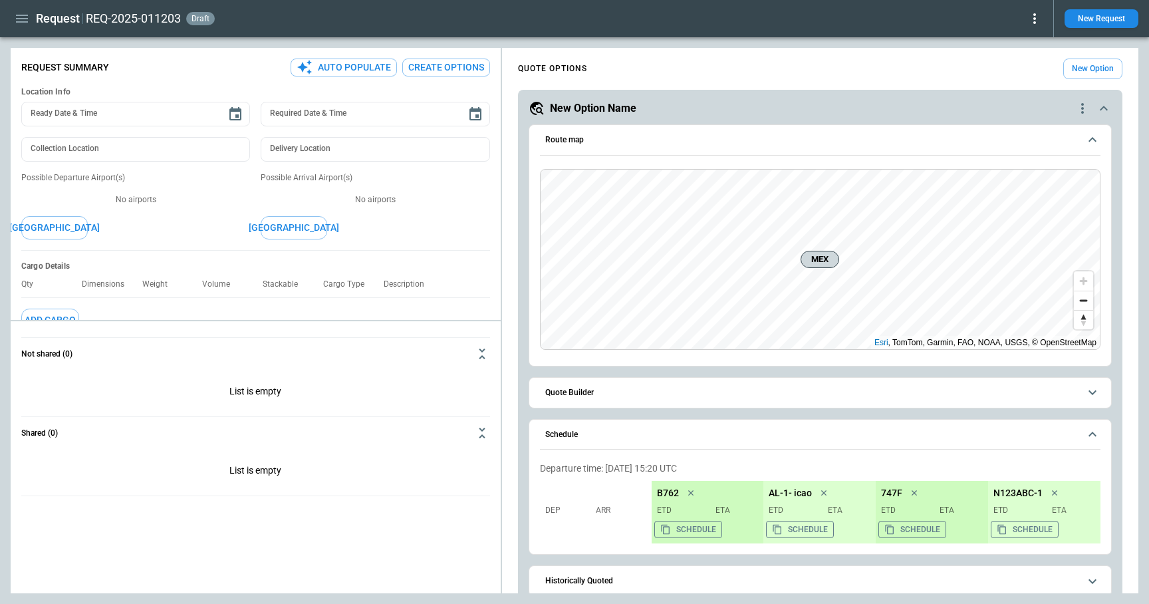
click at [1143, 51] on main "**********" at bounding box center [574, 320] width 1149 height 567
click at [607, 39] on main "**********" at bounding box center [574, 320] width 1149 height 567
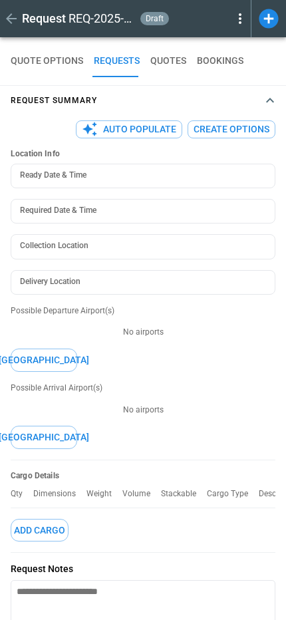
type textarea "*"
click at [238, 19] on icon at bounding box center [240, 19] width 16 height 16
click at [265, 25] on div at bounding box center [143, 310] width 286 height 620
click at [268, 19] on icon at bounding box center [268, 18] width 23 height 23
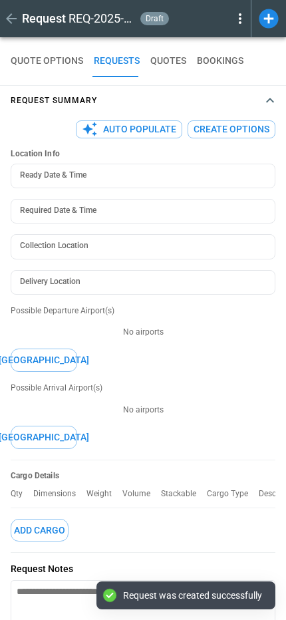
click at [237, 22] on icon at bounding box center [240, 19] width 16 height 16
click at [220, 81] on button "Decline" at bounding box center [221, 79] width 51 height 19
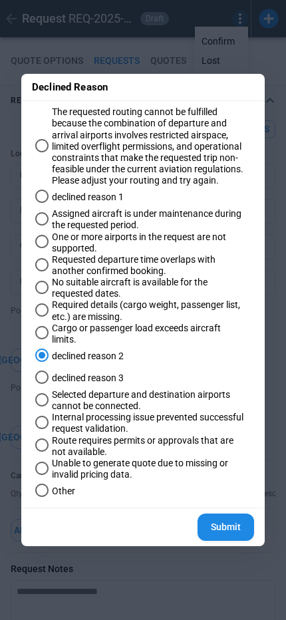
click at [218, 533] on button "Submit" at bounding box center [226, 527] width 57 height 27
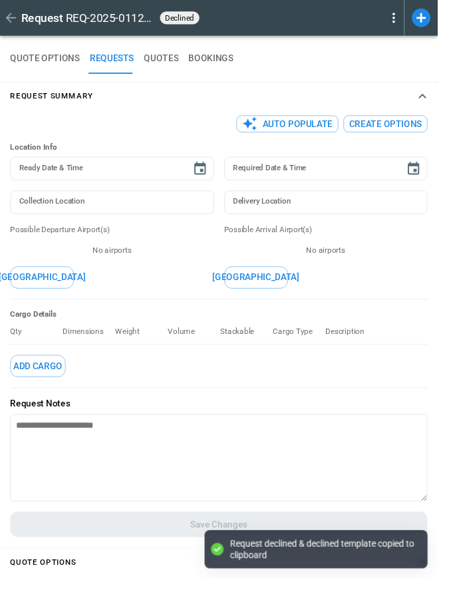
type textarea "*"
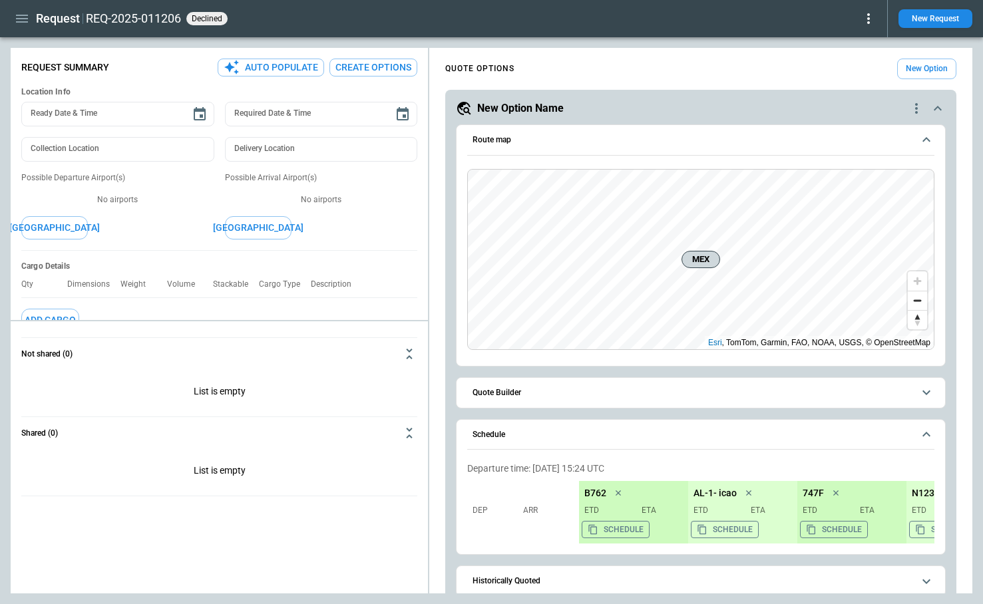
click at [865, 20] on icon at bounding box center [868, 19] width 16 height 16
click at [850, 43] on button "Reopen" at bounding box center [849, 41] width 51 height 19
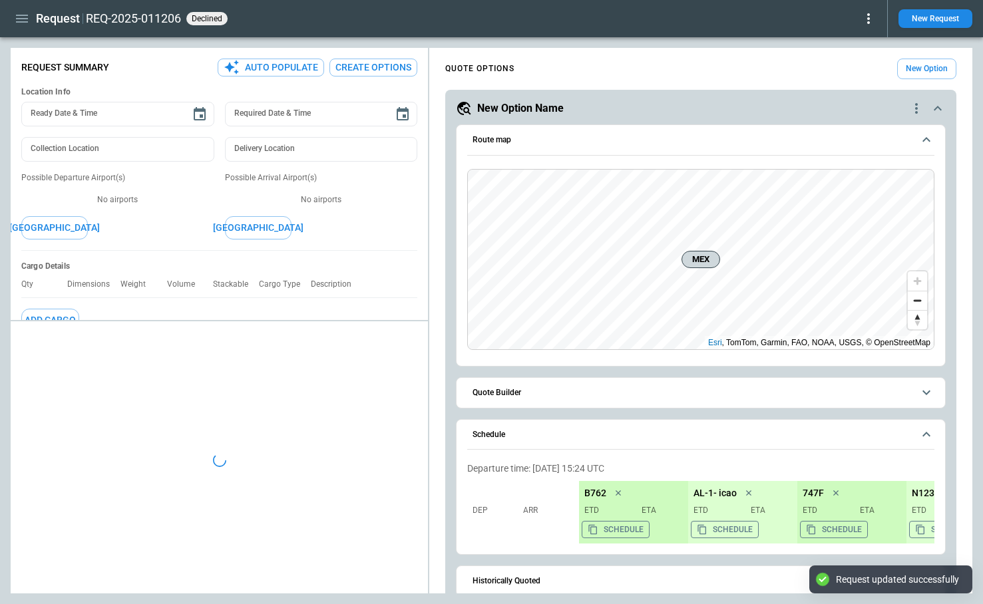
type textarea "*"
click at [865, 21] on icon at bounding box center [868, 19] width 16 height 16
click at [852, 74] on button "Decline" at bounding box center [849, 79] width 51 height 19
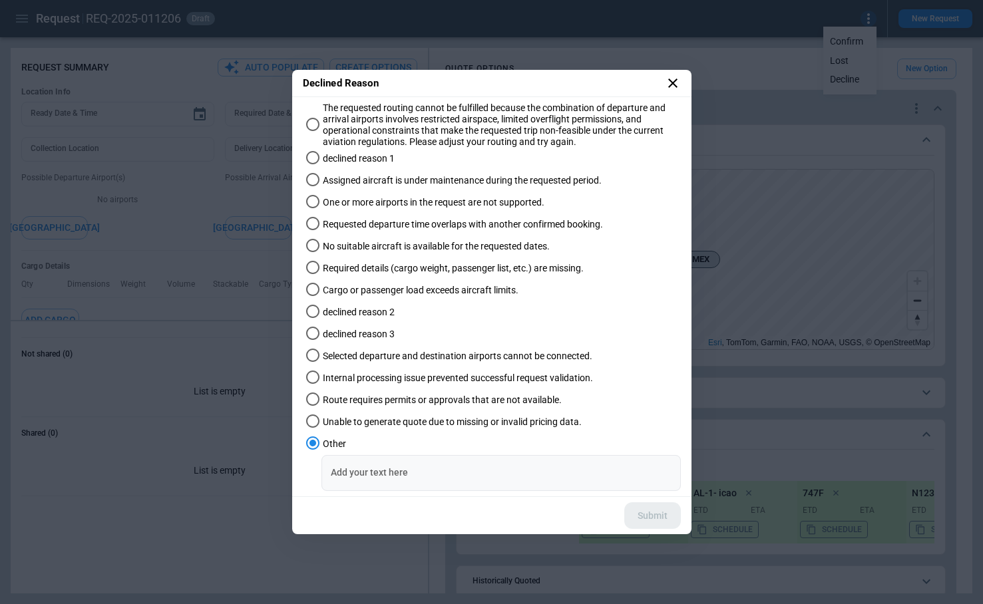
click at [376, 465] on div "Add your text here Add your text here" at bounding box center [500, 472] width 359 height 35
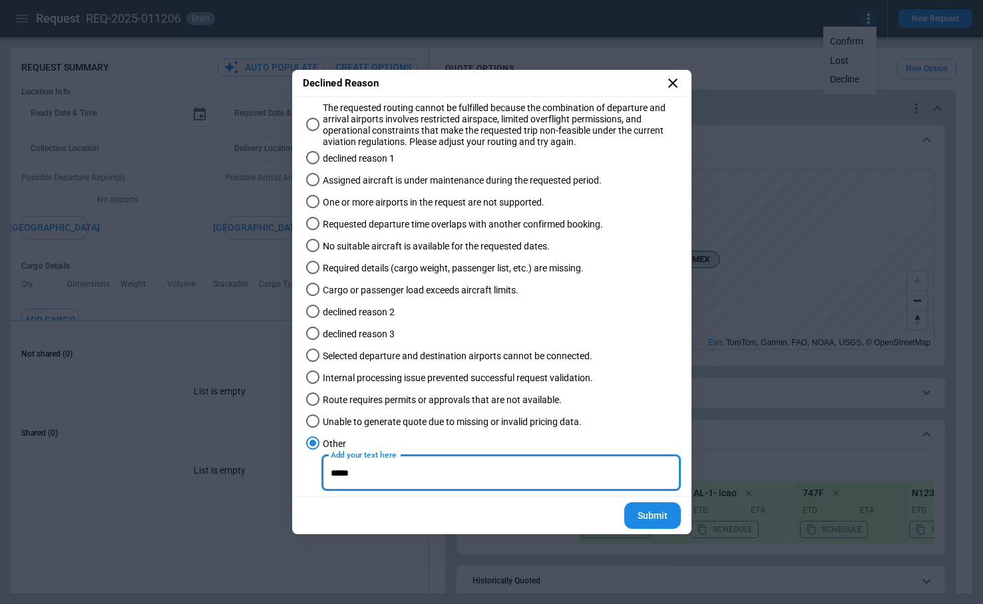
type input "*****"
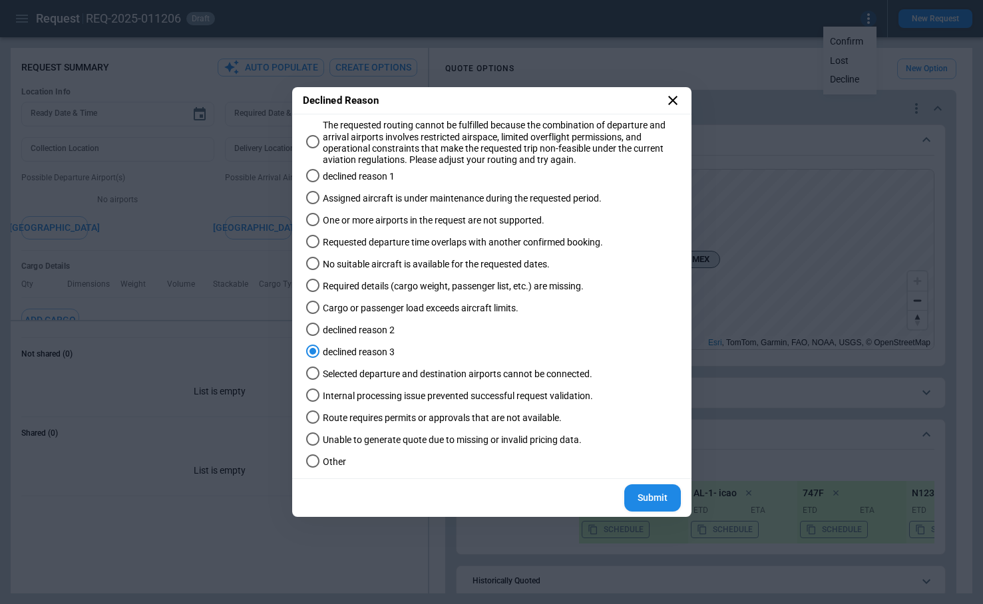
click at [663, 497] on button "Submit" at bounding box center [652, 497] width 57 height 27
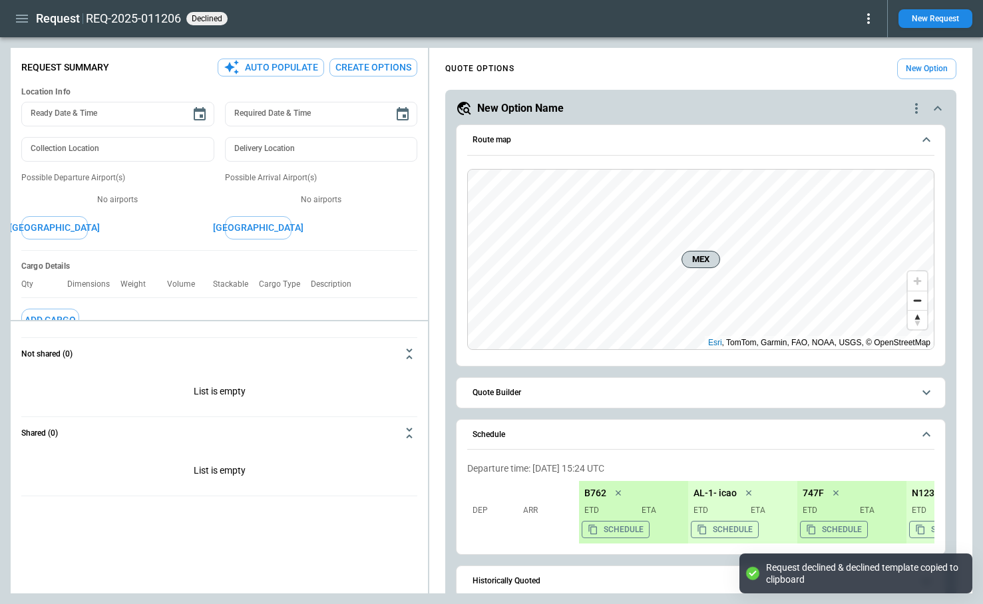
scroll to position [190, 0]
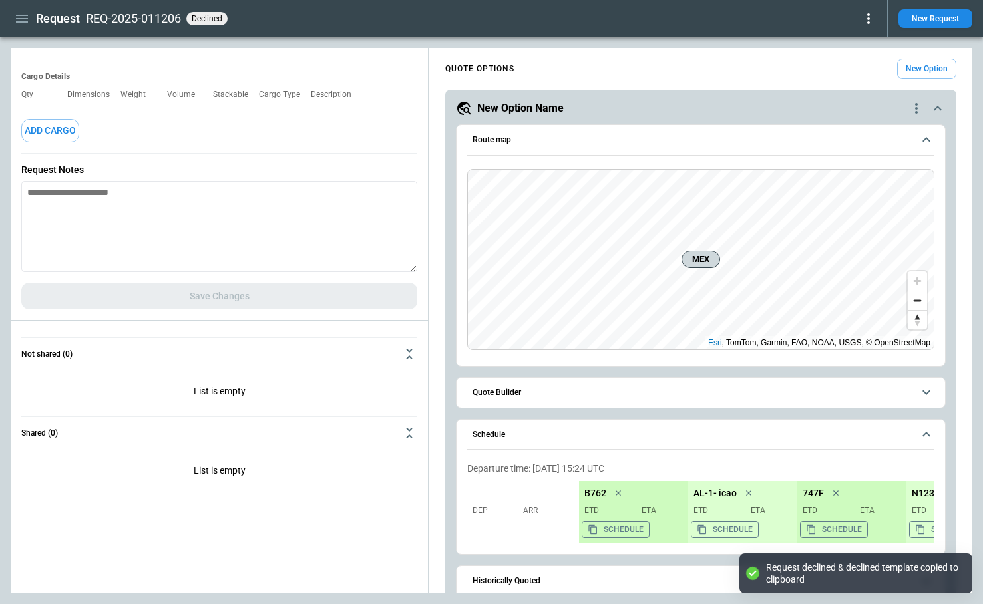
type textarea "*"
click at [188, 235] on textarea at bounding box center [219, 226] width 396 height 91
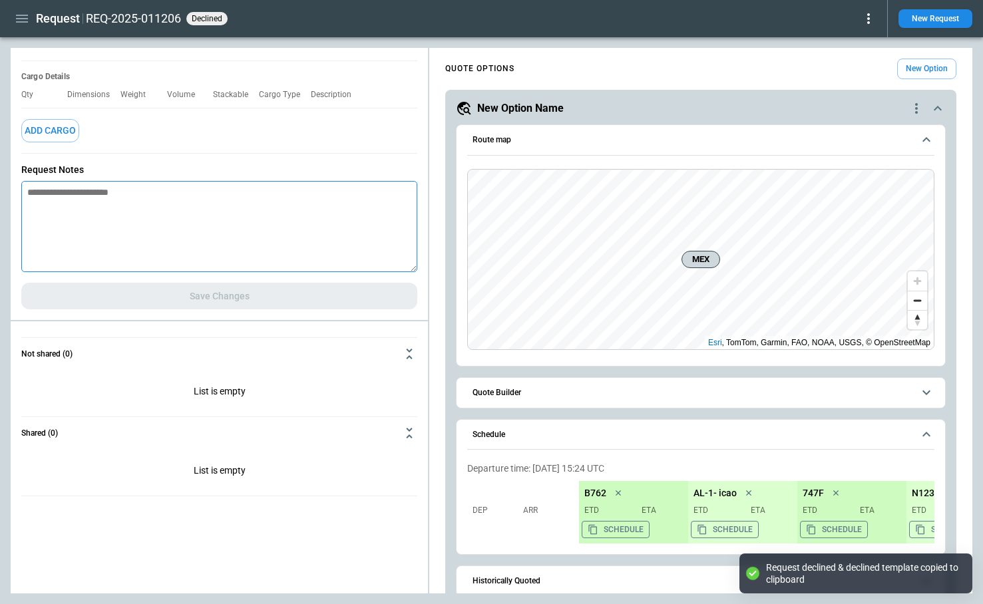
paste textarea "**********"
type textarea "**********"
type textarea "*"
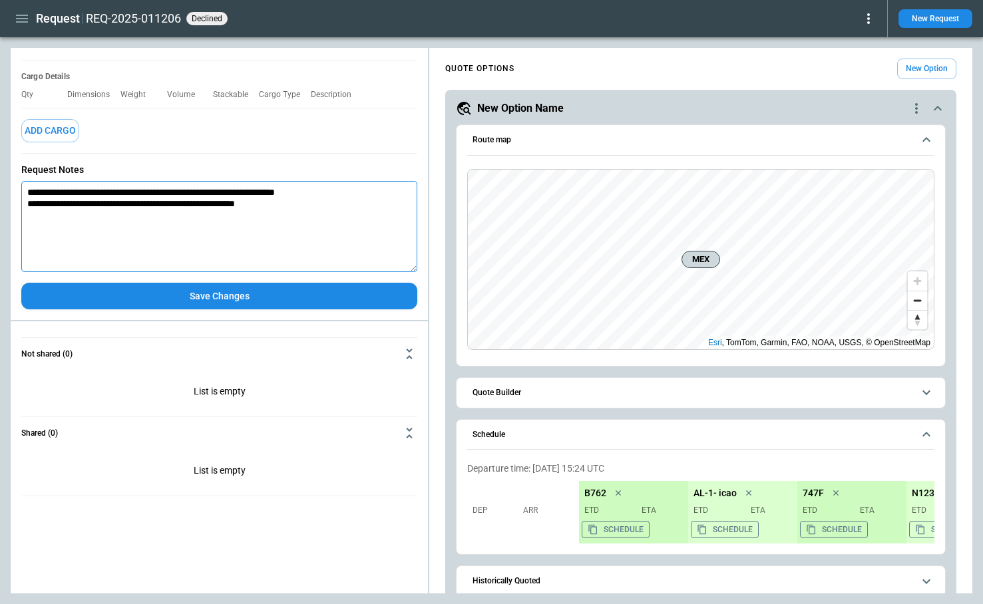
type textarea "**********"
click at [865, 19] on icon at bounding box center [868, 19] width 16 height 16
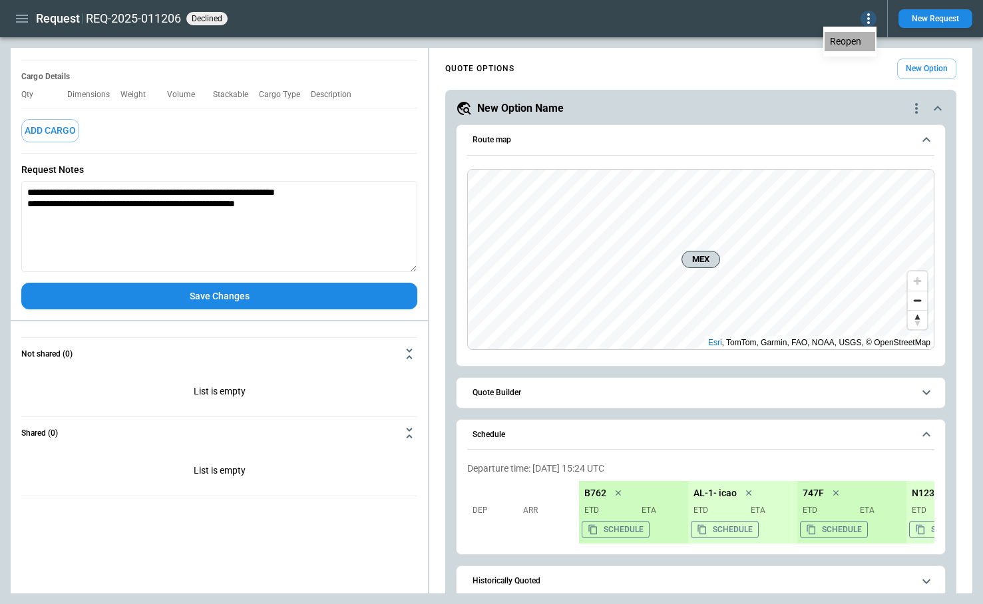
click at [855, 43] on button "Reopen" at bounding box center [849, 41] width 51 height 19
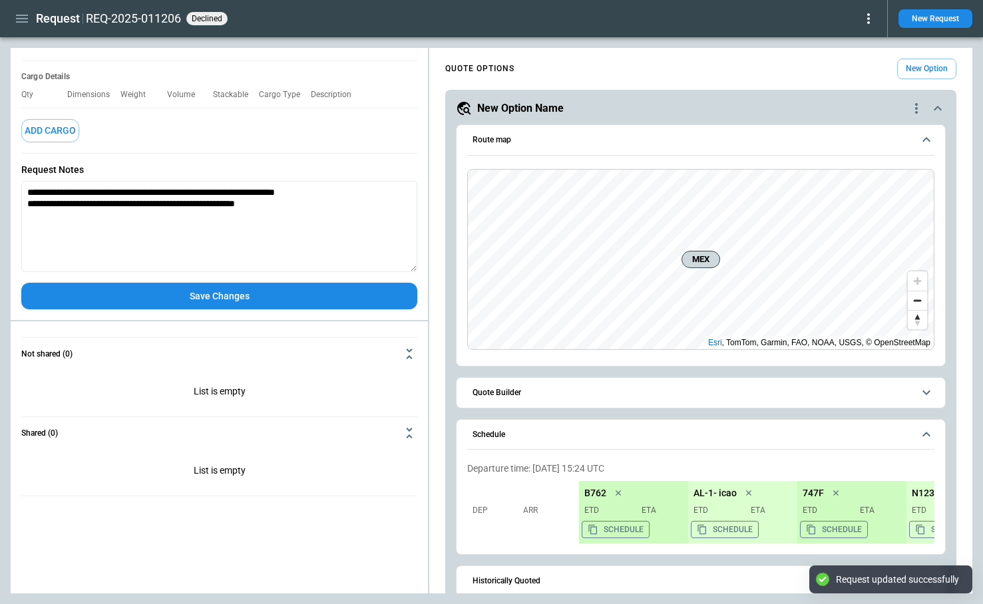
type textarea "*"
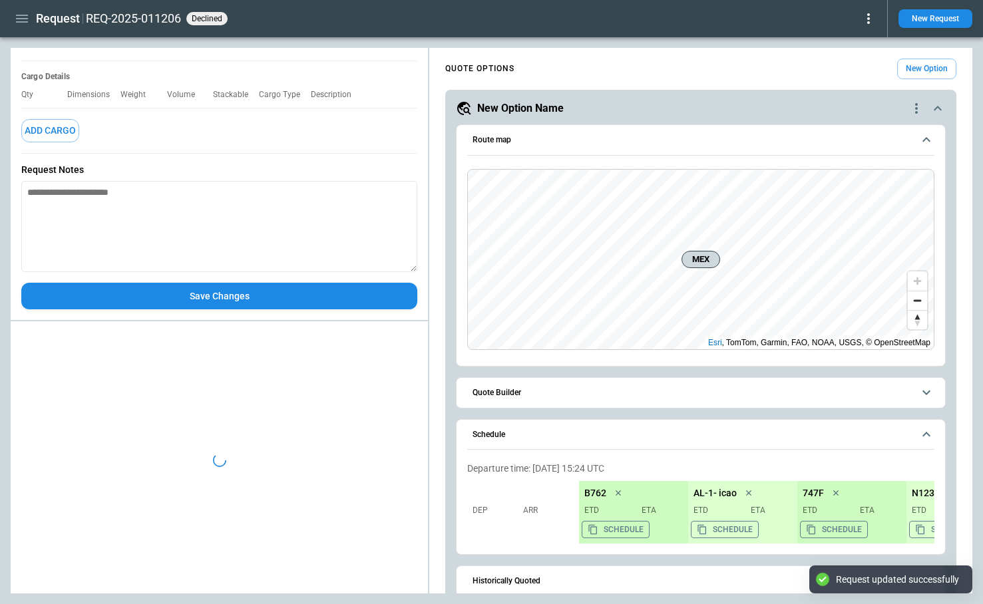
type textarea "*"
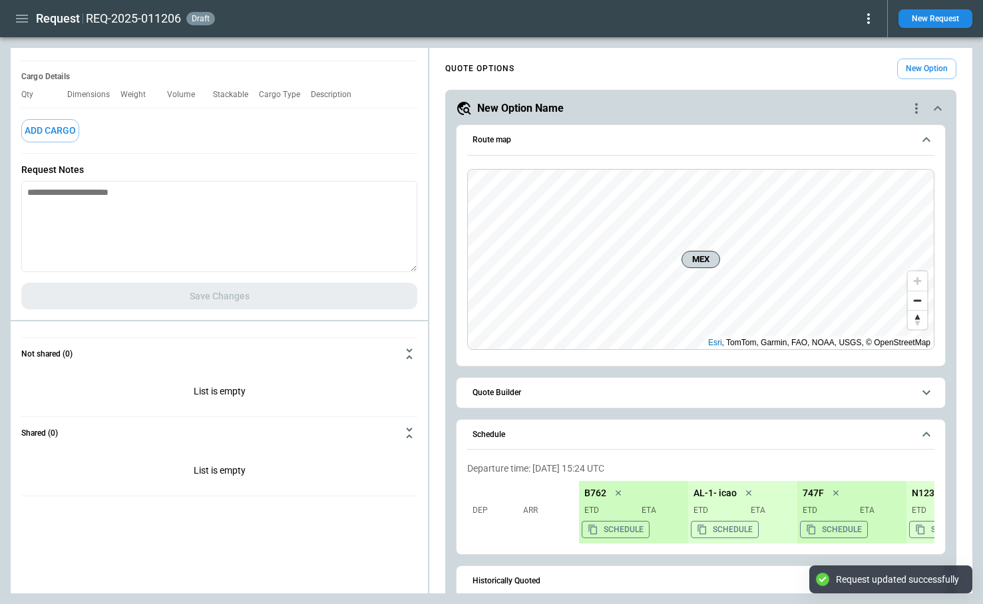
click at [868, 21] on icon at bounding box center [868, 19] width 16 height 16
click at [851, 77] on button "Decline" at bounding box center [849, 79] width 51 height 19
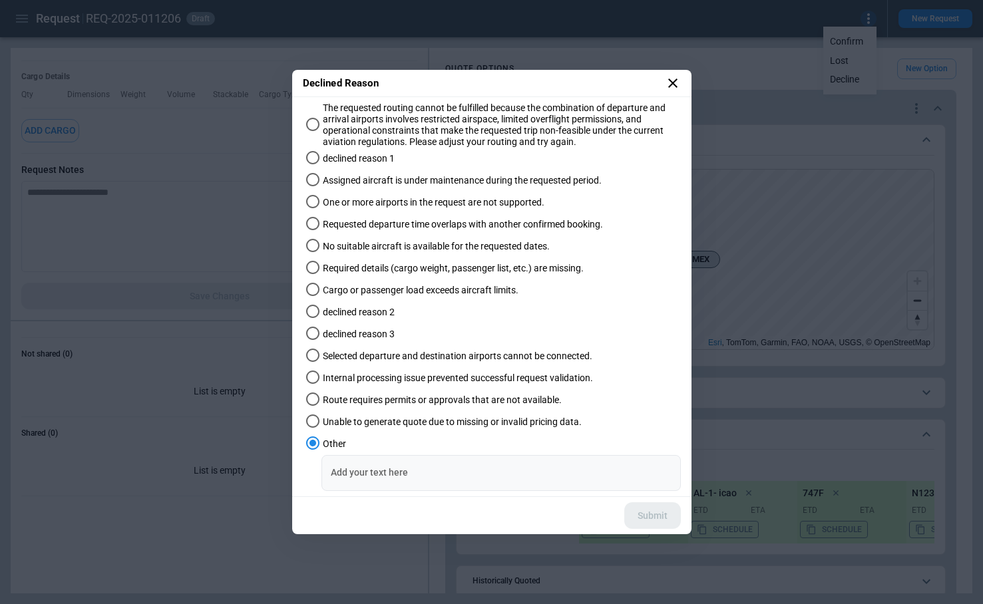
click at [524, 478] on input "Add your text here" at bounding box center [500, 472] width 359 height 35
click at [666, 82] on icon at bounding box center [673, 83] width 16 height 16
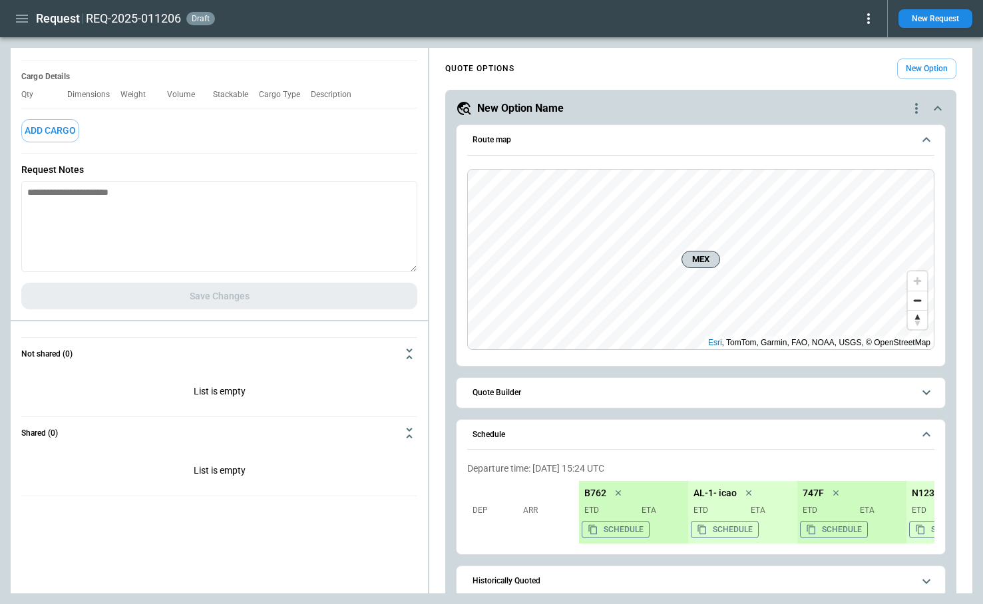
click at [19, 25] on icon "button" at bounding box center [22, 19] width 16 height 16
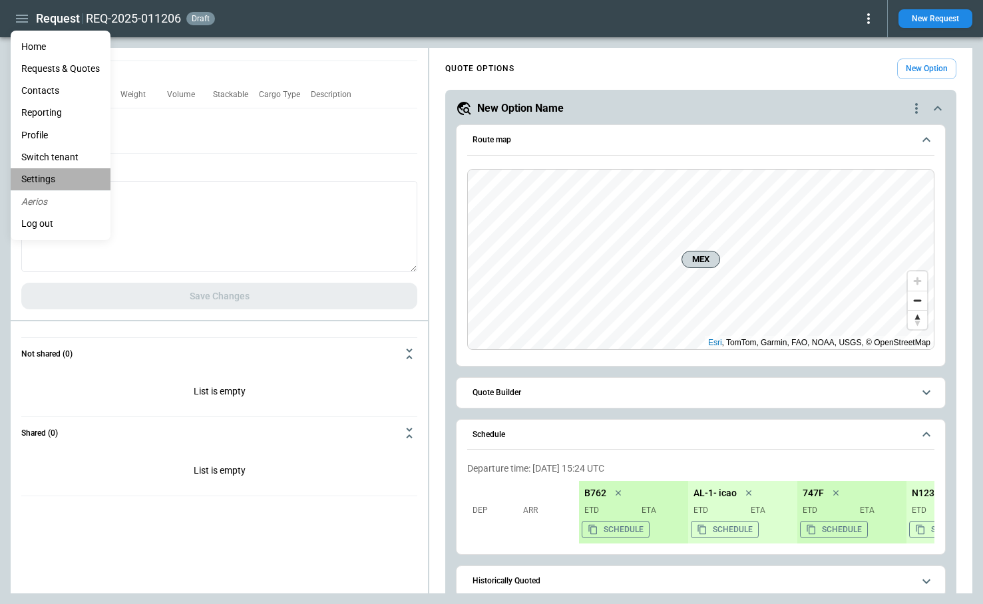
click at [53, 180] on li "Settings" at bounding box center [61, 179] width 100 height 22
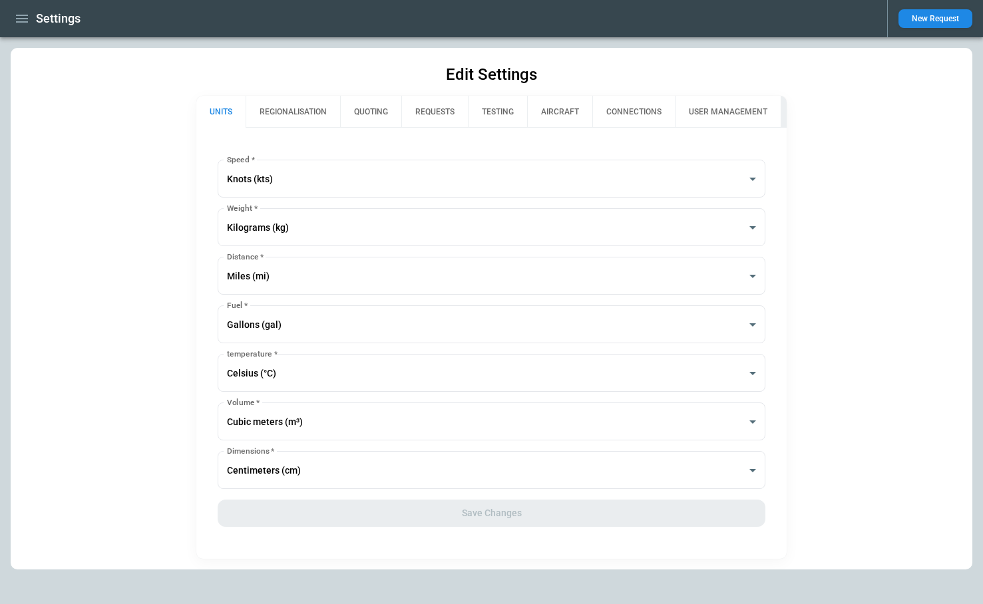
click at [369, 111] on button "QUOTING" at bounding box center [370, 112] width 61 height 32
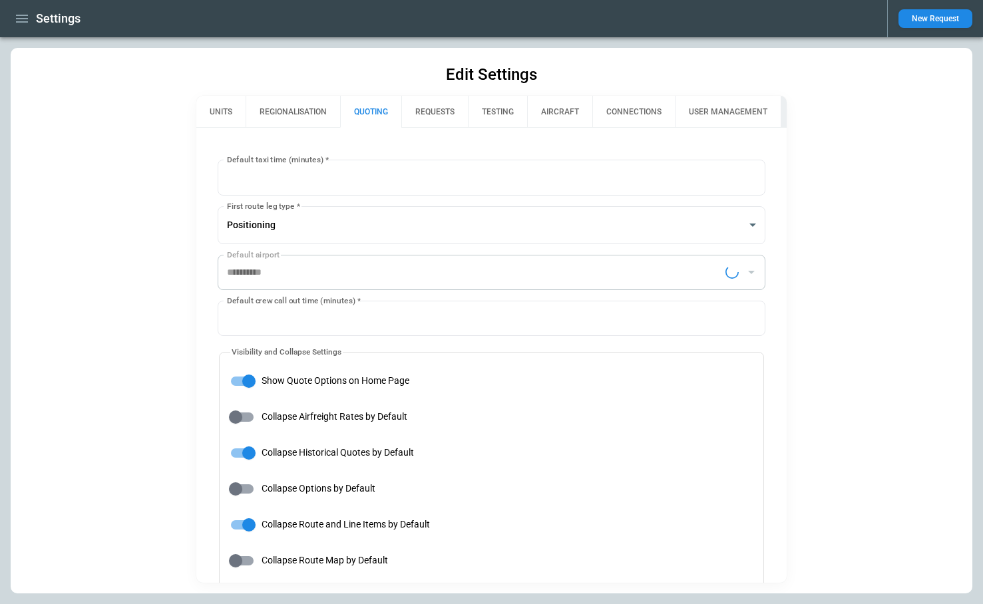
type input "**********"
click at [421, 114] on button "REQUESTS" at bounding box center [434, 112] width 67 height 32
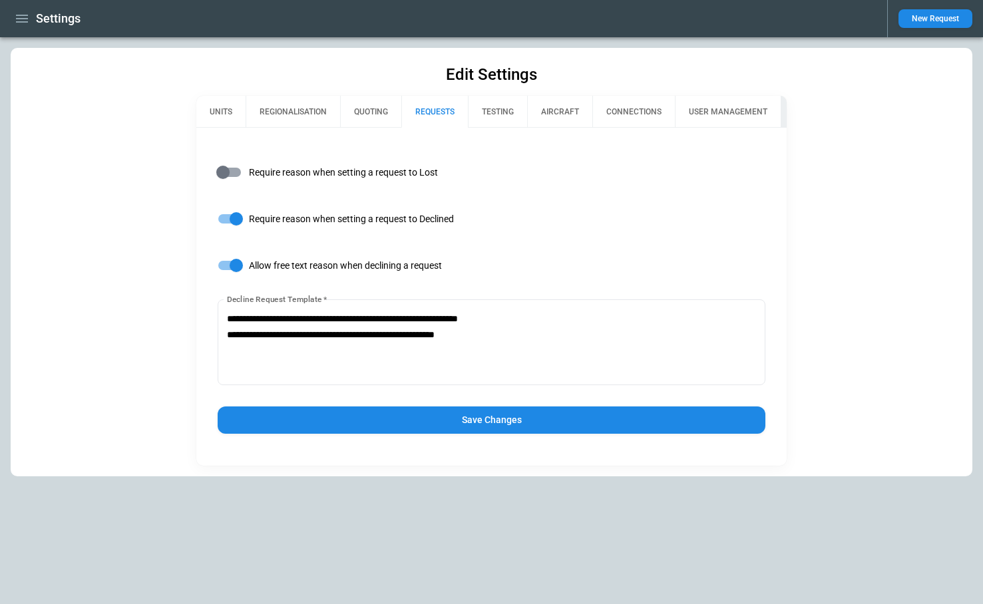
click at [429, 418] on button "Save Changes" at bounding box center [491, 419] width 547 height 27
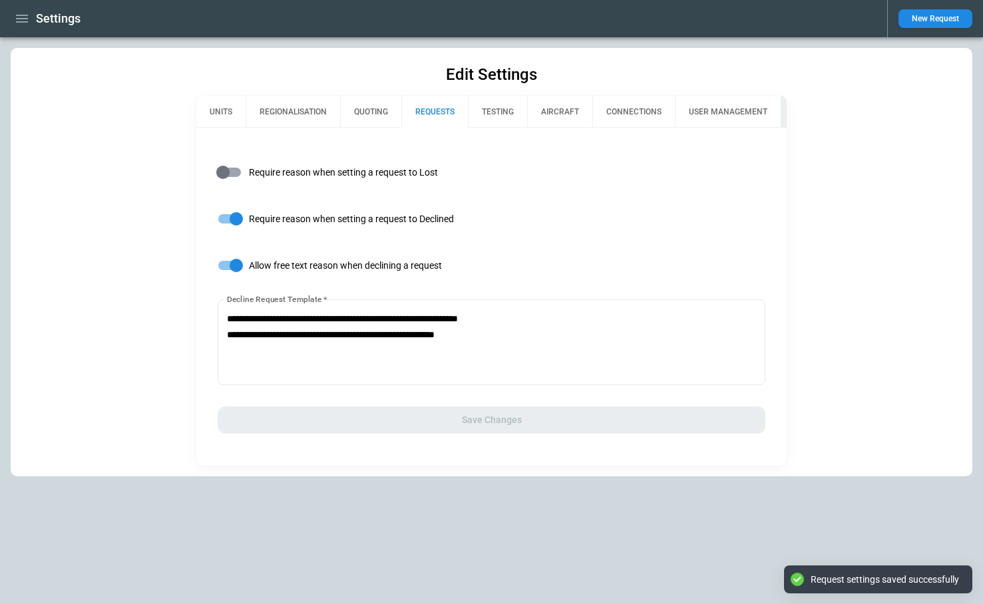
click at [17, 15] on icon "button" at bounding box center [22, 19] width 12 height 8
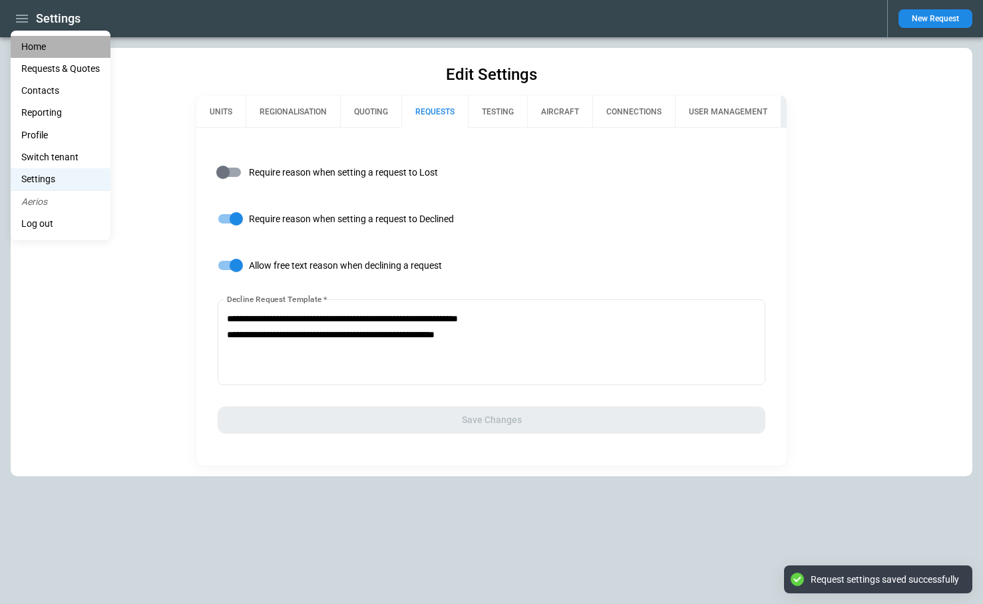
click at [39, 47] on li "Home" at bounding box center [61, 47] width 100 height 22
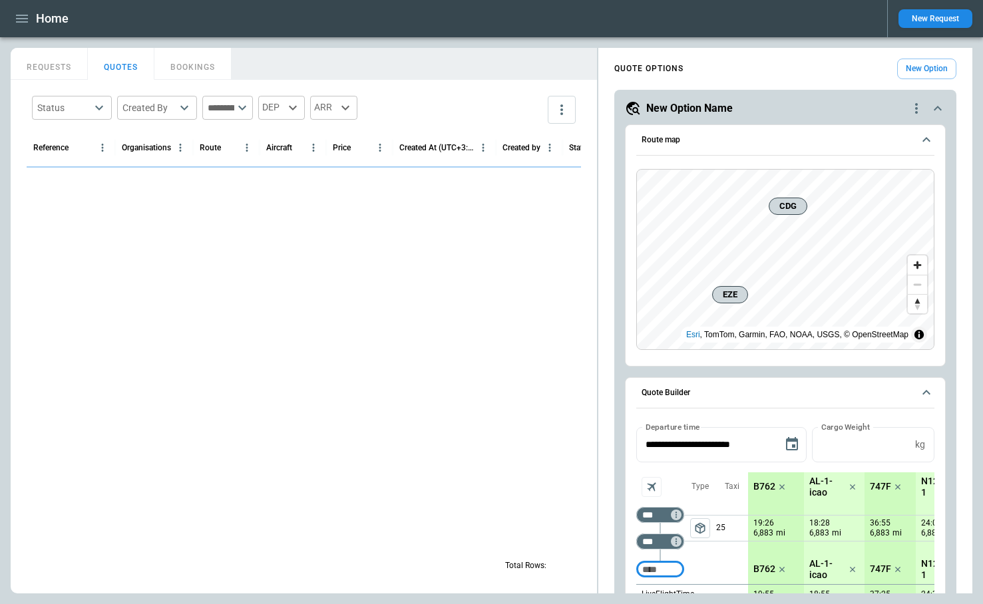
click at [922, 23] on button "New Request" at bounding box center [935, 18] width 74 height 19
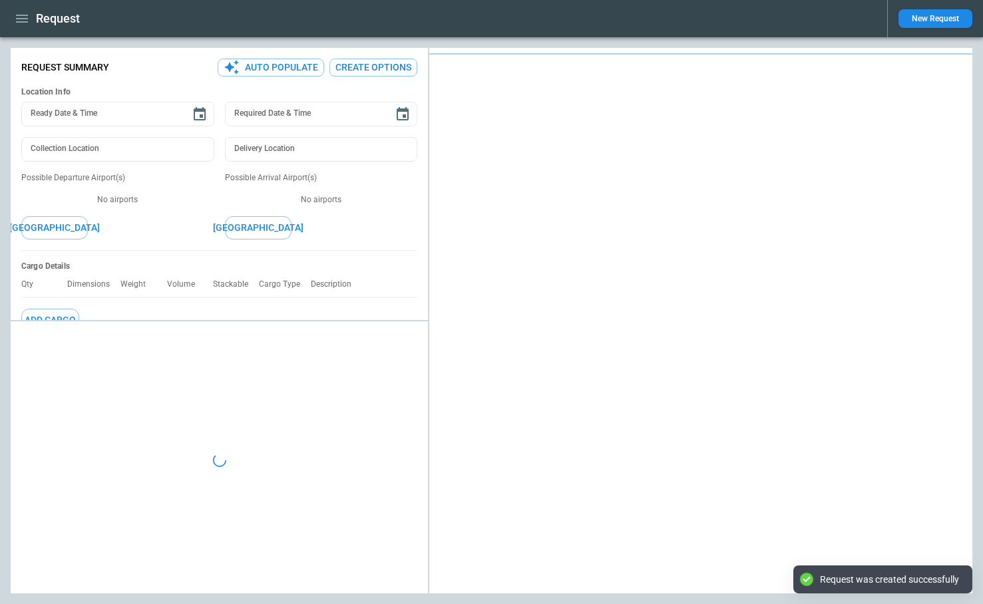
type textarea "*"
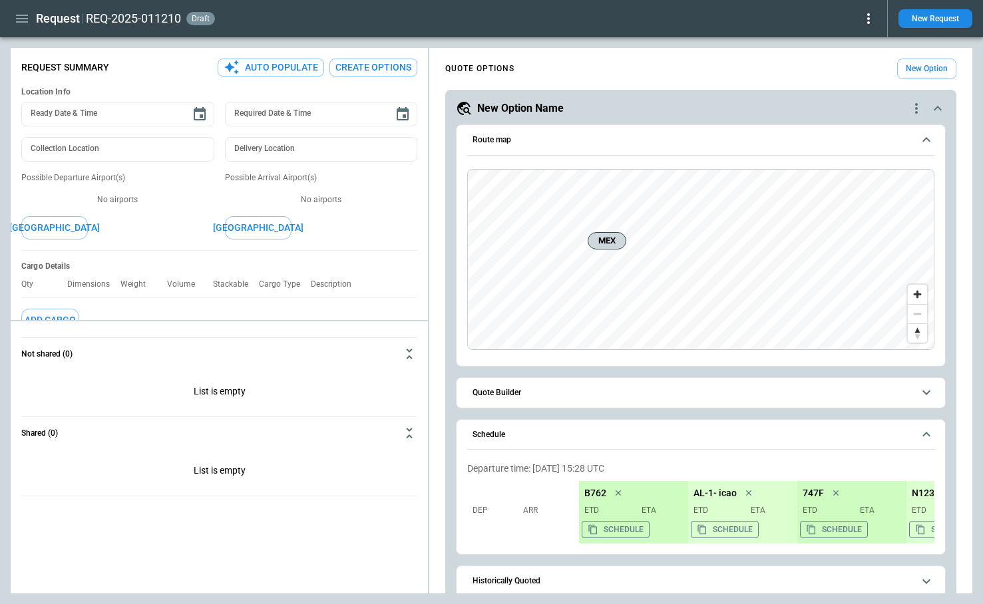
click at [868, 19] on icon at bounding box center [868, 18] width 3 height 11
click at [853, 84] on button "Decline" at bounding box center [849, 79] width 51 height 19
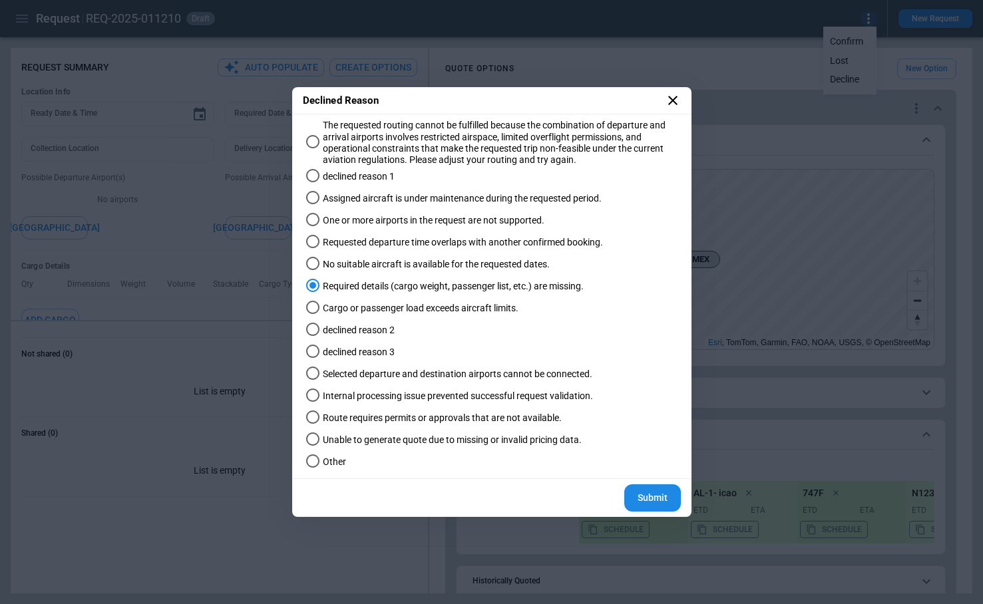
click at [466, 299] on label "Cargo or passenger load exceeds aircraft limits." at bounding box center [485, 308] width 369 height 22
click at [675, 100] on icon at bounding box center [673, 100] width 16 height 16
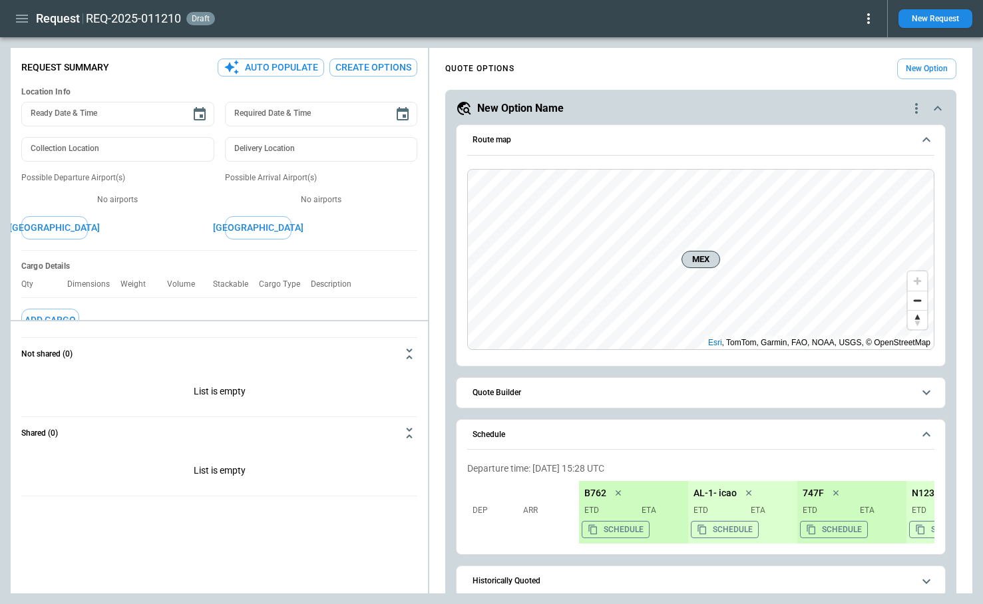
click at [19, 25] on icon "button" at bounding box center [22, 19] width 16 height 16
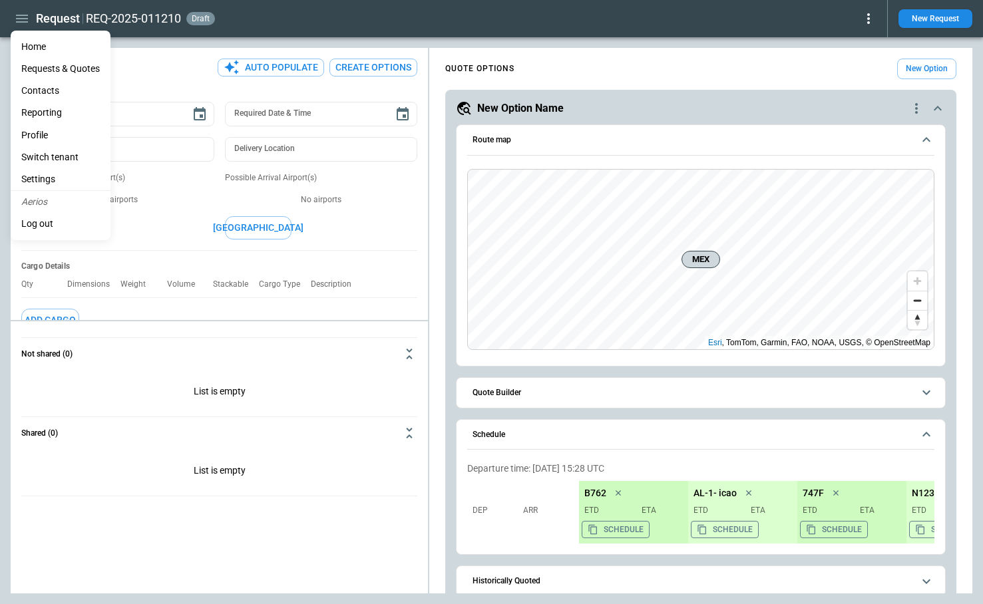
click at [35, 53] on li "Home" at bounding box center [61, 47] width 100 height 22
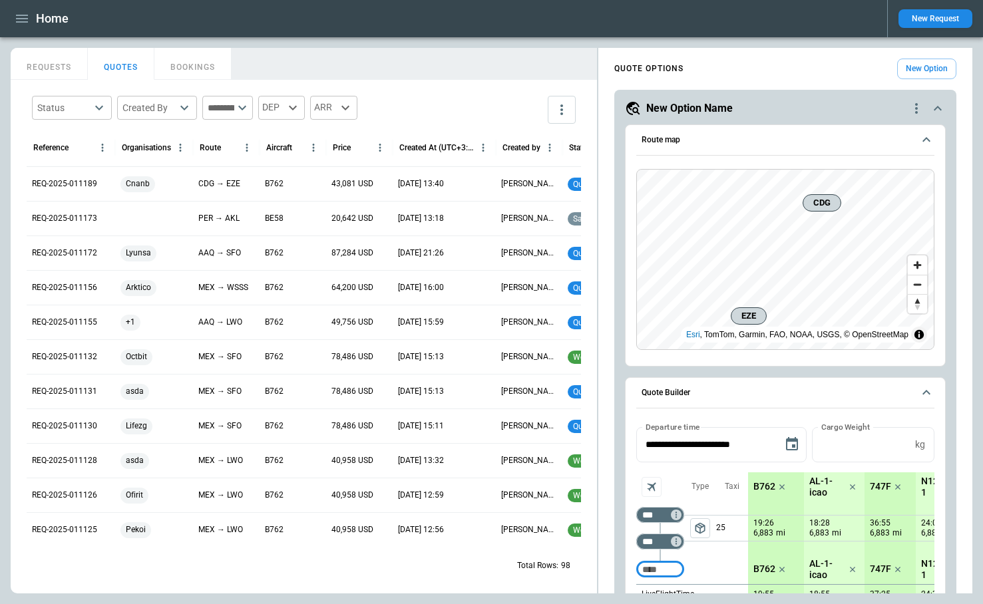
click at [15, 17] on icon "button" at bounding box center [22, 19] width 16 height 16
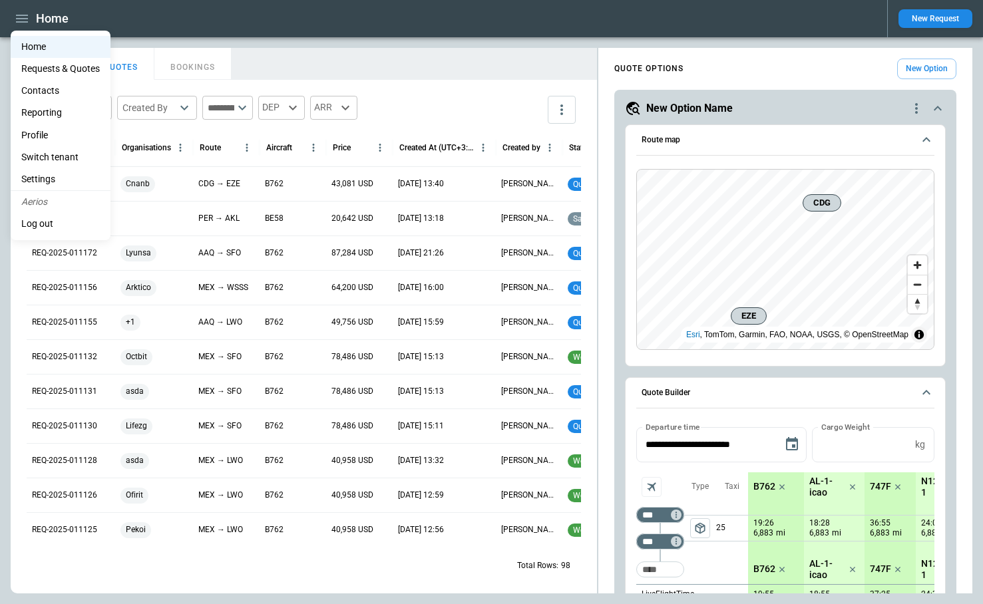
click at [52, 184] on li "Settings" at bounding box center [61, 179] width 100 height 22
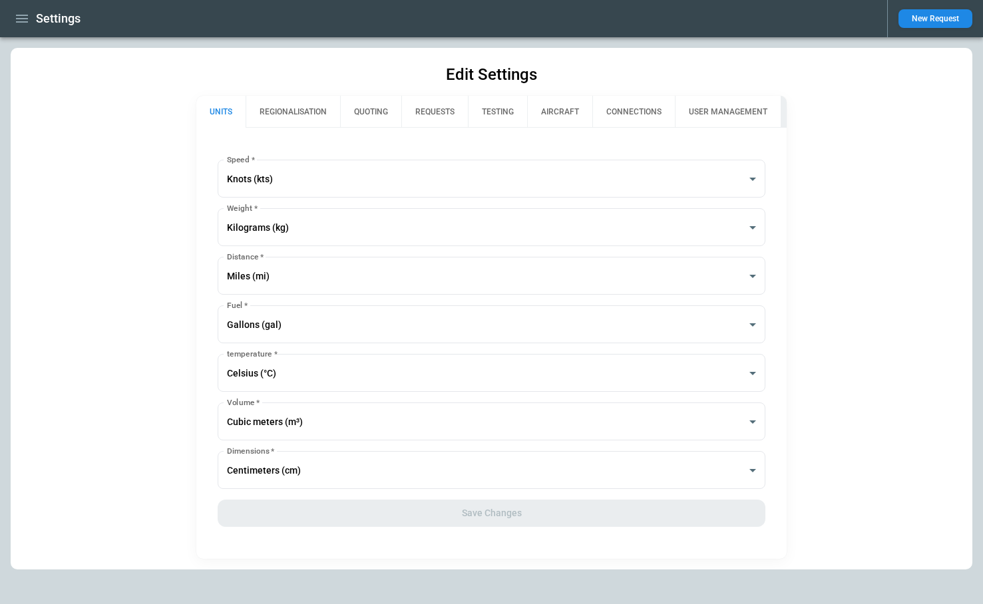
click at [375, 111] on button "QUOTING" at bounding box center [370, 112] width 61 height 32
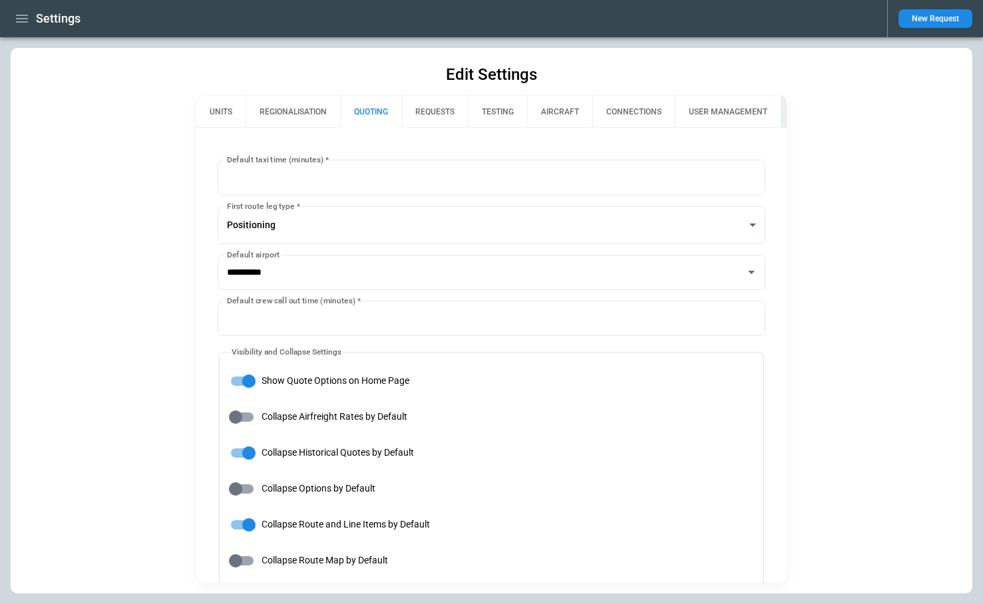
type input "**********"
click at [432, 110] on button "REQUESTS" at bounding box center [434, 112] width 67 height 32
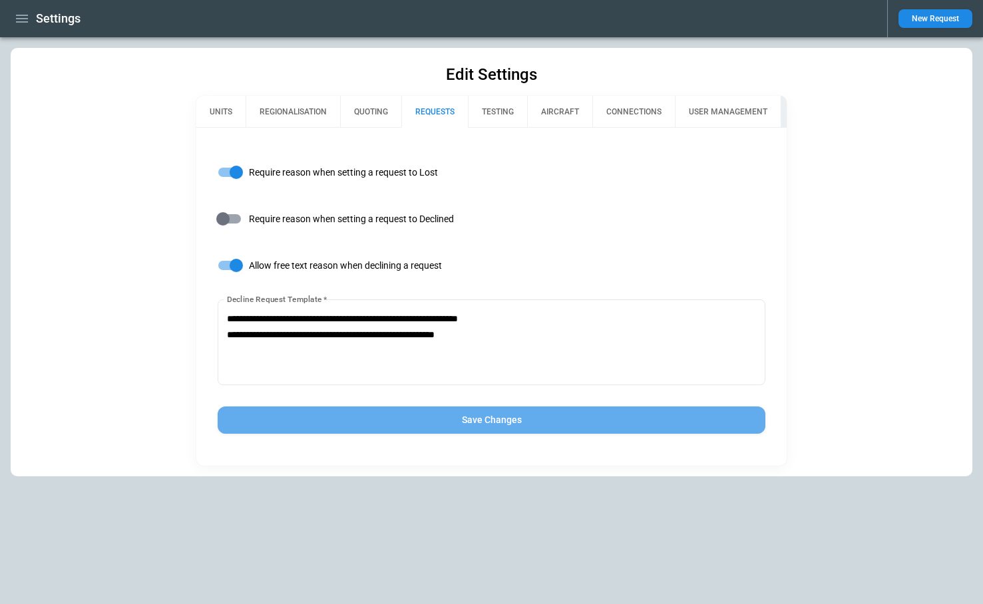
click at [455, 420] on button "Save Changes" at bounding box center [491, 419] width 547 height 27
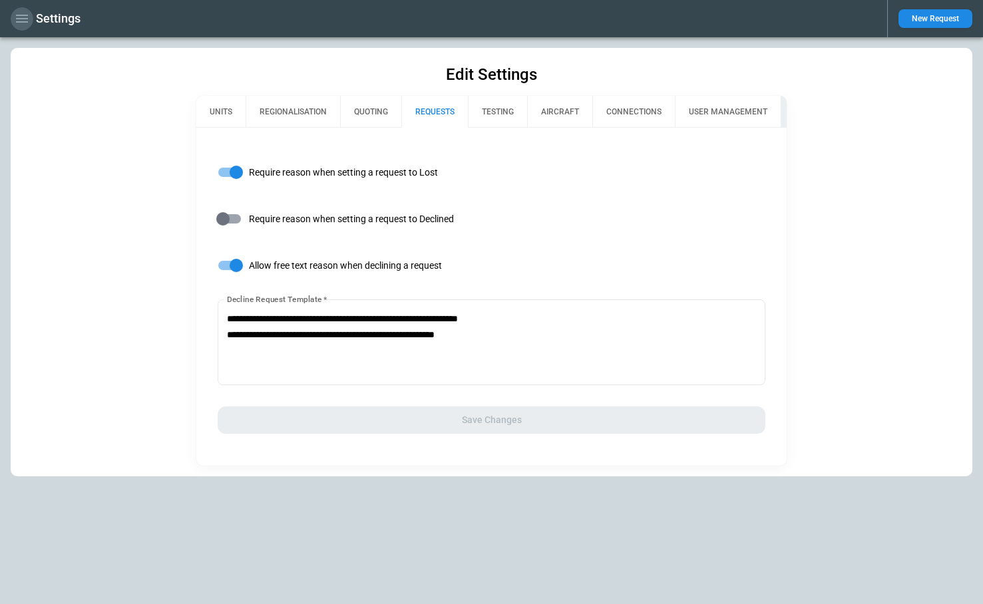
click at [19, 15] on icon "button" at bounding box center [22, 19] width 12 height 8
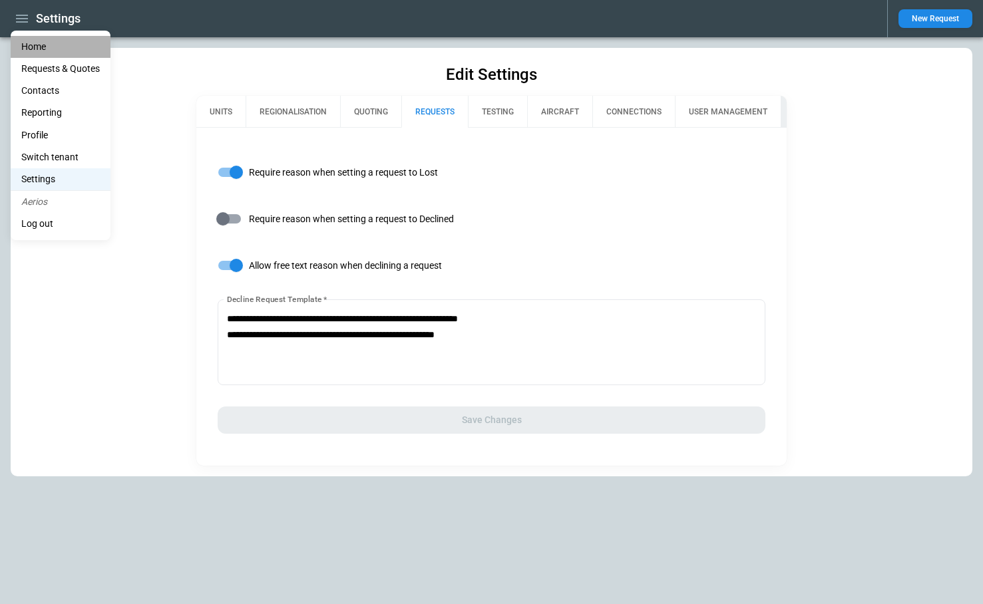
click at [34, 49] on li "Home" at bounding box center [61, 47] width 100 height 22
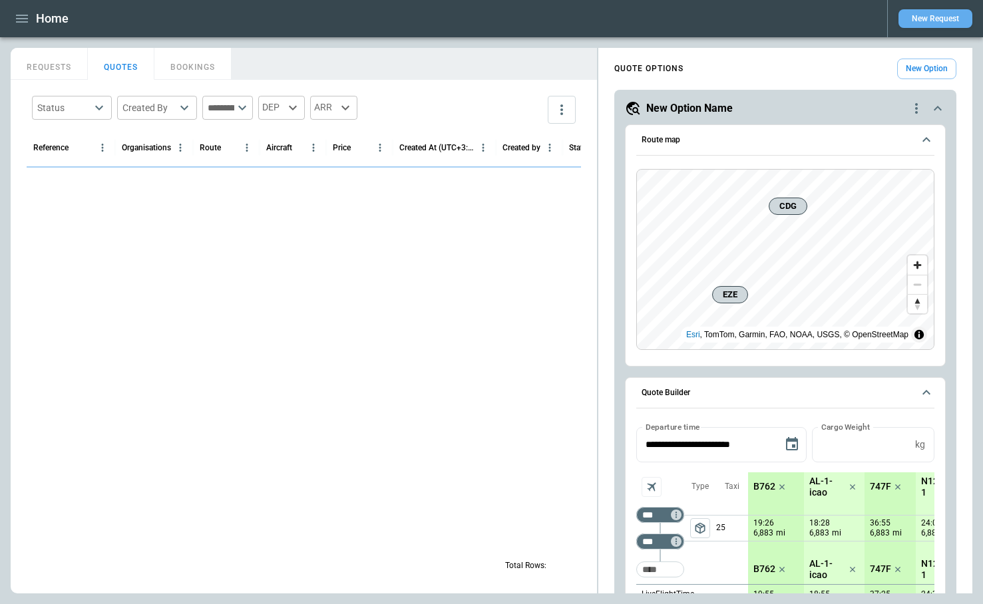
click at [952, 18] on button "New Request" at bounding box center [935, 18] width 74 height 19
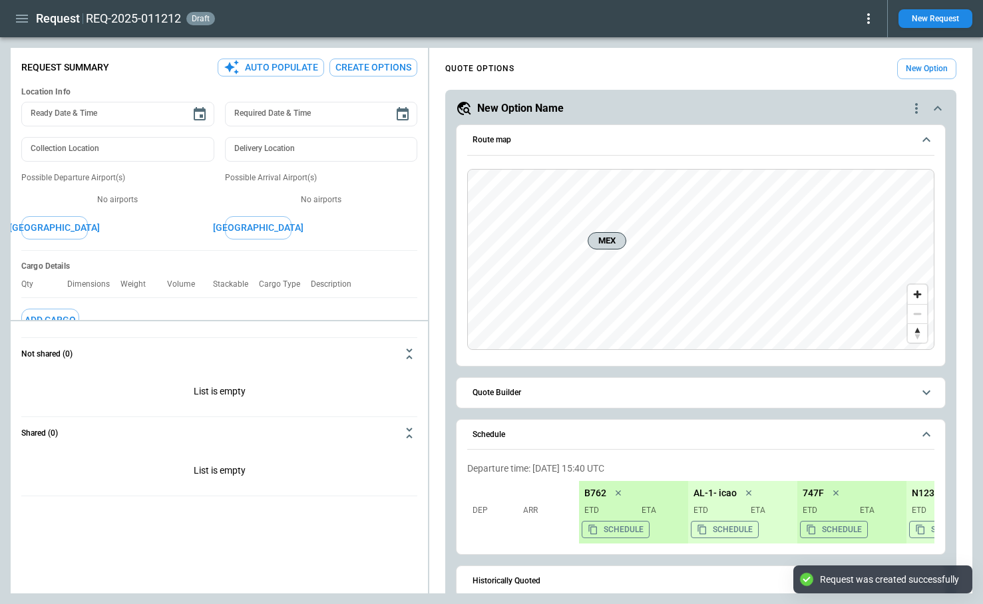
click at [869, 22] on icon at bounding box center [868, 18] width 3 height 11
click at [854, 73] on button "Decline" at bounding box center [849, 79] width 51 height 19
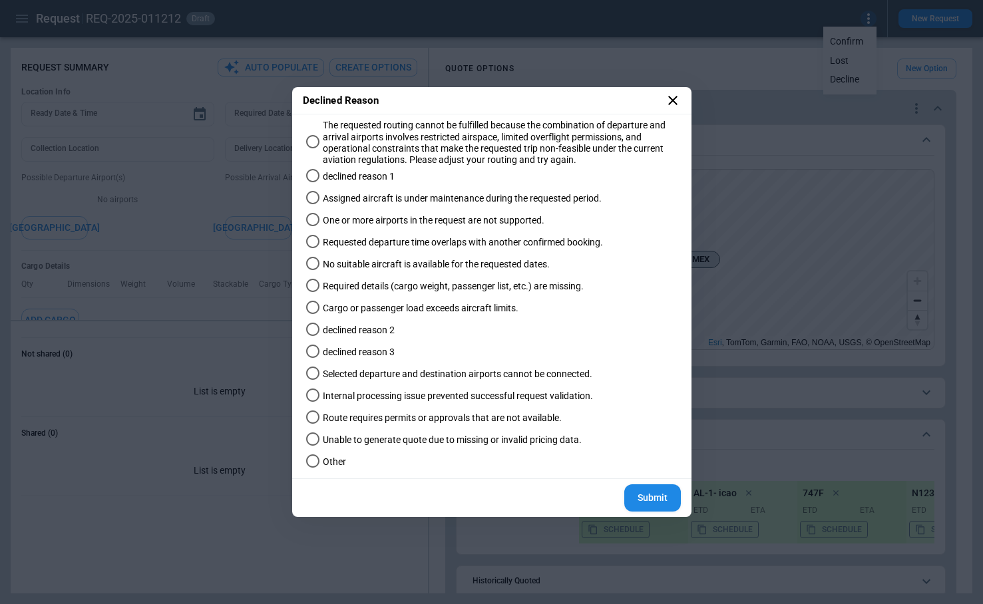
click at [653, 498] on button "Submit" at bounding box center [652, 497] width 57 height 27
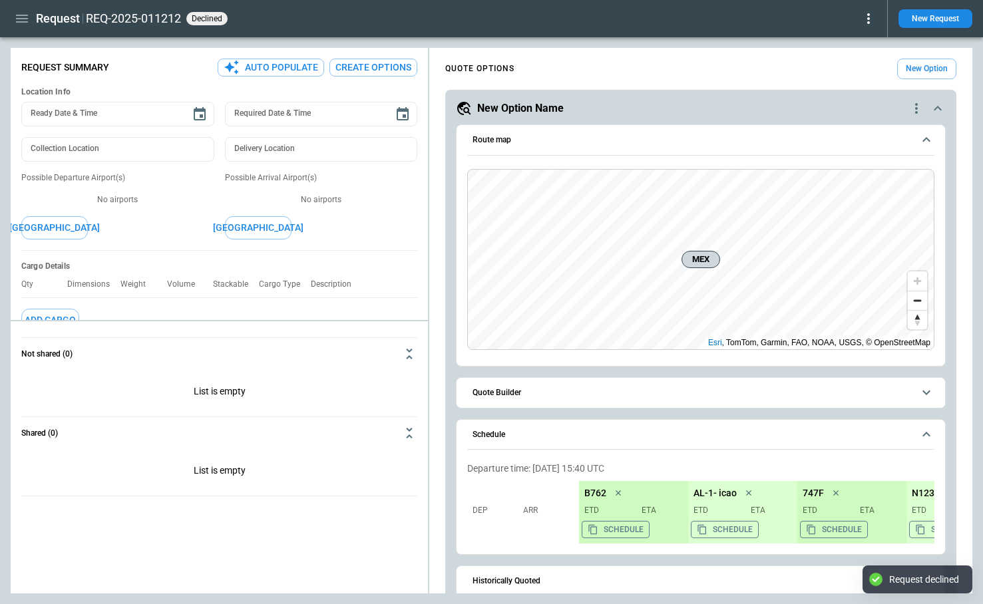
scroll to position [190, 0]
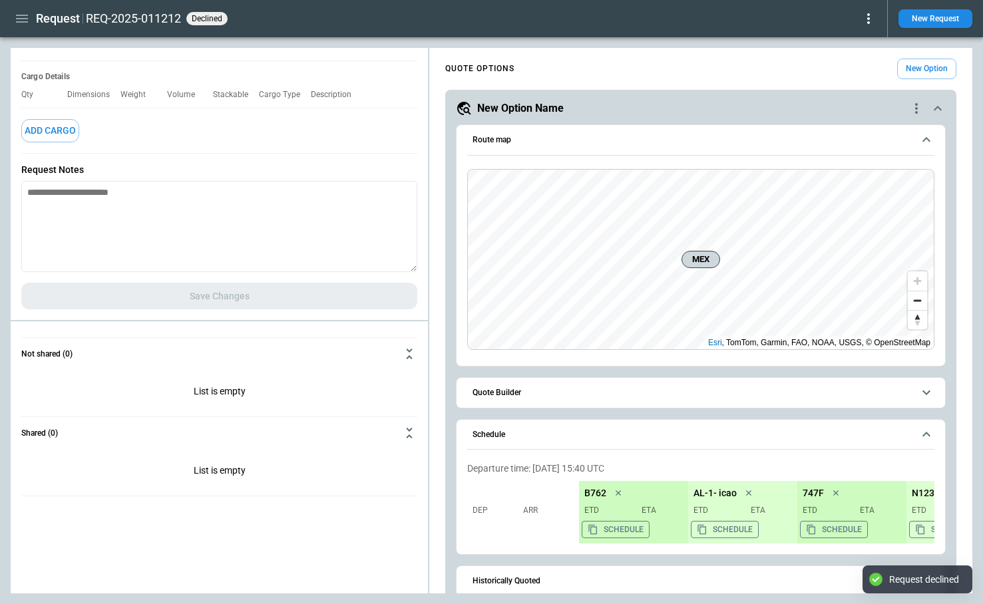
type textarea "*"
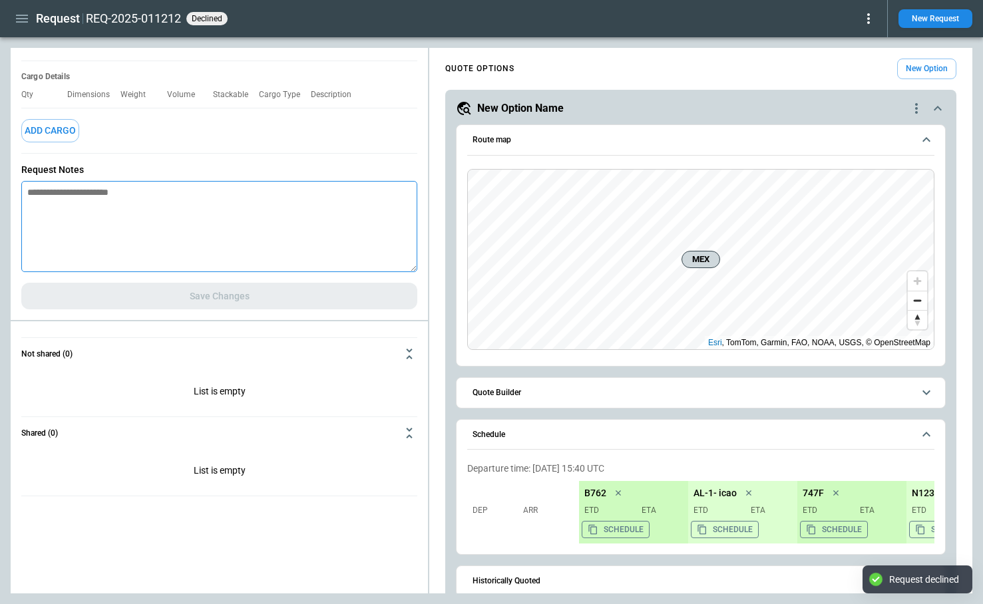
click at [190, 224] on textarea at bounding box center [219, 226] width 396 height 91
paste textarea "**********"
type textarea "**********"
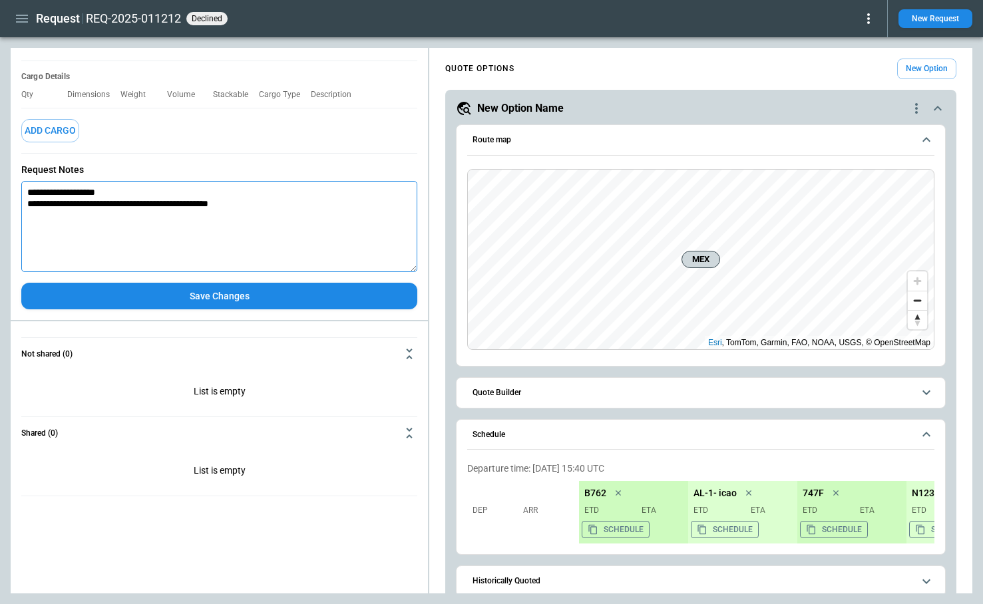
type textarea "*"
drag, startPoint x: 293, startPoint y: 202, endPoint x: 9, endPoint y: 164, distance: 287.1
click at [9, 164] on main "**********" at bounding box center [491, 320] width 983 height 567
click at [869, 27] on div "Request REQ-2025-011212 declined" at bounding box center [443, 18] width 865 height 23
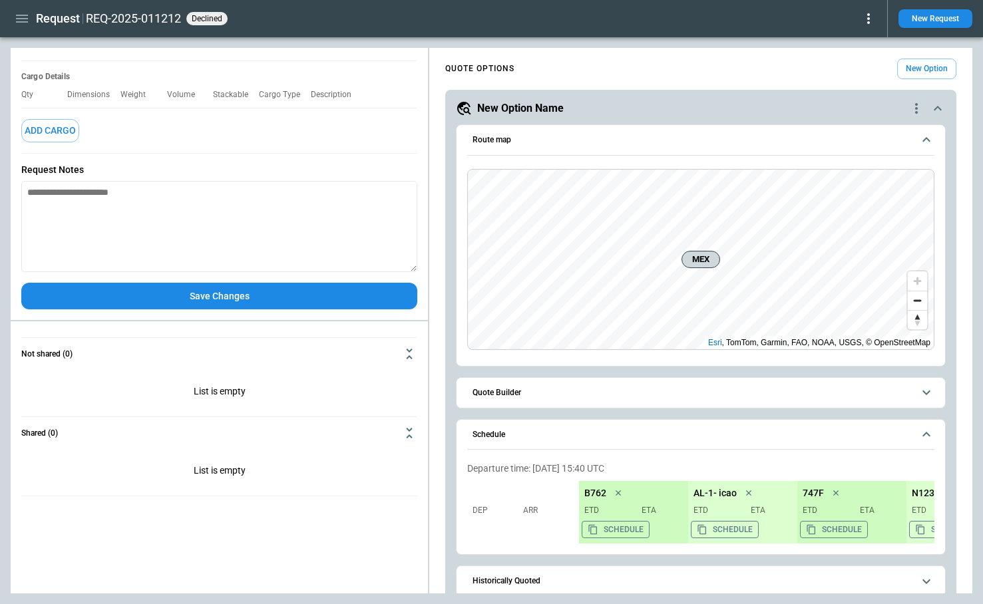
click at [869, 20] on icon at bounding box center [868, 19] width 16 height 16
click at [854, 44] on button "Reopen" at bounding box center [849, 41] width 51 height 19
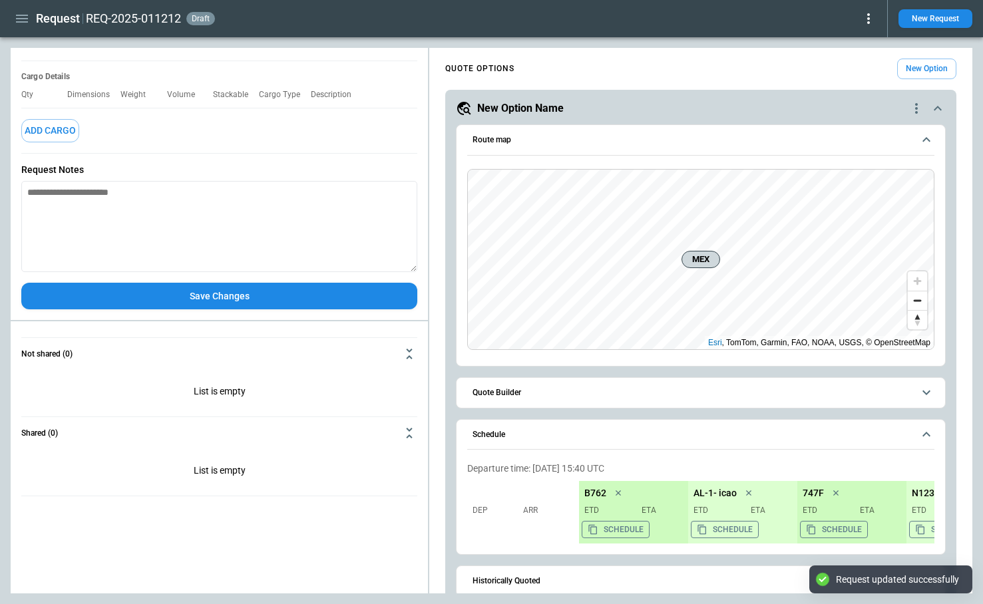
type textarea "*"
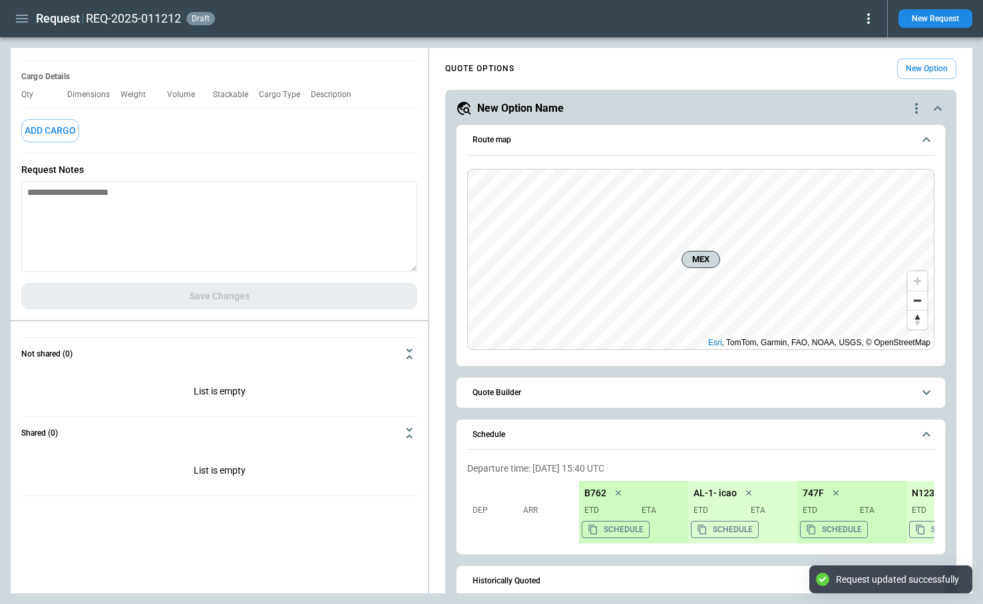
click at [875, 25] on icon at bounding box center [868, 19] width 16 height 16
click at [847, 78] on button "Decline" at bounding box center [849, 79] width 51 height 19
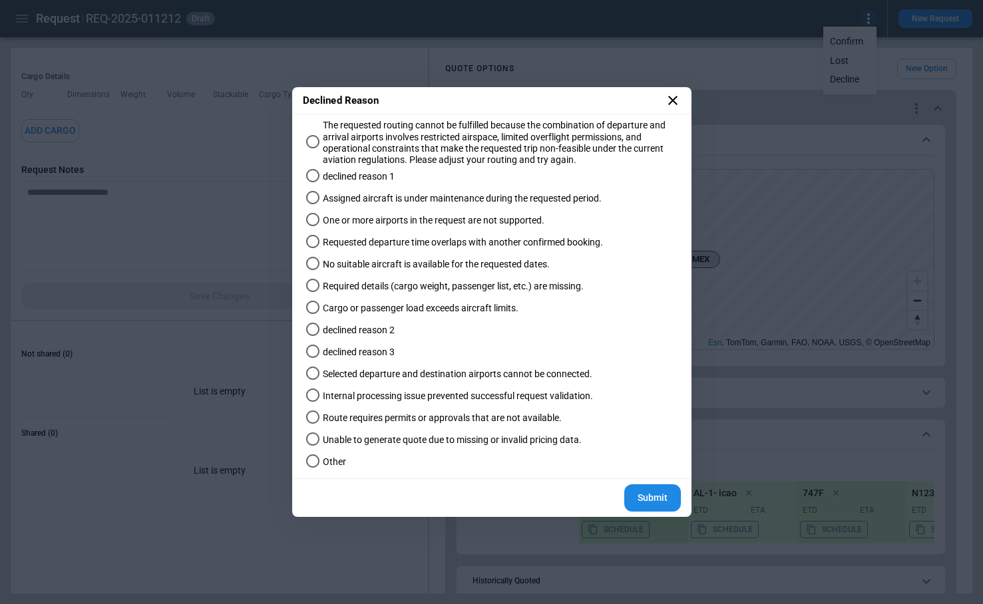
click at [673, 97] on icon at bounding box center [673, 100] width 16 height 16
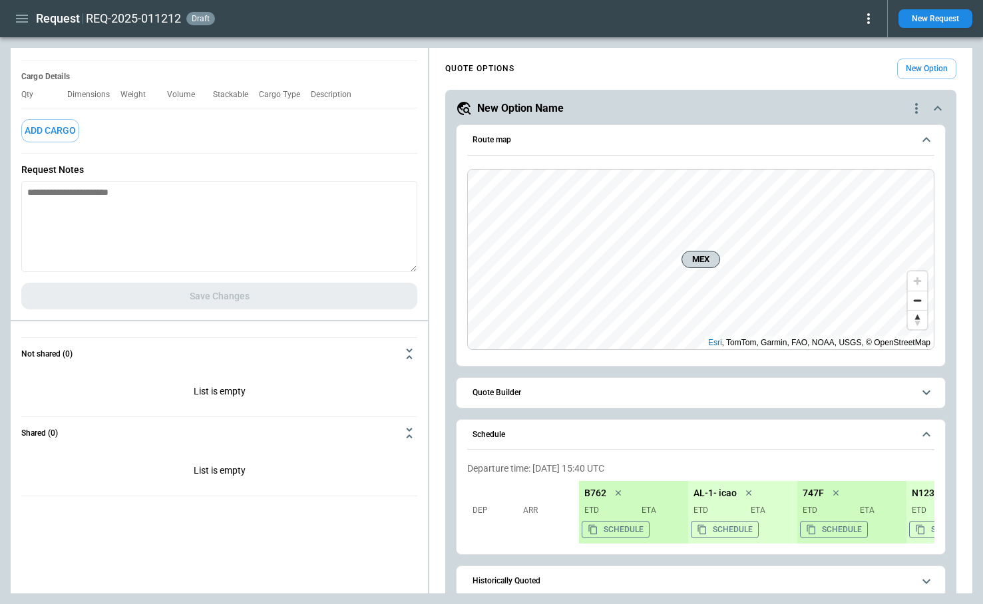
click at [864, 17] on icon at bounding box center [868, 19] width 16 height 16
click at [848, 80] on button "Decline" at bounding box center [849, 79] width 51 height 19
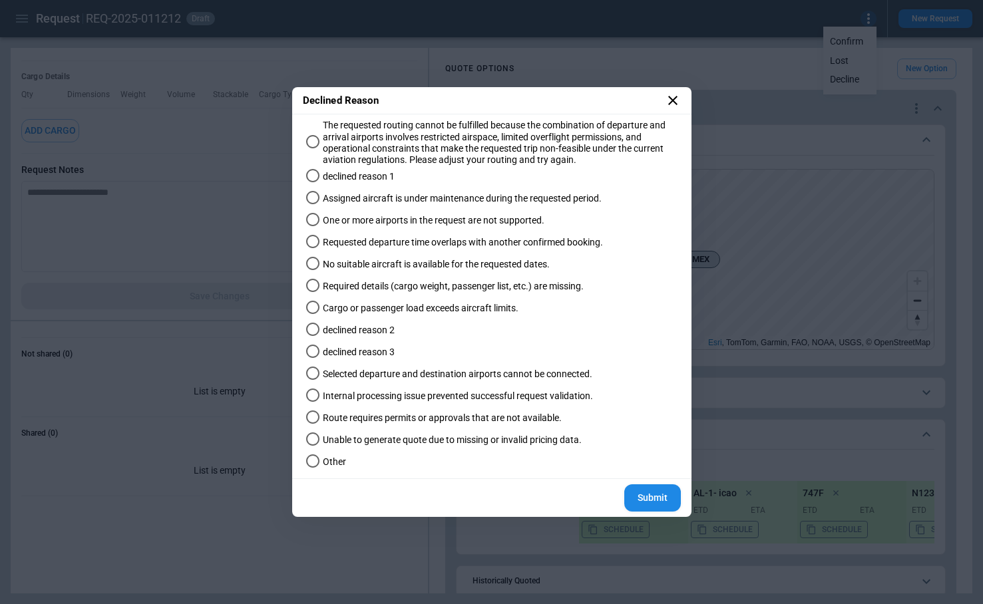
click at [674, 96] on icon at bounding box center [673, 100] width 16 height 16
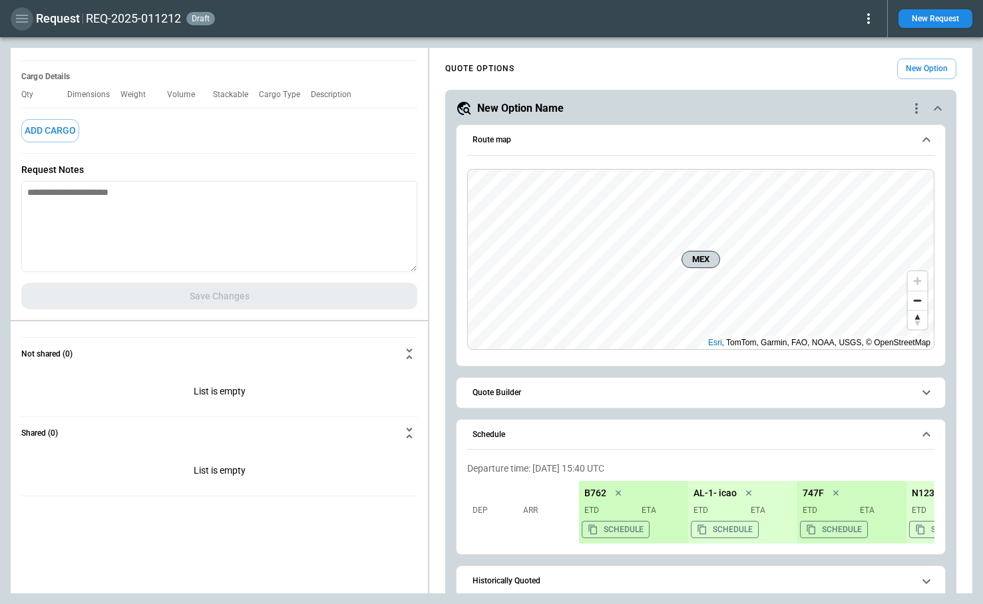
click at [19, 19] on icon "button" at bounding box center [22, 19] width 16 height 16
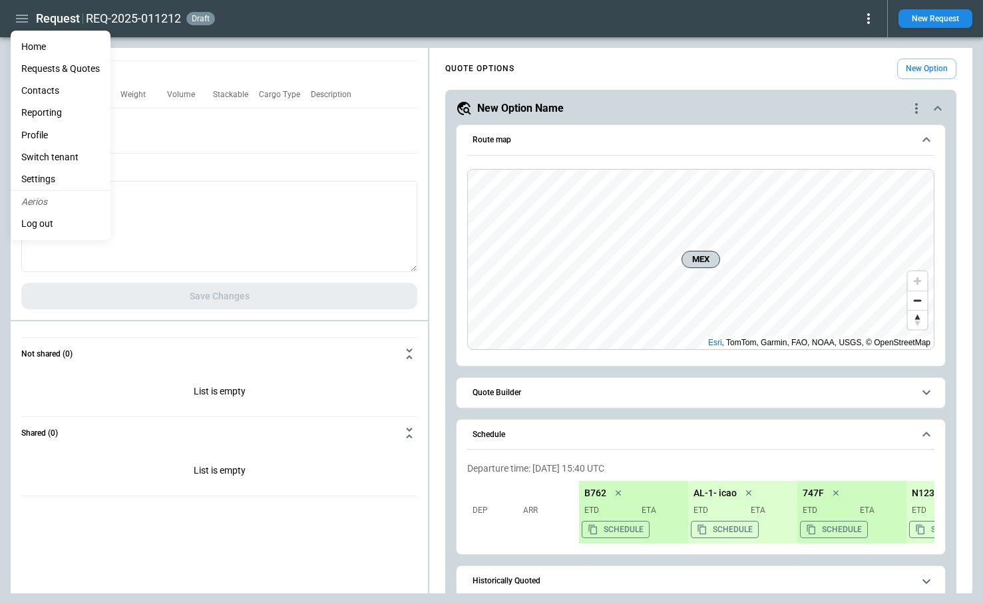
click at [57, 113] on li "Reporting" at bounding box center [61, 113] width 100 height 22
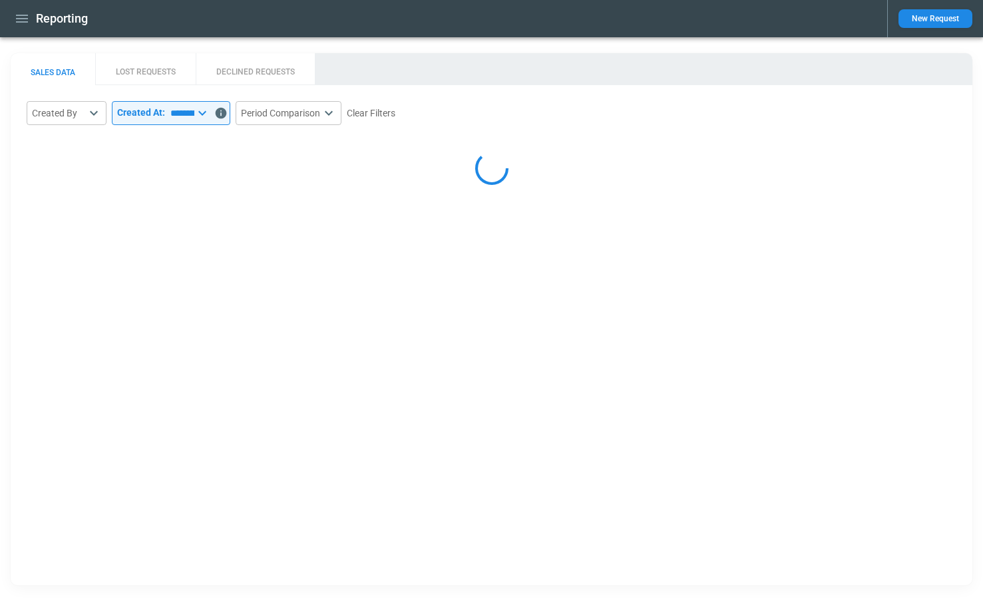
click at [144, 66] on button "LOST REQUESTS" at bounding box center [145, 69] width 100 height 32
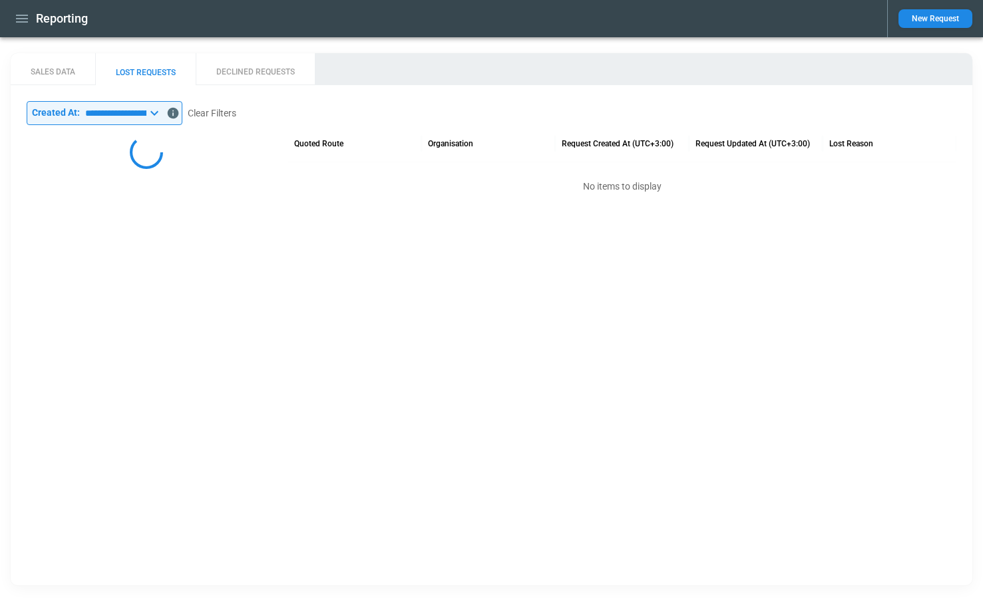
click at [259, 63] on button "DECLINED REQUESTS" at bounding box center [255, 69] width 119 height 32
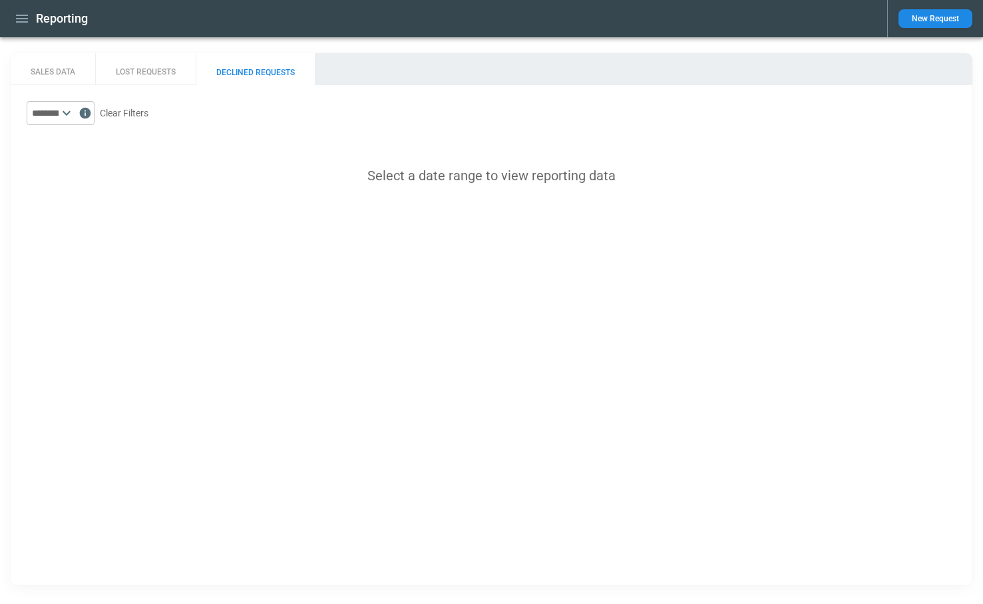
click at [75, 113] on icon at bounding box center [67, 113] width 16 height 16
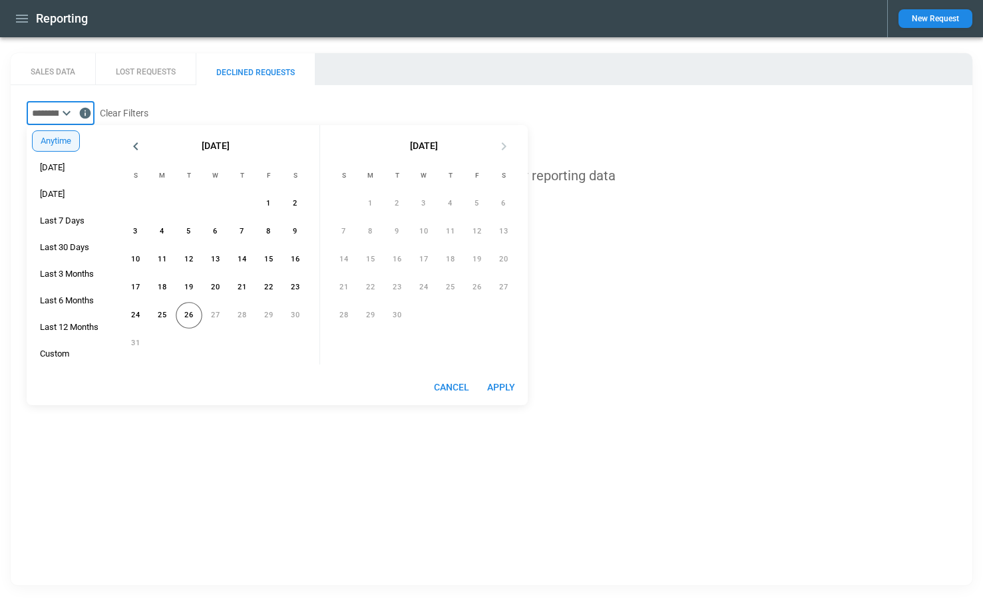
click at [214, 88] on div "​ Clear Filters Select a date range to view reporting data" at bounding box center [491, 142] width 961 height 115
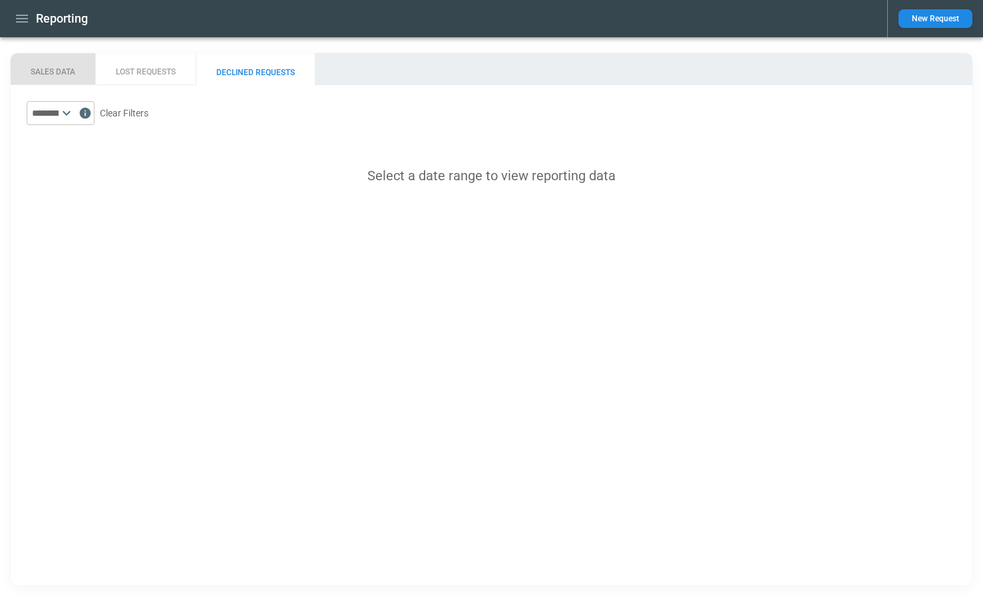
click at [47, 74] on button "SALES DATA" at bounding box center [53, 69] width 84 height 32
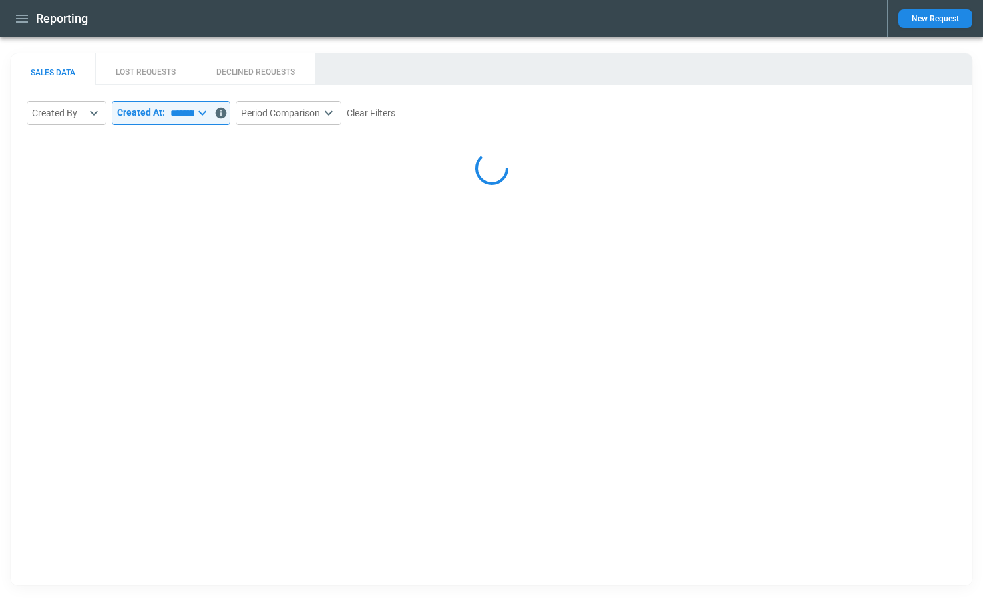
click at [85, 112] on body "Reporting New Request SALES DATA LOST REQUESTS DECLINED REQUESTS Created By ​ ​…" at bounding box center [491, 302] width 983 height 604
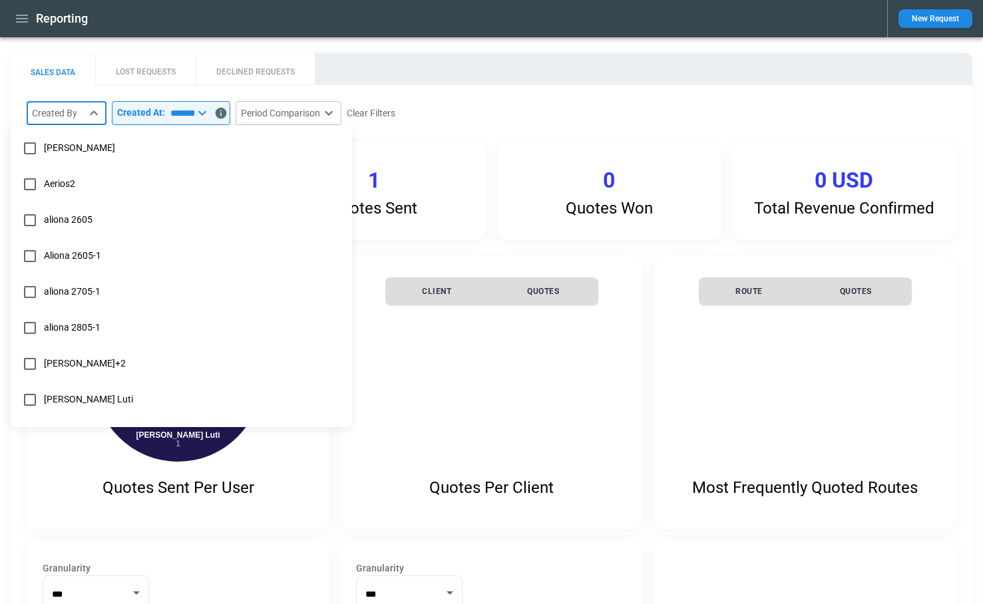
click at [243, 101] on div at bounding box center [491, 302] width 983 height 604
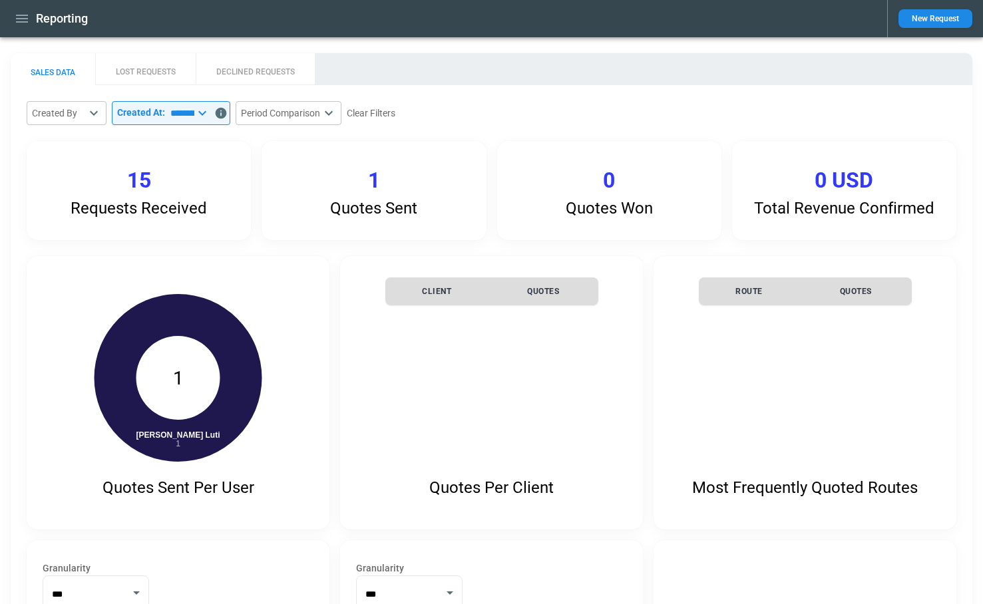
click at [206, 111] on icon at bounding box center [202, 113] width 8 height 5
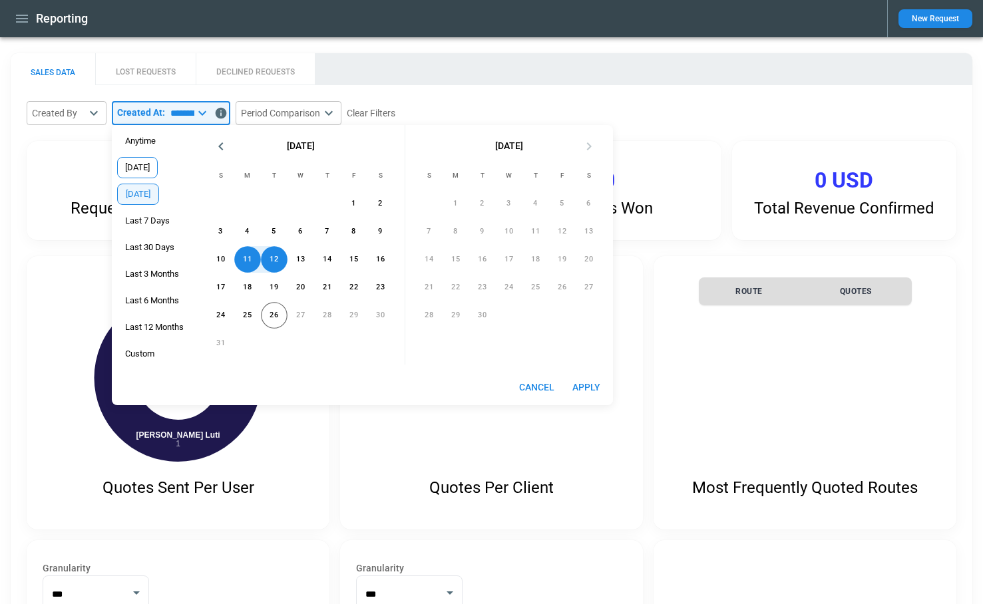
click at [144, 166] on span "[DATE]" at bounding box center [137, 167] width 39 height 11
click at [582, 387] on button "Apply" at bounding box center [586, 387] width 43 height 25
type input "*****"
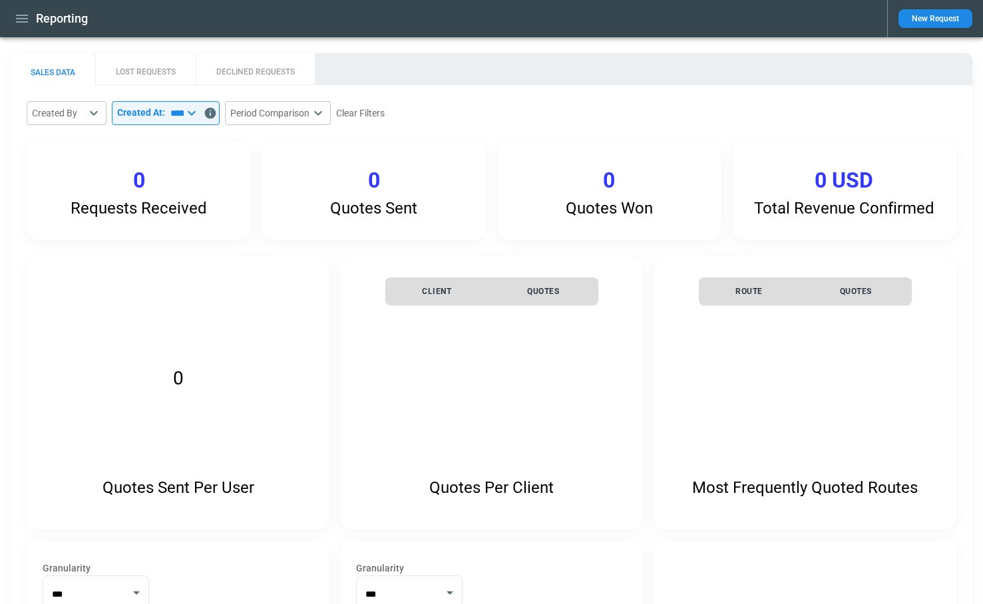
click at [159, 69] on button "LOST REQUESTS" at bounding box center [145, 69] width 100 height 32
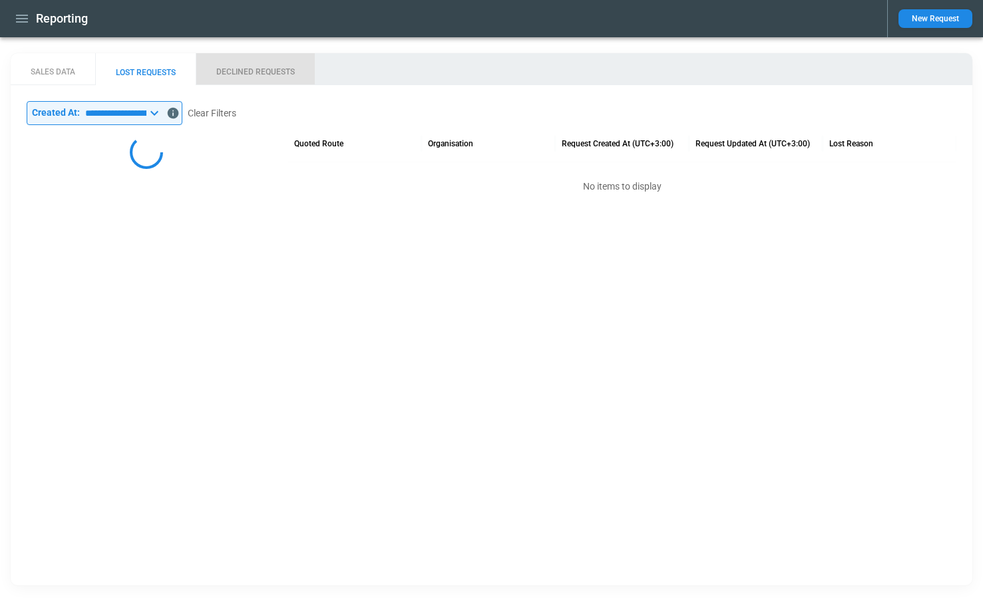
click at [243, 75] on button "DECLINED REQUESTS" at bounding box center [255, 69] width 119 height 32
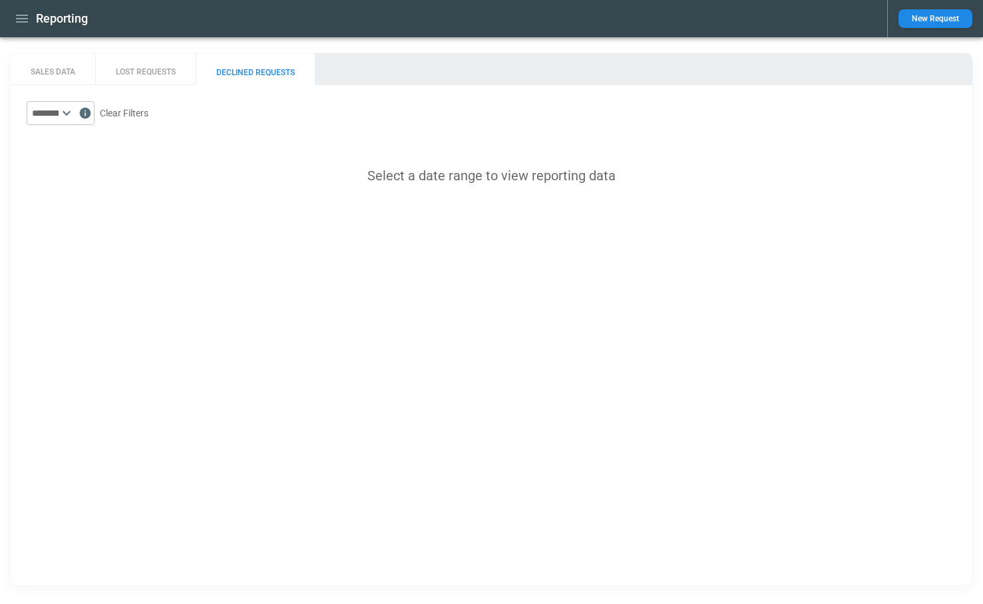
click at [71, 112] on icon at bounding box center [67, 113] width 8 height 5
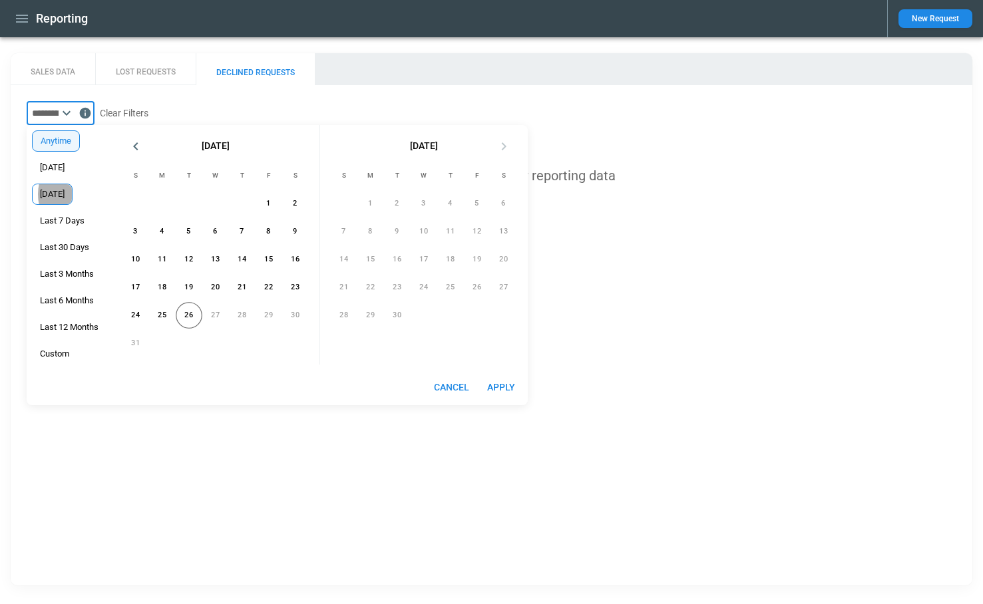
click at [68, 194] on span "[DATE]" at bounding box center [52, 194] width 39 height 11
click at [508, 385] on button "Apply" at bounding box center [501, 387] width 43 height 25
type input "*********"
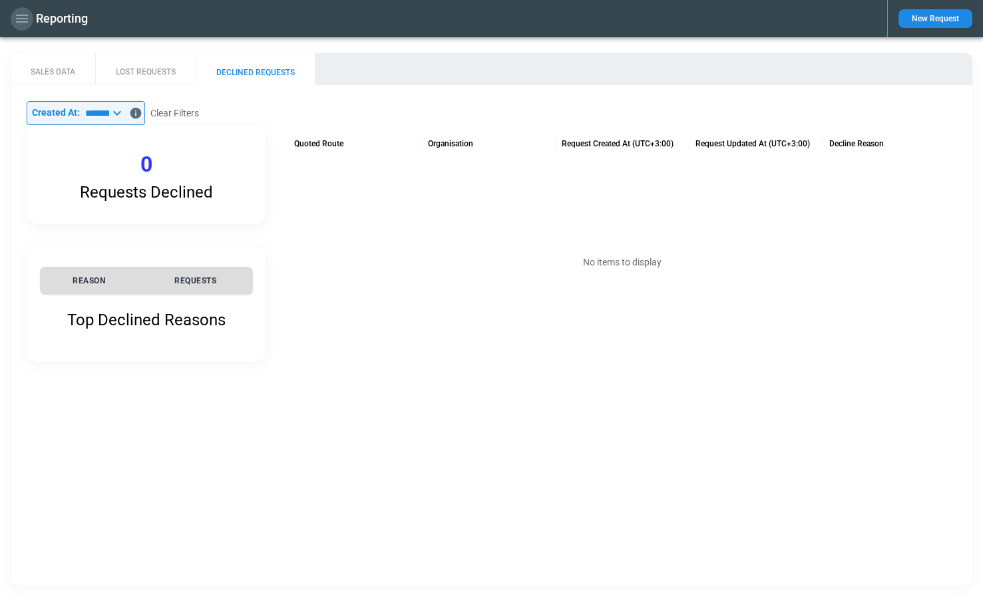
click at [24, 19] on icon "button" at bounding box center [22, 19] width 16 height 16
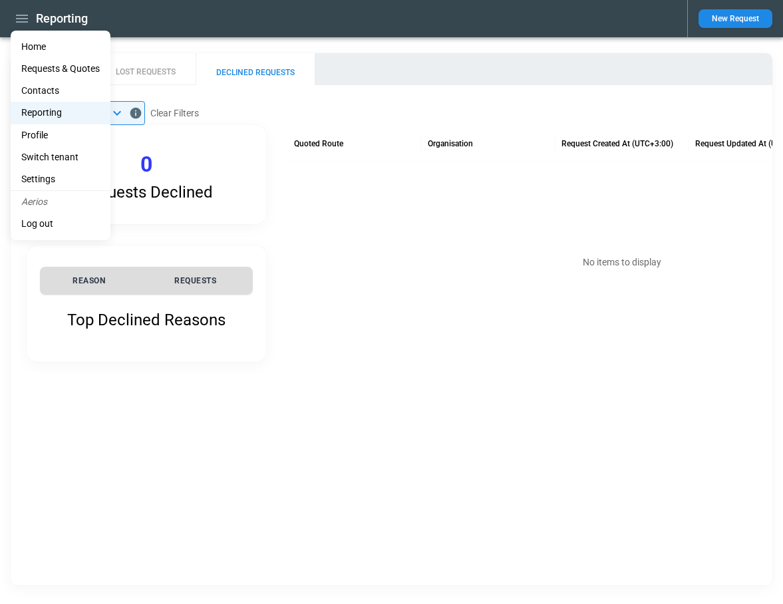
click at [782, 283] on div at bounding box center [391, 302] width 783 height 604
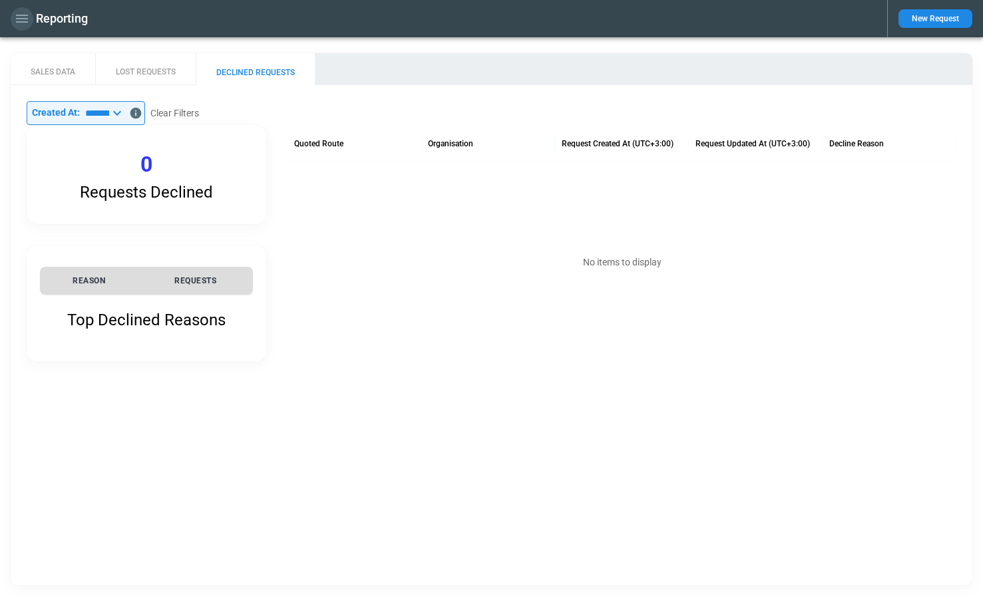
click at [17, 25] on icon "button" at bounding box center [22, 19] width 16 height 16
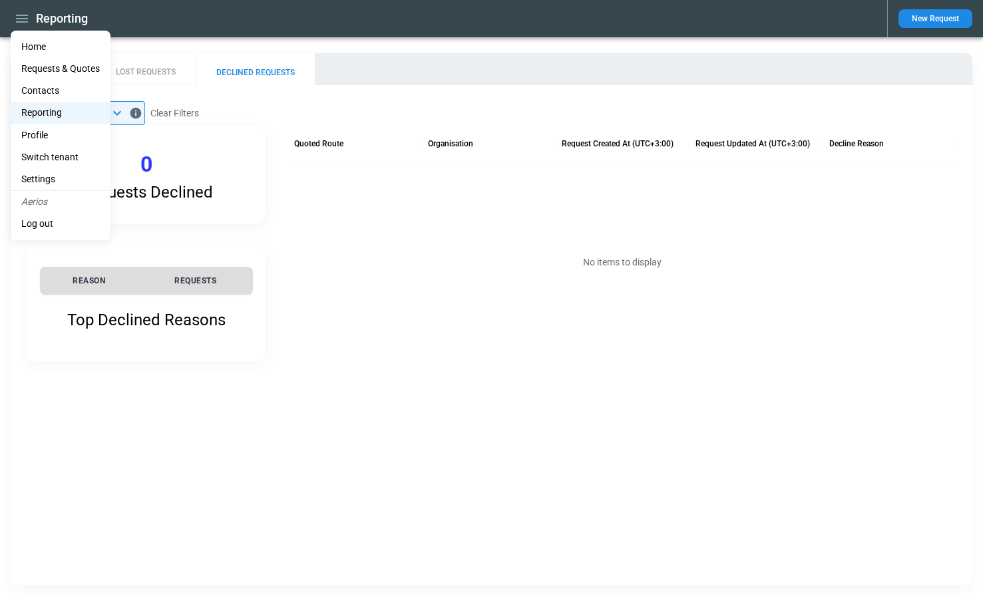
click at [33, 51] on li "Home" at bounding box center [61, 47] width 100 height 22
